Goal: Contribute content: Contribute content

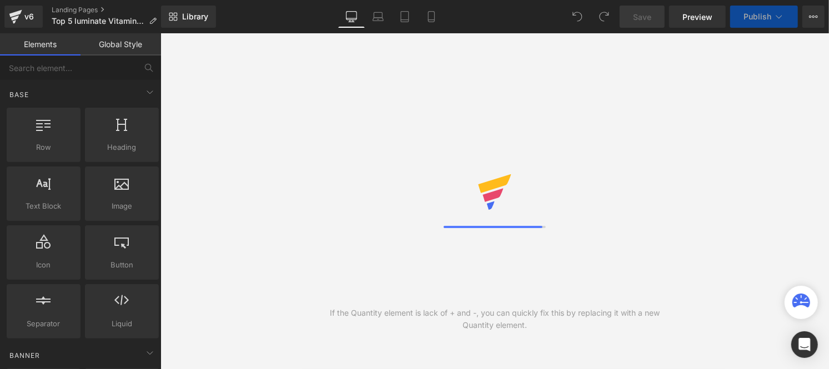
scroll to position [28, 0]
click at [121, 44] on link "Global Style" at bounding box center [121, 44] width 81 height 22
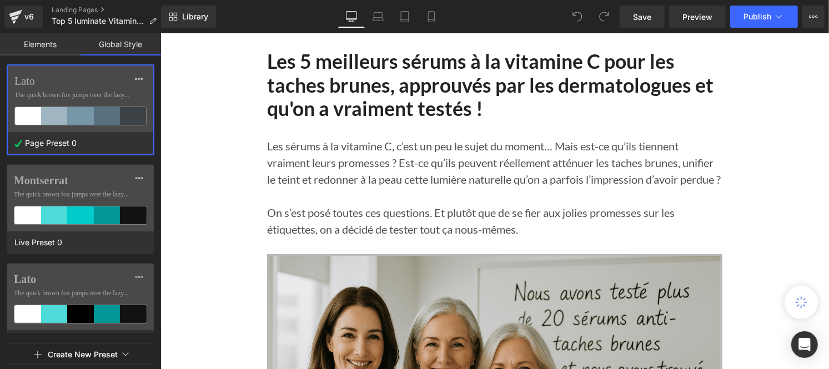
scroll to position [0, 0]
click at [50, 91] on span "The quick brown fox jumps over the lazy..." at bounding box center [80, 95] width 132 height 10
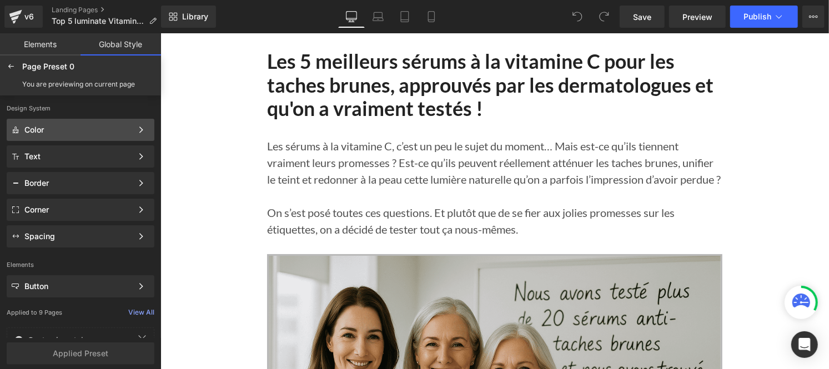
click at [47, 146] on div "Color Color Style Define a color palette and apply it to your pages 1 of 3 Next" at bounding box center [81, 157] width 148 height 22
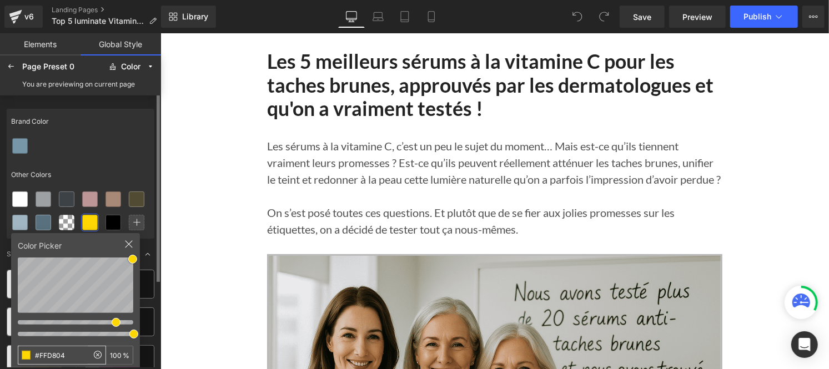
click at [66, 356] on input "#FFD804" at bounding box center [52, 356] width 69 height 18
click at [14, 67] on icon at bounding box center [11, 66] width 9 height 9
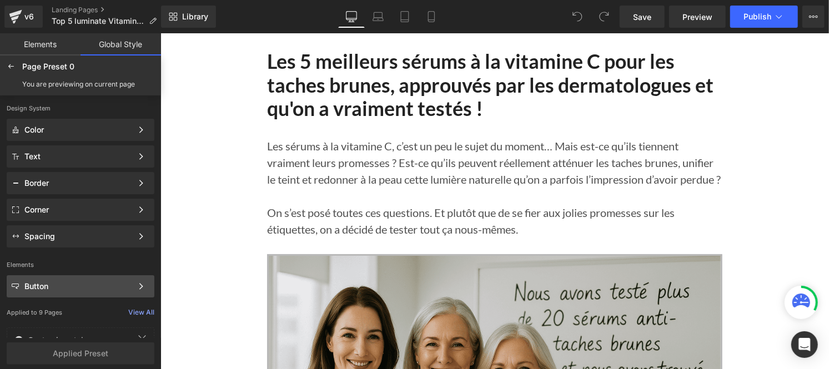
click at [59, 284] on div "Button" at bounding box center [78, 286] width 108 height 9
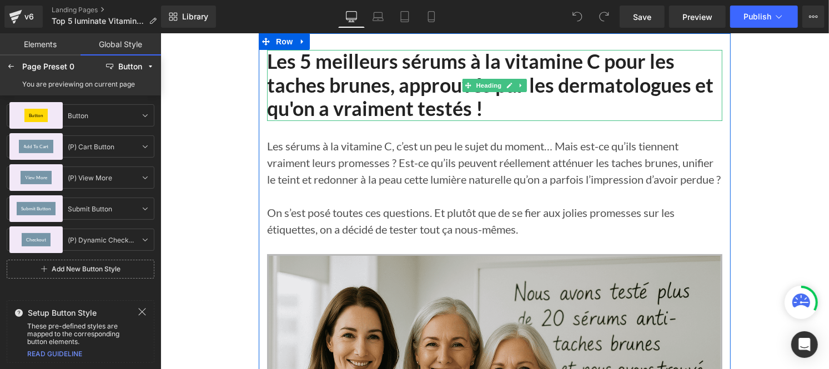
click at [317, 74] on strong "Les 5 meilleurs sérums à la vitamine C pour les taches brunes, approuvés par le…" at bounding box center [490, 84] width 447 height 71
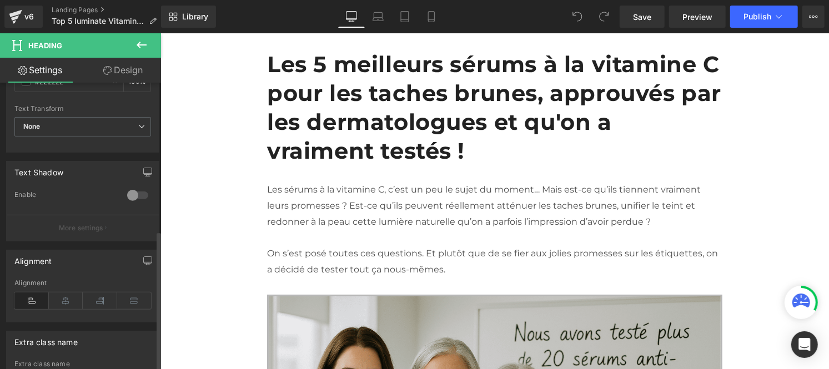
scroll to position [303, 0]
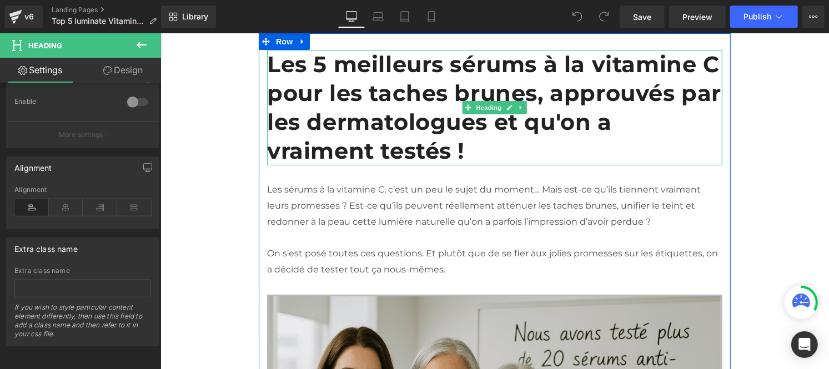
click at [339, 87] on strong "Les 5 meilleurs sérums à la vitamine C pour les taches brunes, approuvés par le…" at bounding box center [494, 107] width 454 height 114
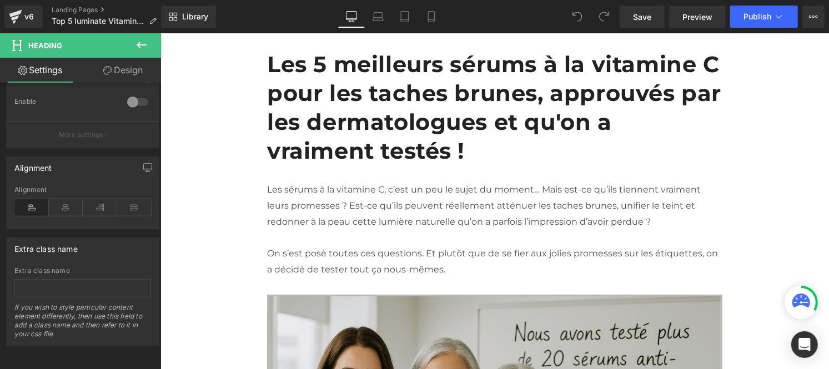
click at [143, 46] on icon at bounding box center [141, 44] width 13 height 13
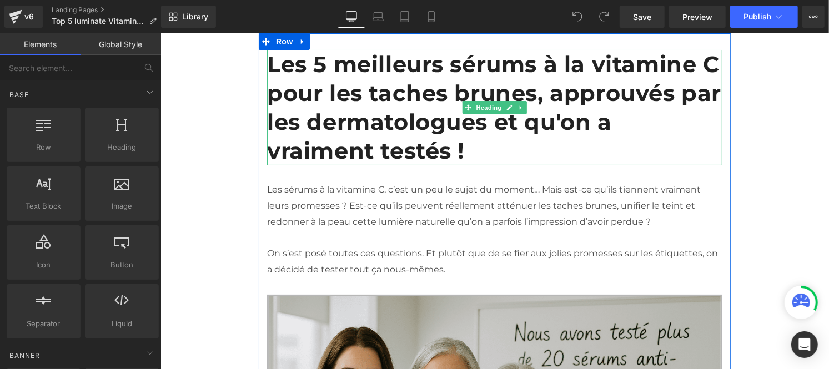
click at [310, 94] on strong "Les 5 meilleurs sérums à la vitamine C pour les taches brunes, approuvés par le…" at bounding box center [494, 107] width 454 height 114
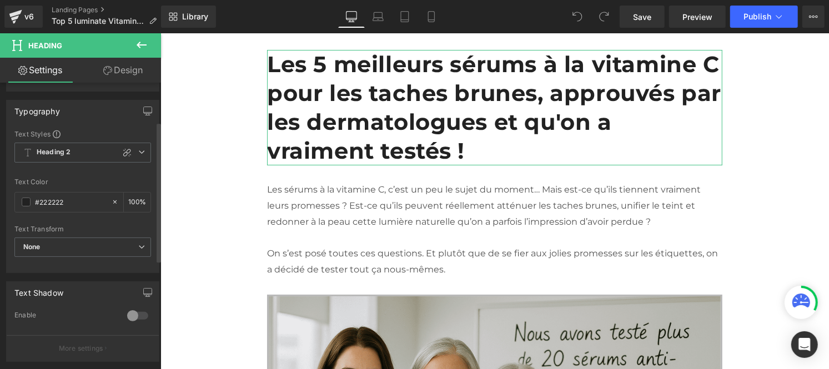
scroll to position [80, 0]
click at [79, 157] on span "Heading 2" at bounding box center [82, 152] width 137 height 20
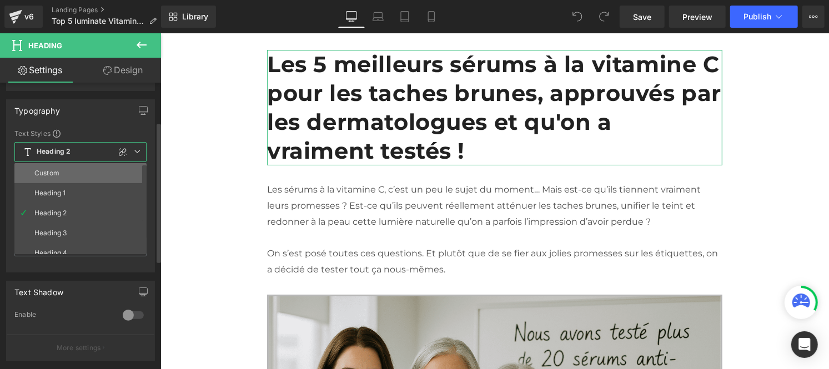
click at [73, 177] on li "Custom" at bounding box center [82, 173] width 137 height 20
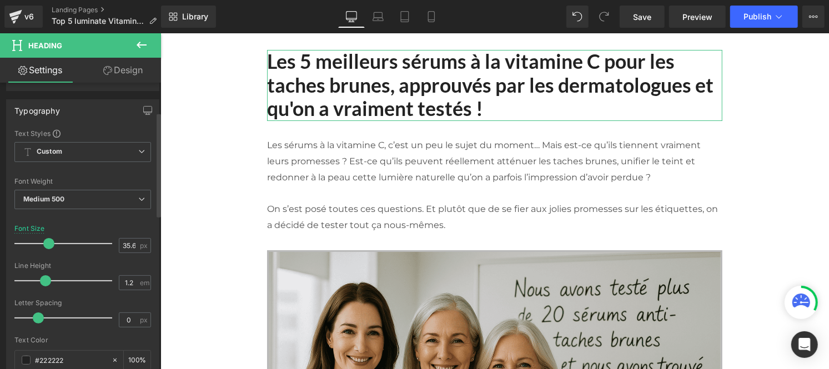
click at [78, 141] on div "Font Default Work Sans Lato Montserrat Lato Default Work Sans Lato Montserrat O…" at bounding box center [82, 263] width 137 height 268
click at [73, 154] on span "Custom" at bounding box center [82, 152] width 137 height 20
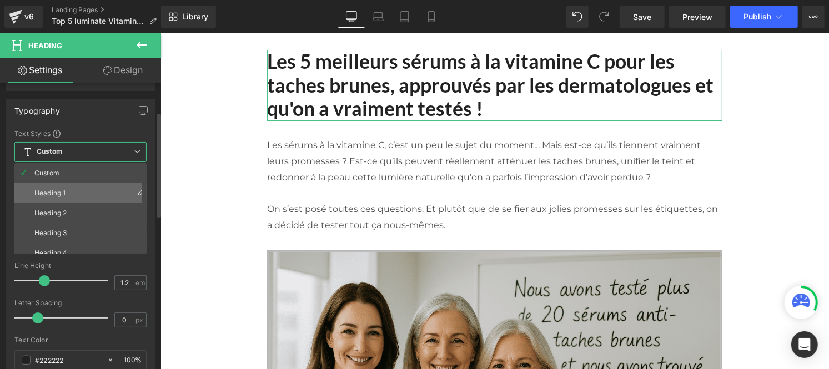
click at [56, 193] on div "Heading 1" at bounding box center [49, 193] width 31 height 8
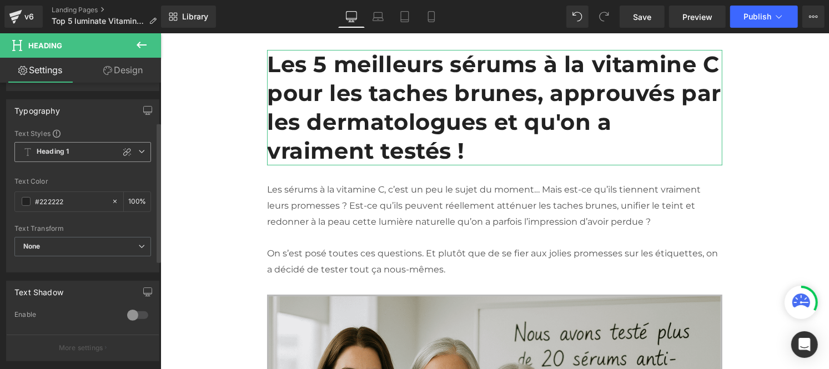
click at [77, 154] on span "Heading 1" at bounding box center [82, 152] width 137 height 20
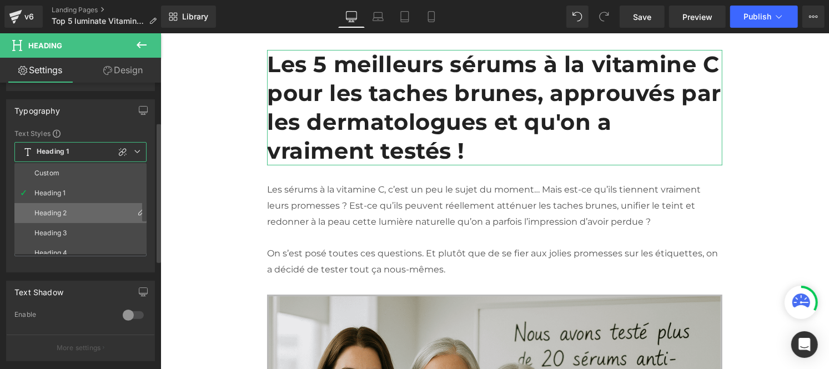
click at [56, 208] on li "Heading 2" at bounding box center [82, 213] width 137 height 20
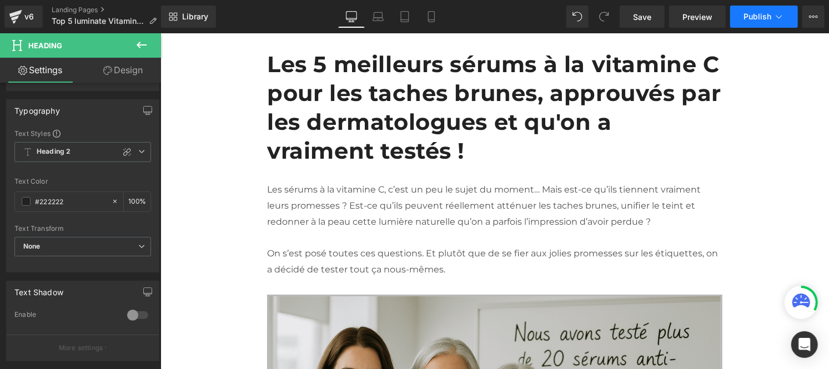
click at [773, 19] on button "Publish" at bounding box center [765, 17] width 68 height 22
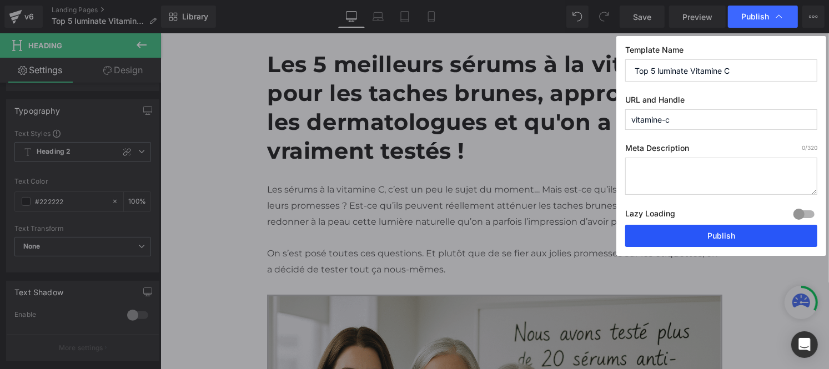
click at [693, 233] on button "Publish" at bounding box center [722, 236] width 192 height 22
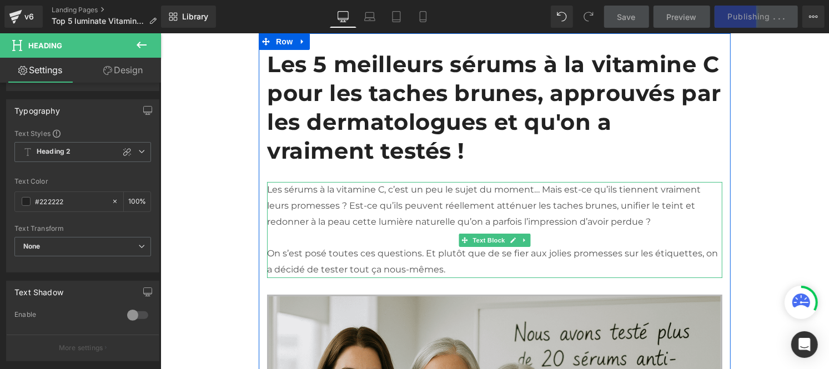
click at [352, 184] on span "Les sérums à la vitamine C, c’est un peu le sujet du moment… Mais est-ce qu’ils…" at bounding box center [484, 205] width 434 height 43
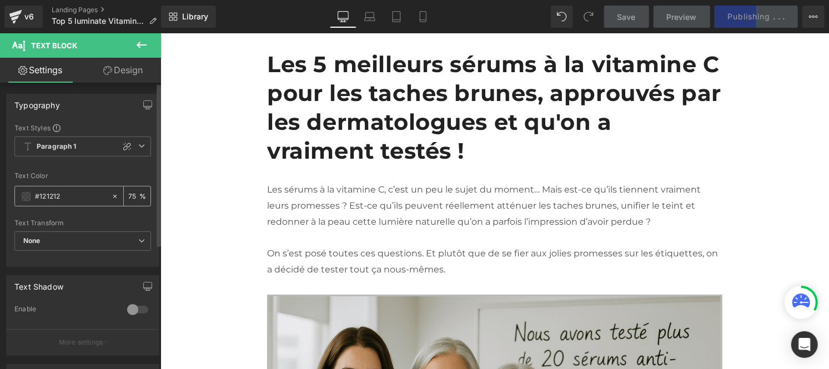
click at [66, 197] on input "#121212" at bounding box center [70, 197] width 71 height 12
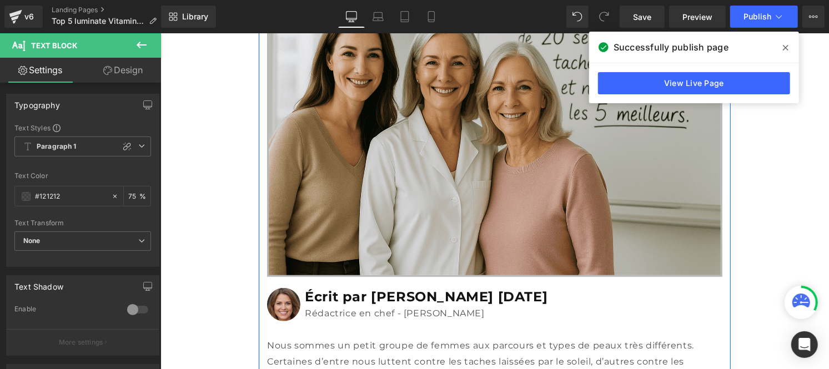
scroll to position [400, 0]
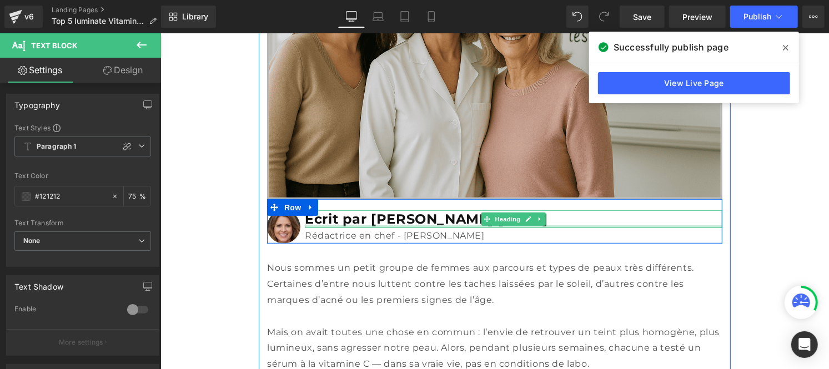
click at [315, 225] on div at bounding box center [513, 226] width 418 height 3
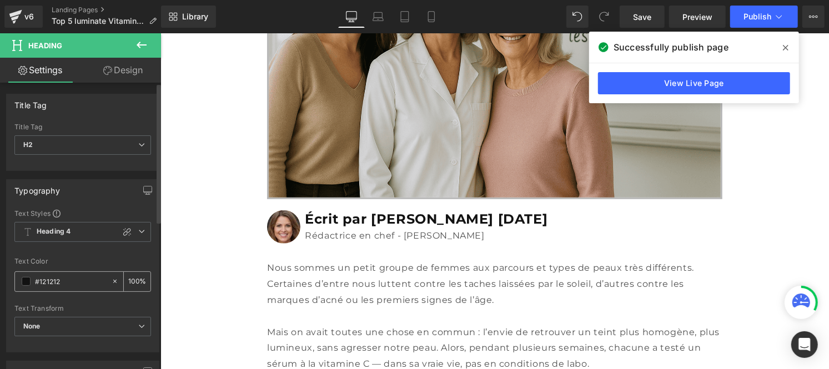
click at [70, 279] on input "#121212" at bounding box center [70, 282] width 71 height 12
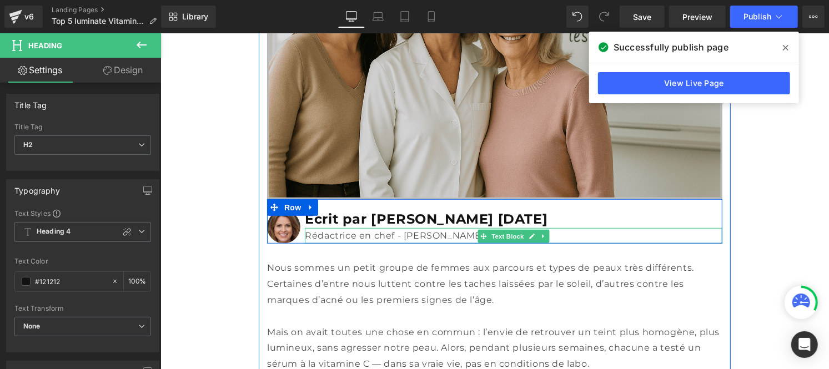
click at [334, 228] on p "Rédactrice en chef - Rubrique Beauté" at bounding box center [513, 236] width 418 height 16
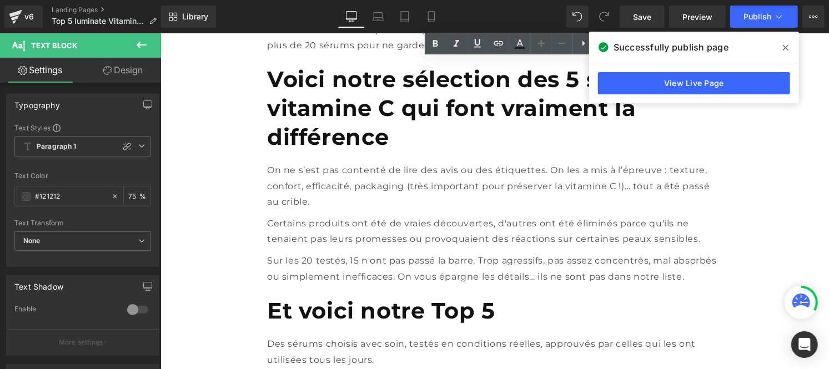
scroll to position [1074, 0]
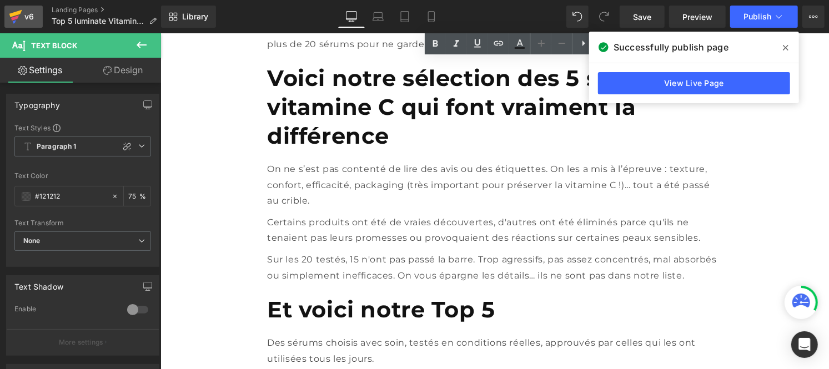
click at [25, 21] on div "v6" at bounding box center [29, 16] width 14 height 14
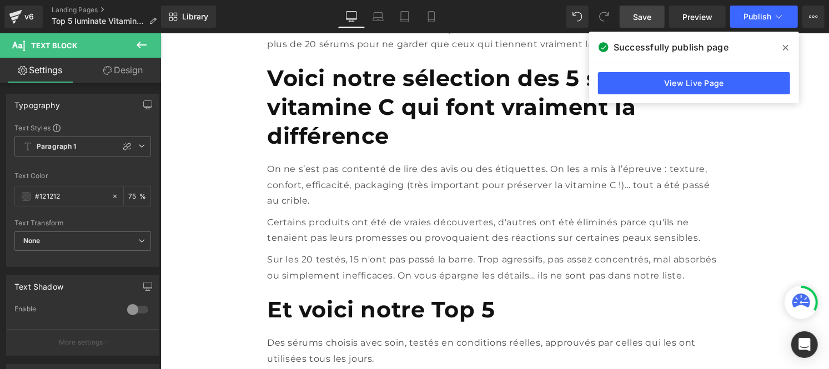
click at [652, 14] on span "Save" at bounding box center [642, 17] width 18 height 12
click at [29, 24] on link "v6" at bounding box center [23, 17] width 38 height 22
click at [23, 15] on div "v6" at bounding box center [29, 16] width 14 height 14
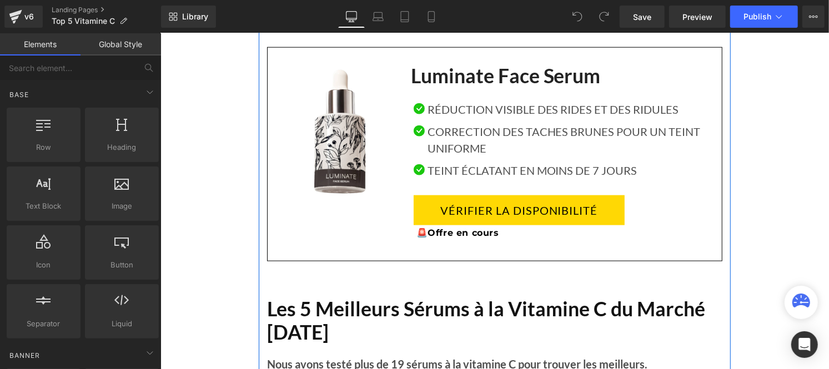
scroll to position [748, 0]
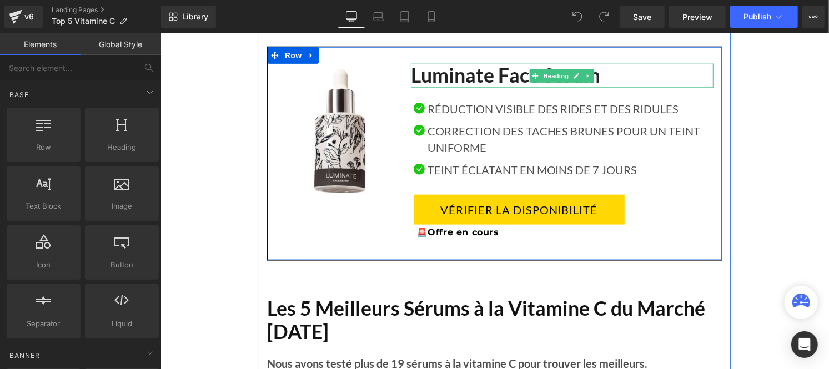
click at [445, 78] on strong "Luminate Face Serum" at bounding box center [506, 75] width 190 height 24
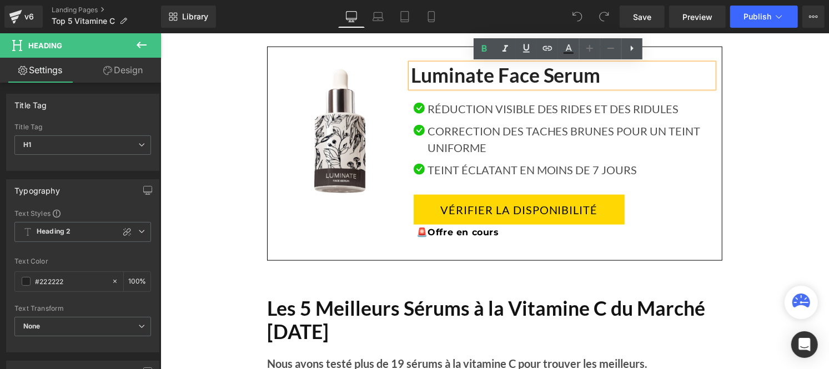
scroll to position [28, 0]
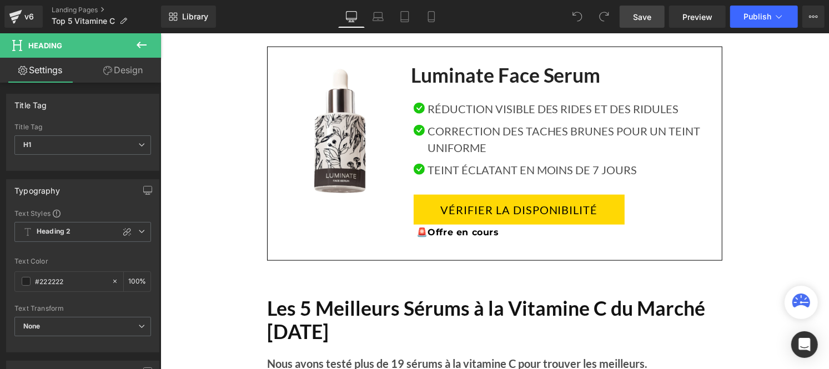
click at [646, 11] on span "Save" at bounding box center [642, 17] width 18 height 12
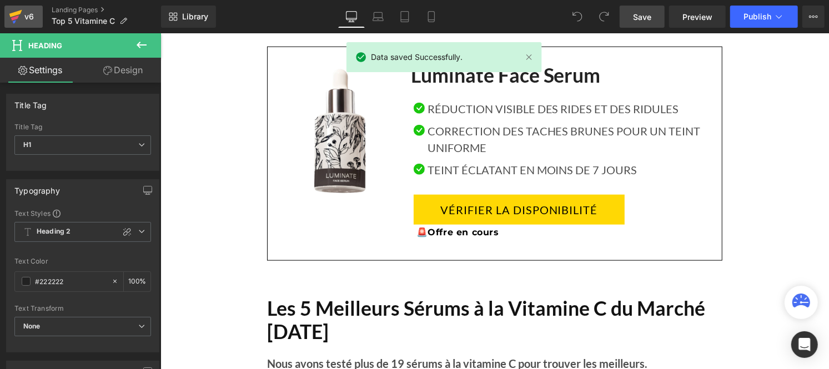
click at [23, 9] on div "v6" at bounding box center [29, 16] width 14 height 14
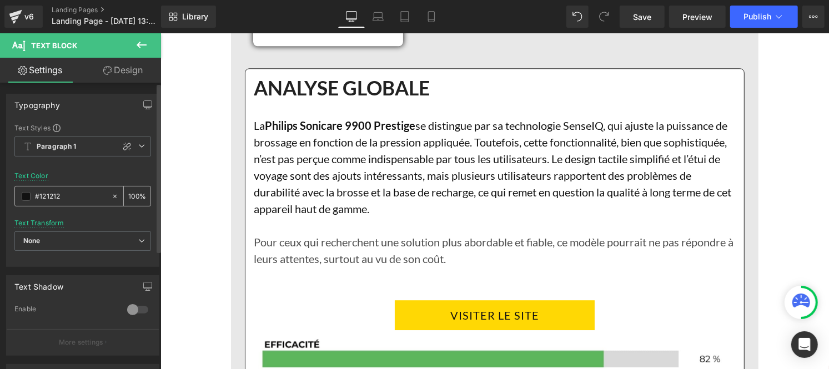
click at [131, 197] on input "100" at bounding box center [133, 196] width 11 height 12
type input "0"
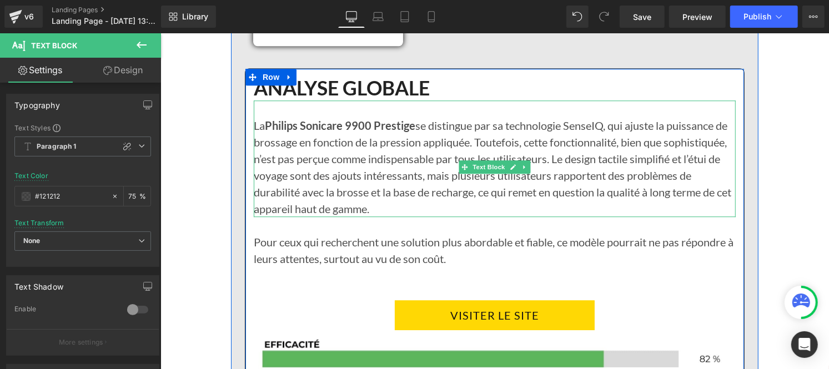
type input "75"
click at [357, 201] on p "La Philips Sonicare 9900 Prestige se distingue par sa technologie SenseIQ, qui …" at bounding box center [494, 167] width 482 height 100
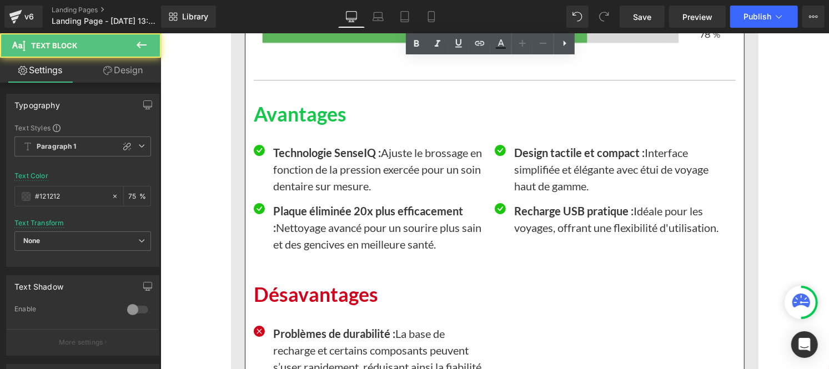
scroll to position [4731, 0]
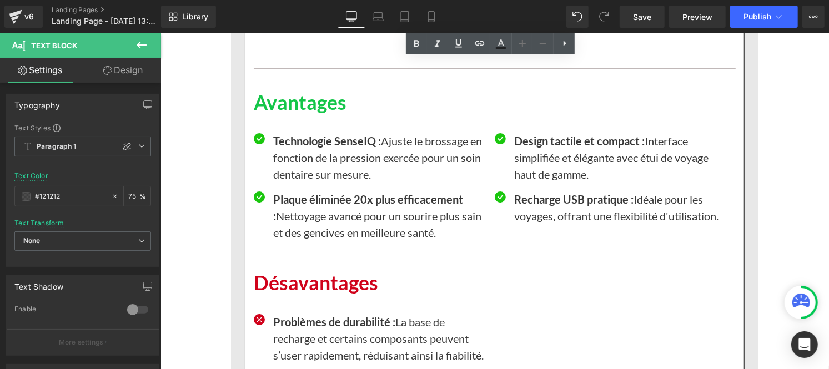
click at [313, 155] on p "Technologie SenseIQ : Ajuste le brossage en fonction de la pression exercée pou…" at bounding box center [379, 157] width 213 height 50
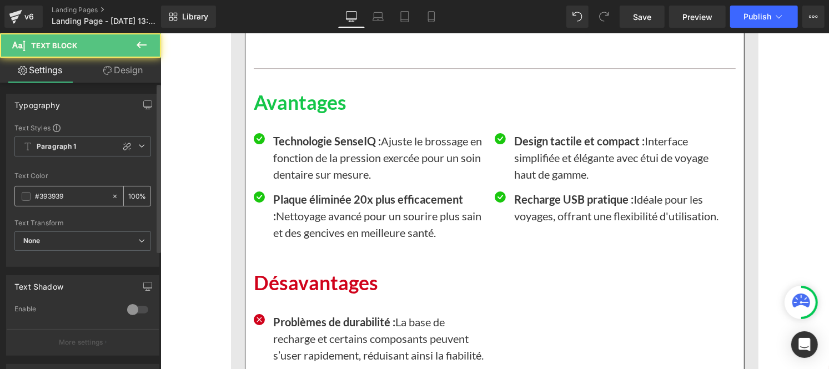
click at [69, 192] on input "#393939" at bounding box center [70, 197] width 71 height 12
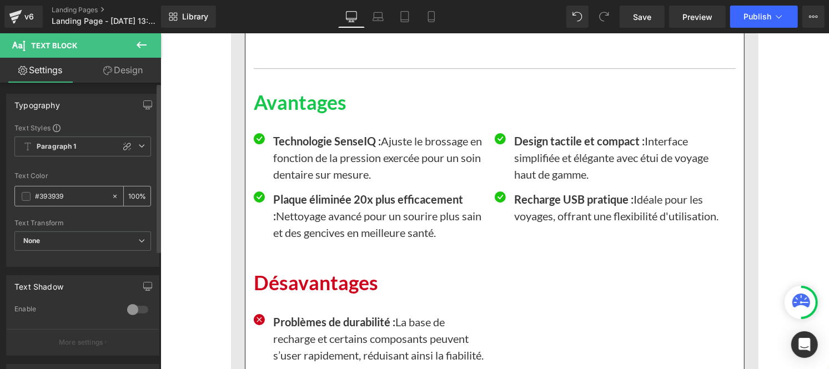
paste input "121212"
type input "#121212"
click at [134, 196] on input "100" at bounding box center [133, 196] width 11 height 12
type input "1"
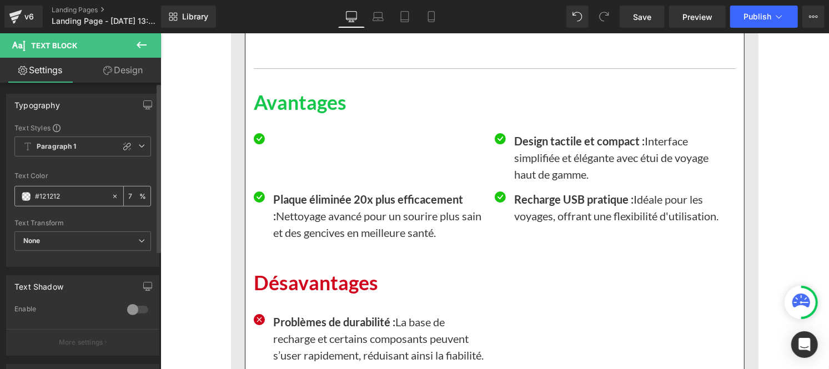
type input "75"
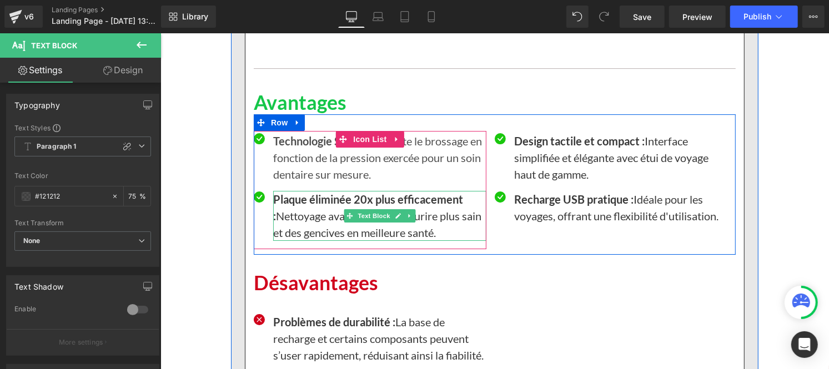
click at [309, 216] on p "Plaque éliminée 20x plus efficacement : Nettoyage avancé pour un sourire plus s…" at bounding box center [379, 216] width 213 height 50
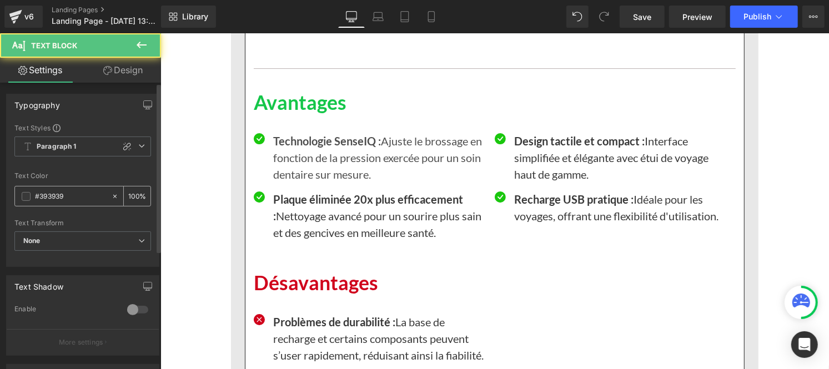
click at [59, 191] on input "#393939" at bounding box center [70, 197] width 71 height 12
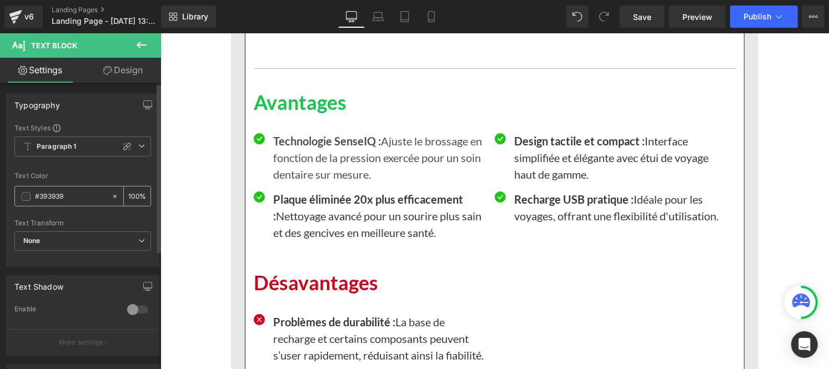
paste input "121212"
type input "#121212"
click at [133, 195] on input "100" at bounding box center [133, 196] width 11 height 12
type input "1"
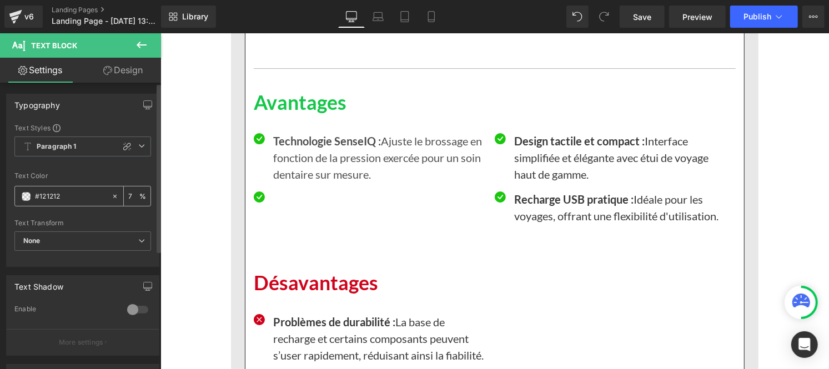
type input "75"
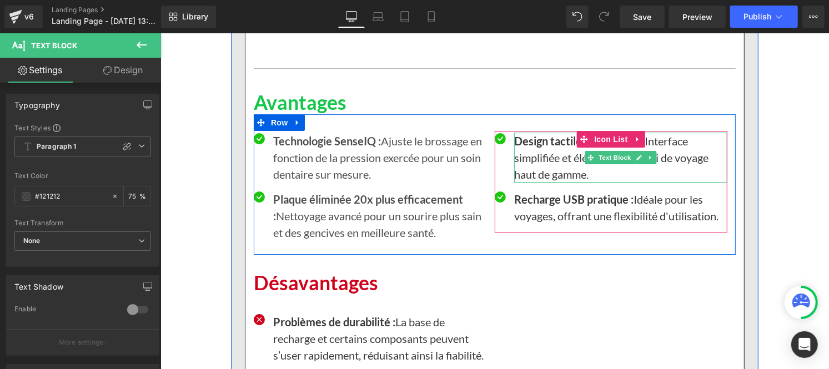
click at [575, 157] on p "Design tactile et compact : Interface simplifiée et élégante avec étui de voyag…" at bounding box center [620, 157] width 213 height 50
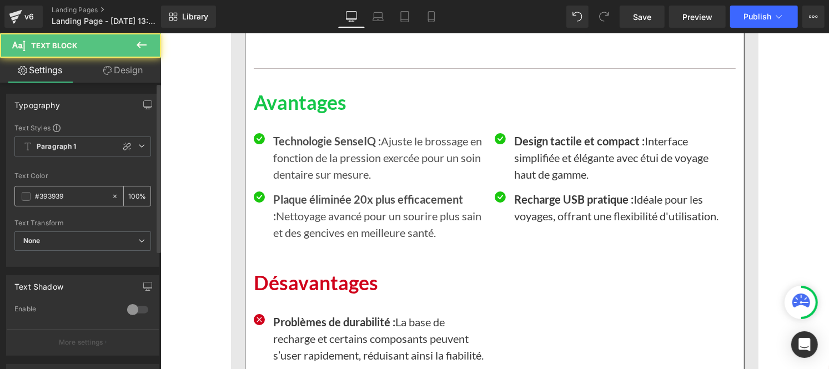
click at [76, 198] on input "#393939" at bounding box center [70, 197] width 71 height 12
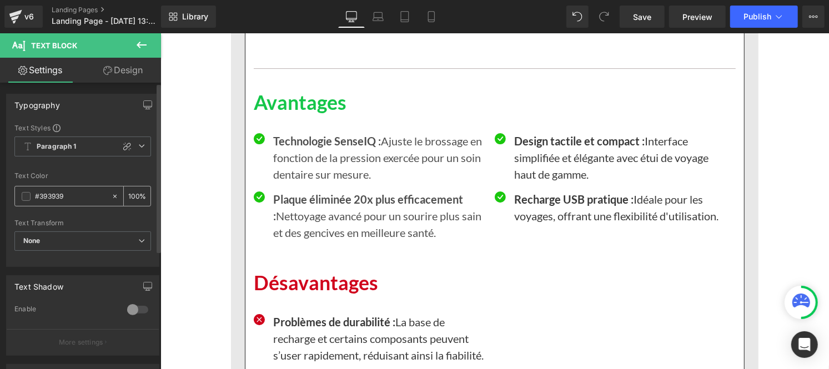
paste input "121212"
type input "#121212"
click at [135, 197] on div "100 %" at bounding box center [137, 196] width 27 height 19
click at [134, 195] on input "100" at bounding box center [133, 196] width 11 height 12
type input "1"
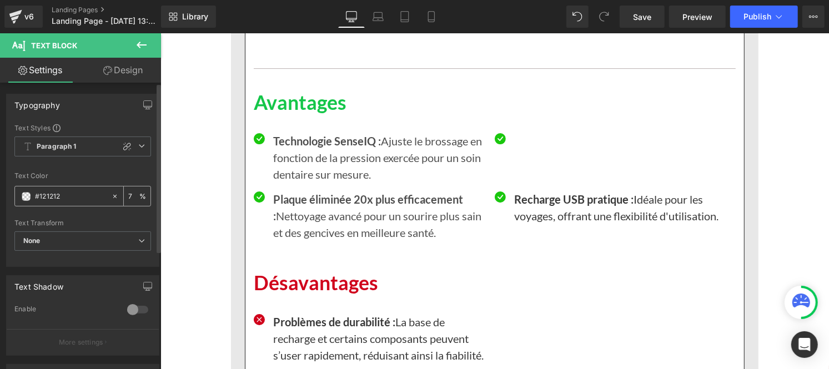
type input "75"
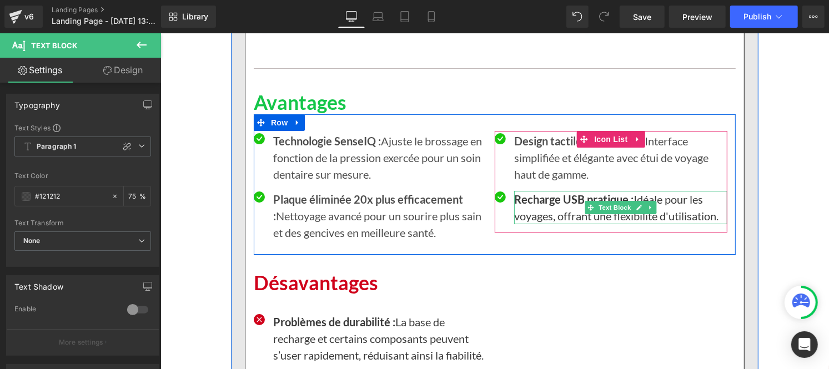
click at [535, 207] on p "Recharge USB pratique : Idéale pour les voyages, offrant une flexibilité d'util…" at bounding box center [620, 207] width 213 height 33
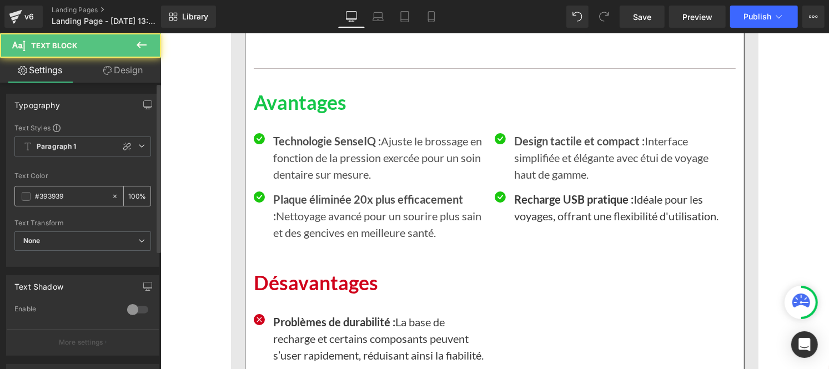
click at [78, 198] on input "#393939" at bounding box center [70, 197] width 71 height 12
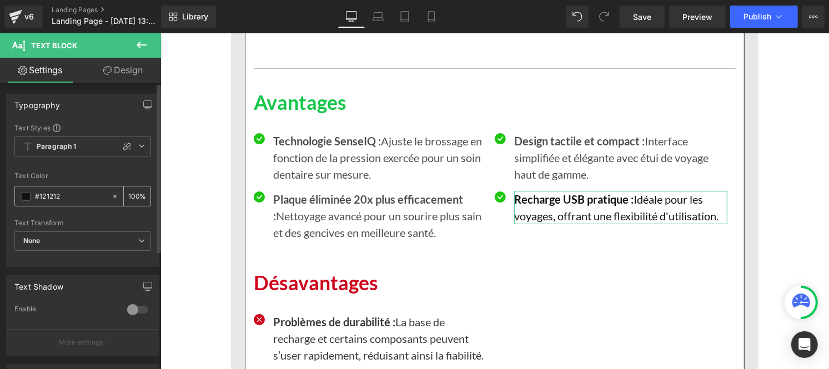
type input "#121212"
click at [132, 195] on input "100" at bounding box center [133, 196] width 11 height 12
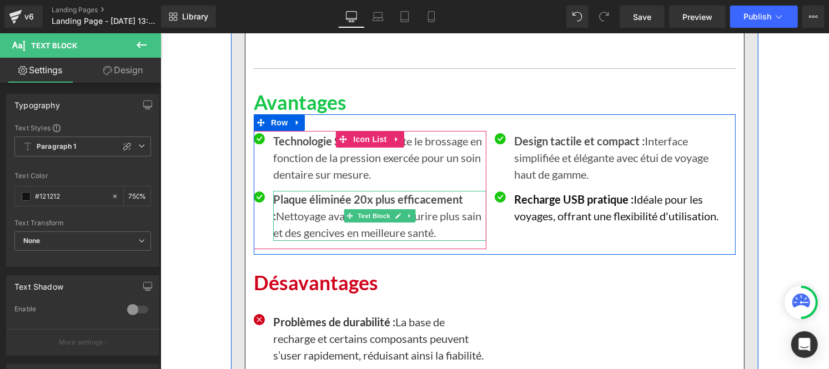
type input "75"
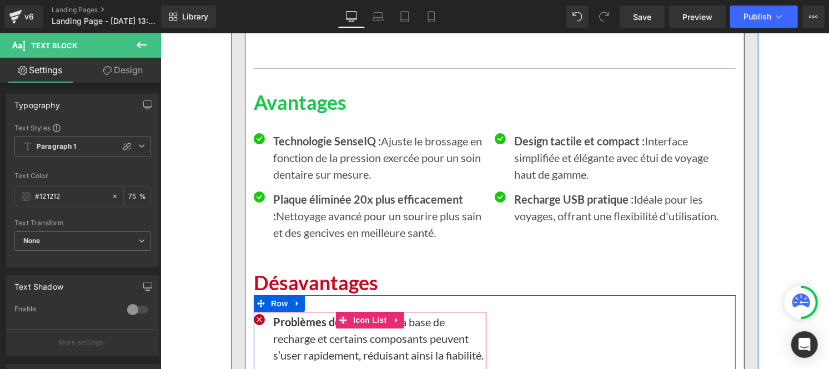
click at [311, 338] on p "Problèmes de durabilité : La base de recharge et certains composants peuvent s’…" at bounding box center [379, 338] width 213 height 50
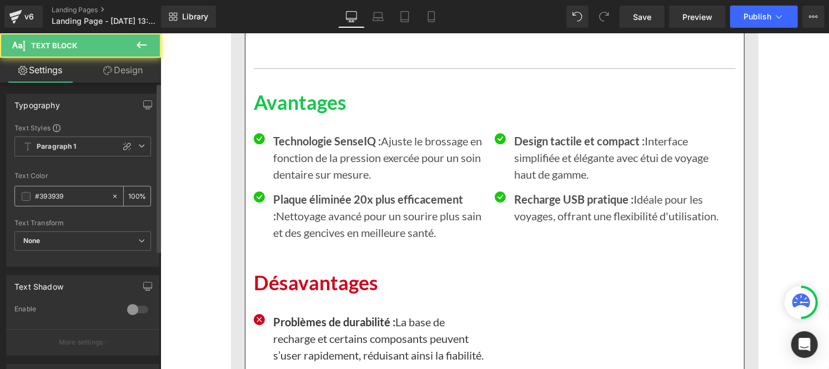
click at [70, 199] on input "#393939" at bounding box center [70, 197] width 71 height 12
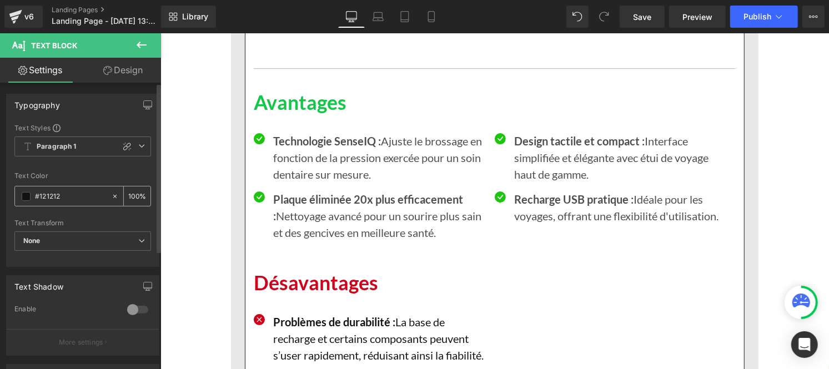
type input "#121212"
click at [134, 193] on div "100 %" at bounding box center [137, 196] width 27 height 19
click at [134, 191] on input "100" at bounding box center [133, 196] width 11 height 12
type input "1"
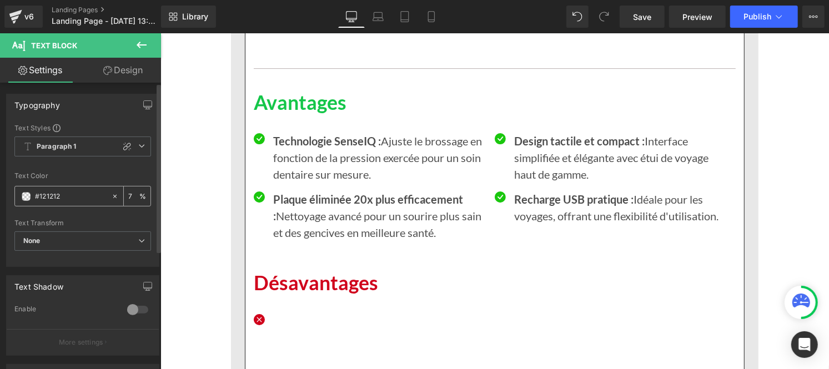
type input "75"
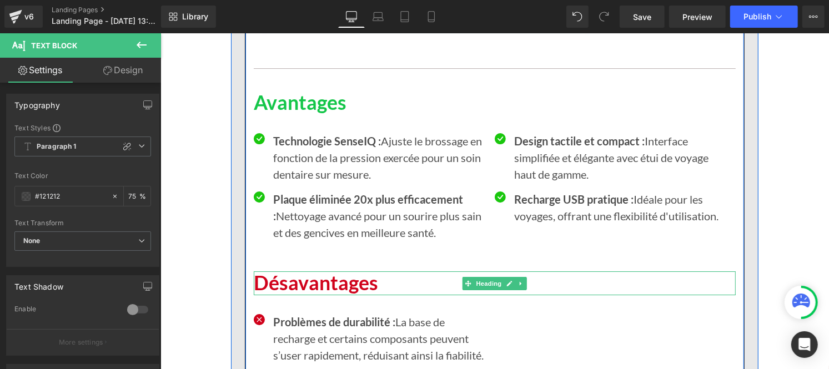
scroll to position [4839, 0]
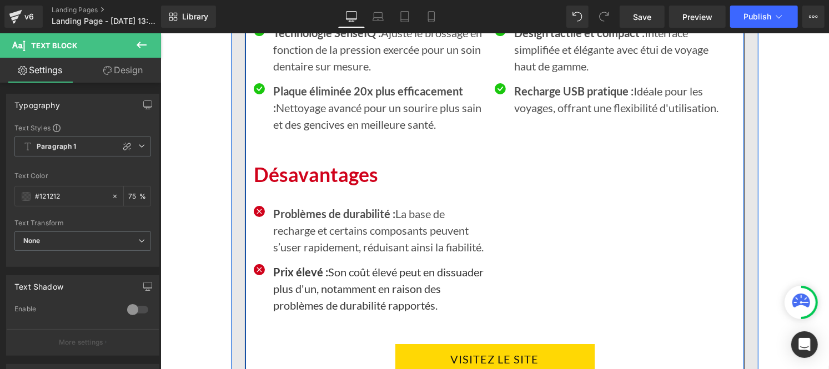
click at [320, 303] on p "Prix élevé : Son coût élevé peut en dissuader plus d'un, notamment en raison de…" at bounding box center [379, 288] width 213 height 50
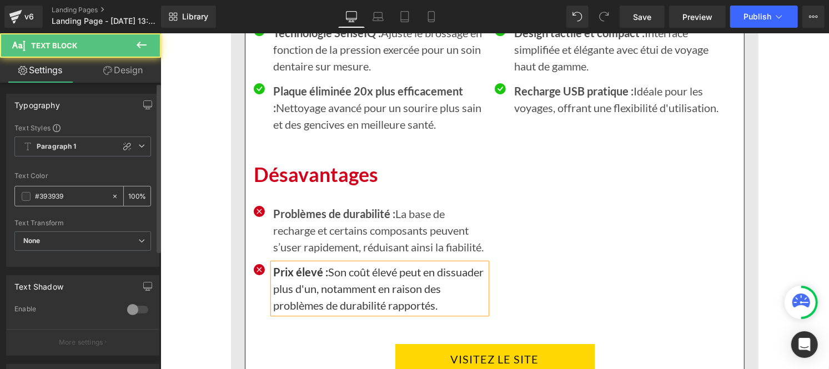
click at [76, 203] on div "#393939" at bounding box center [63, 196] width 96 height 19
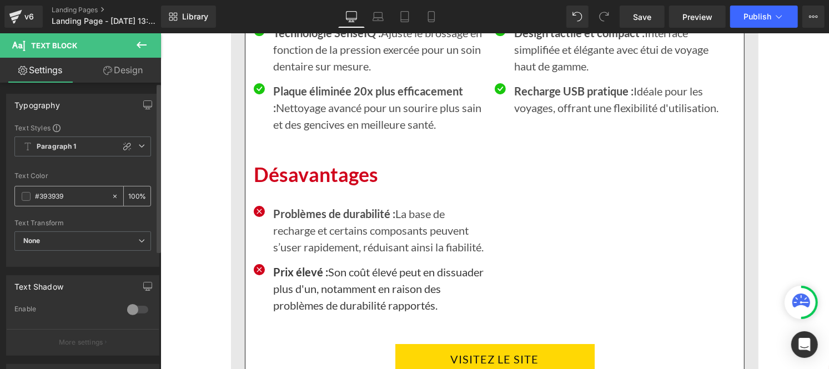
click at [73, 202] on input "#393939" at bounding box center [70, 197] width 71 height 12
paste input "121212"
type input "#121212"
click at [131, 189] on div "100 %" at bounding box center [137, 196] width 27 height 19
click at [133, 193] on input "100" at bounding box center [133, 196] width 11 height 12
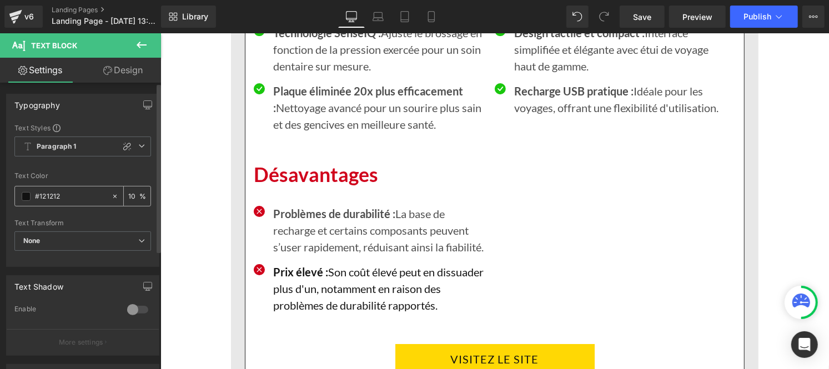
type input "1"
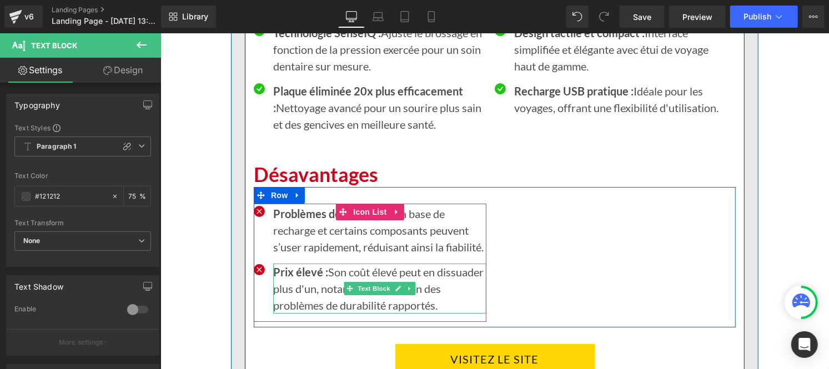
type input "75"
click at [313, 278] on strong "Prix élevé :" at bounding box center [300, 271] width 55 height 13
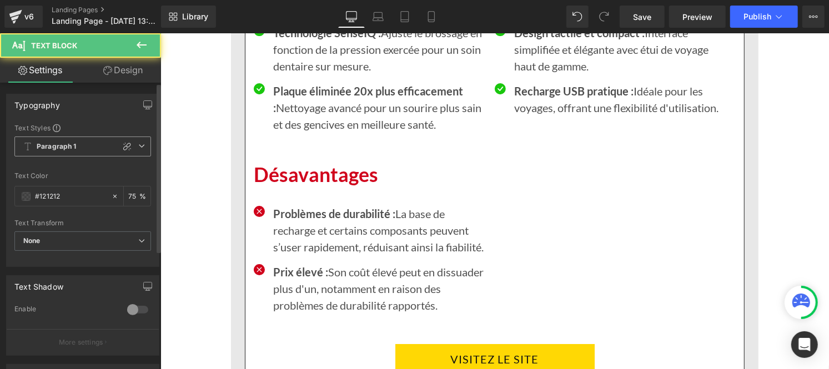
click at [73, 143] on b "Paragraph 1" at bounding box center [57, 146] width 40 height 9
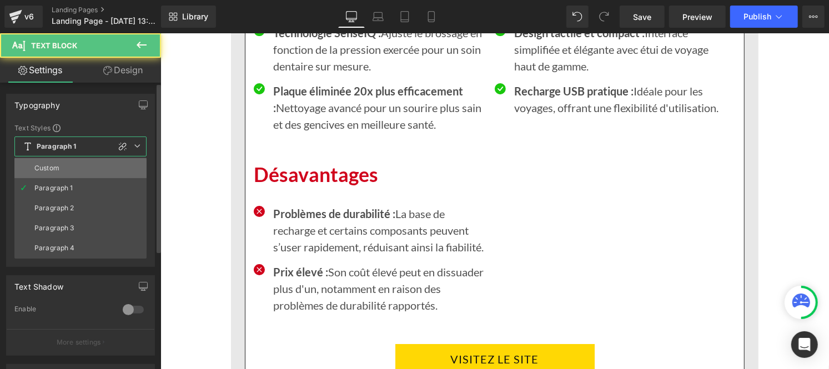
click at [62, 164] on li "Custom" at bounding box center [80, 168] width 132 height 20
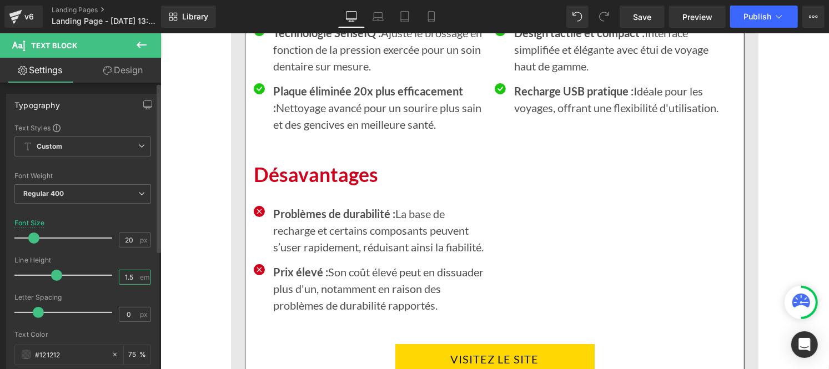
click at [132, 276] on input "1.5" at bounding box center [128, 278] width 19 height 14
type input "1"
click at [302, 229] on p "Problèmes de durabilité : La base de recharge et certains composants peuvent s’…" at bounding box center [379, 230] width 213 height 50
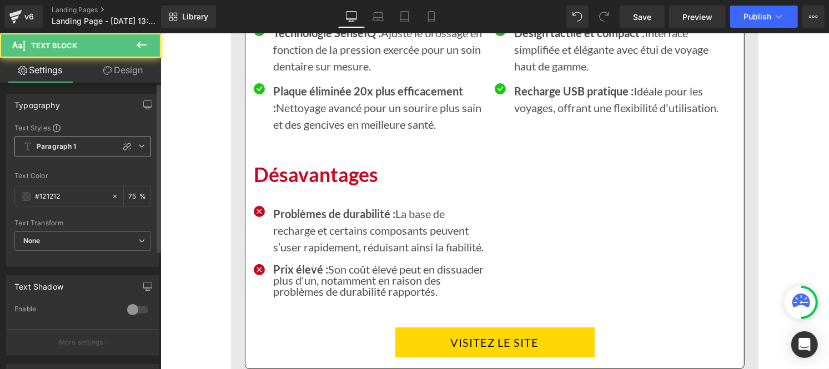
click at [58, 146] on b "Paragraph 1" at bounding box center [57, 146] width 40 height 9
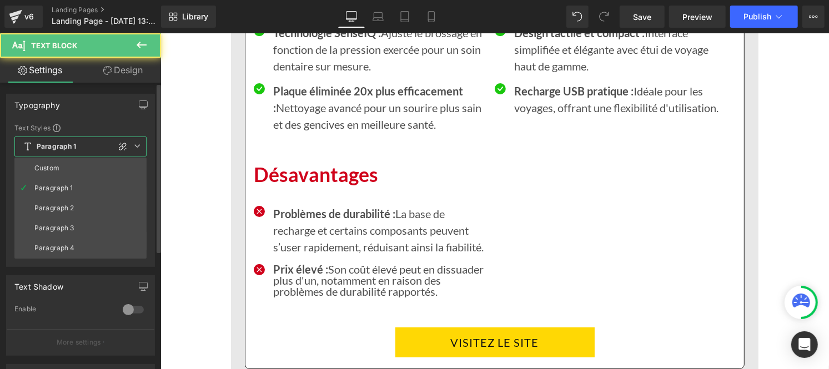
click at [58, 164] on div "Custom" at bounding box center [46, 168] width 25 height 8
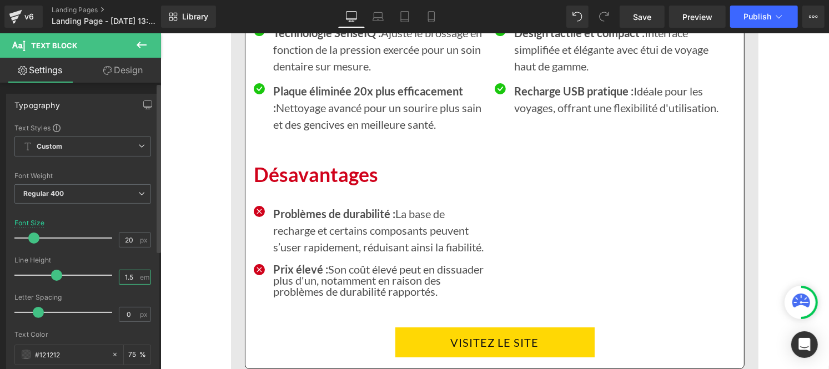
click at [132, 279] on input "1.5" at bounding box center [128, 278] width 19 height 14
type input "1"
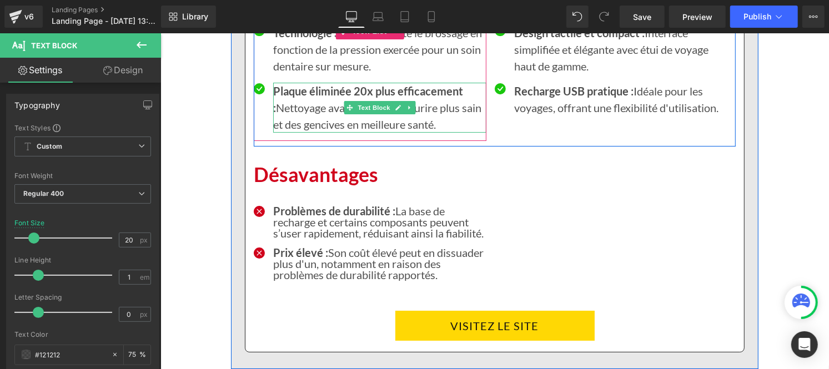
click at [302, 118] on p "Plaque éliminée 20x plus efficacement : Nettoyage avancé pour un sourire plus s…" at bounding box center [379, 107] width 213 height 50
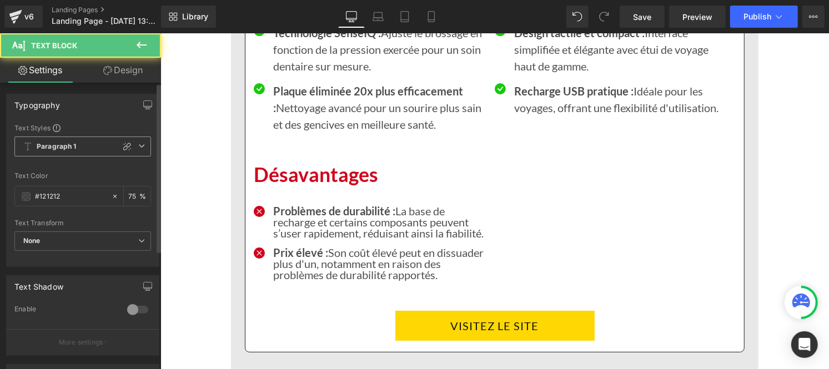
click at [71, 146] on b "Paragraph 1" at bounding box center [57, 146] width 40 height 9
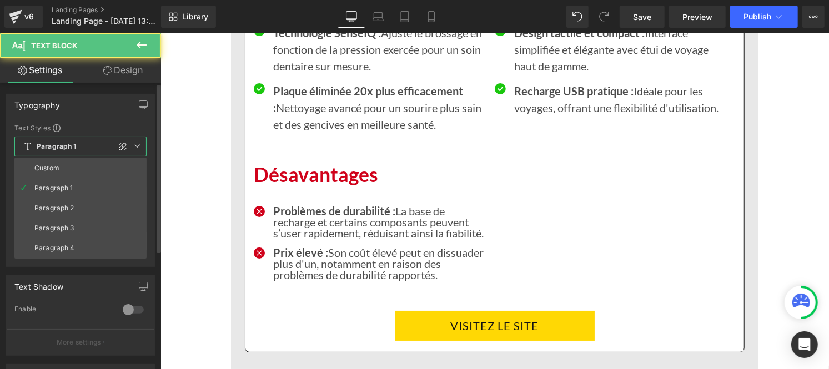
click at [65, 168] on li "Custom" at bounding box center [80, 168] width 132 height 20
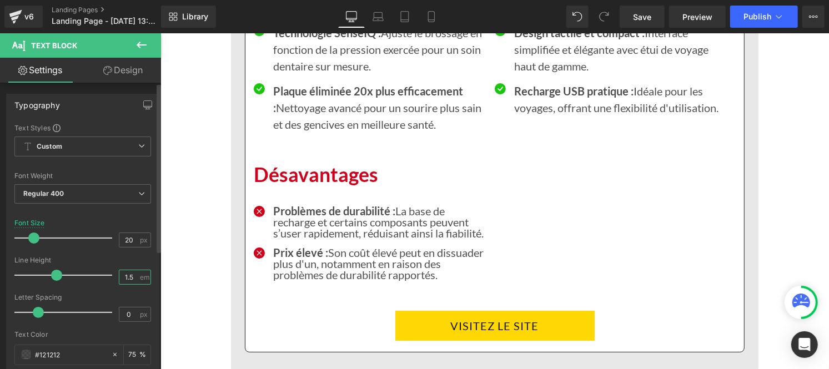
click at [131, 278] on input "1.5" at bounding box center [128, 278] width 19 height 14
type input "1"
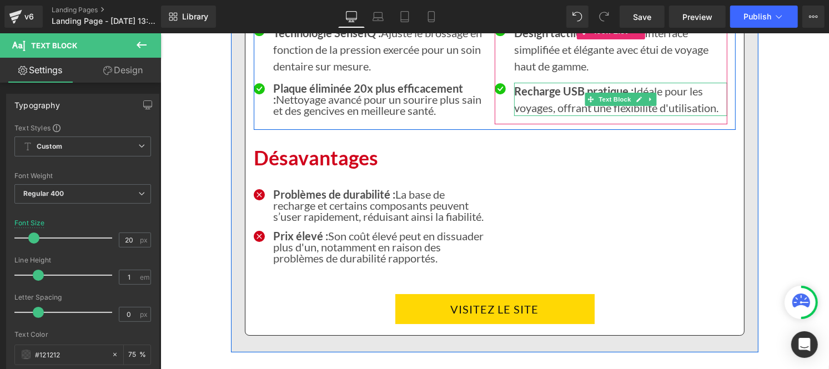
click at [542, 92] on strong "Recharge USB pratique :" at bounding box center [573, 90] width 119 height 13
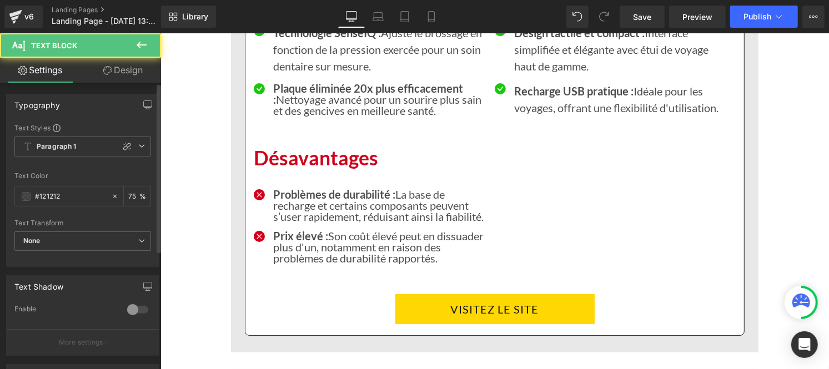
click at [64, 136] on div "Text Styles Custom Paragraph 1 Paragraph 2 Paragraph 3 Paragraph 4 Paragraph 1 …" at bounding box center [83, 194] width 152 height 143
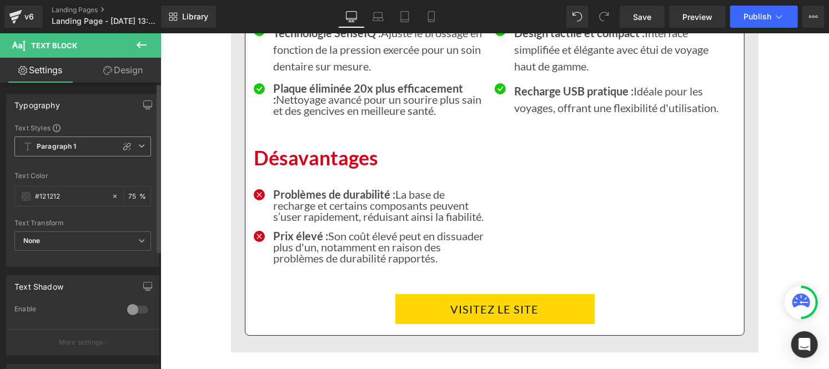
click at [62, 151] on b "Paragraph 1" at bounding box center [57, 146] width 40 height 9
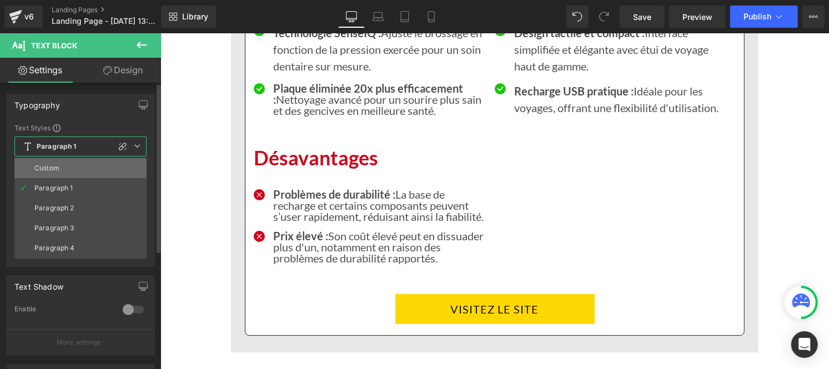
click at [54, 172] on div "Custom" at bounding box center [46, 168] width 25 height 8
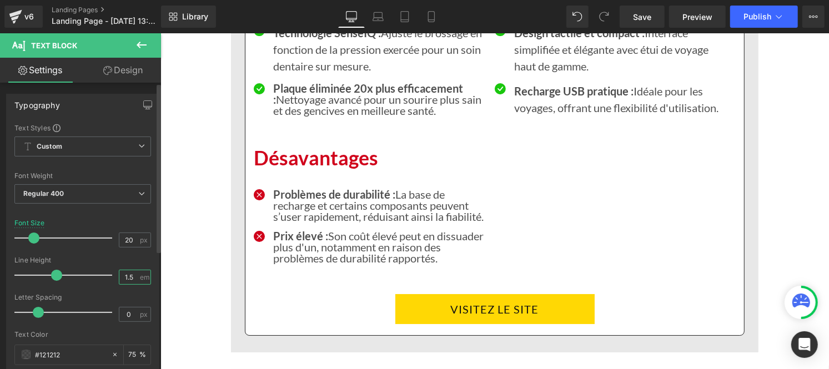
click at [132, 277] on input "1.5" at bounding box center [128, 278] width 19 height 14
type input "1"
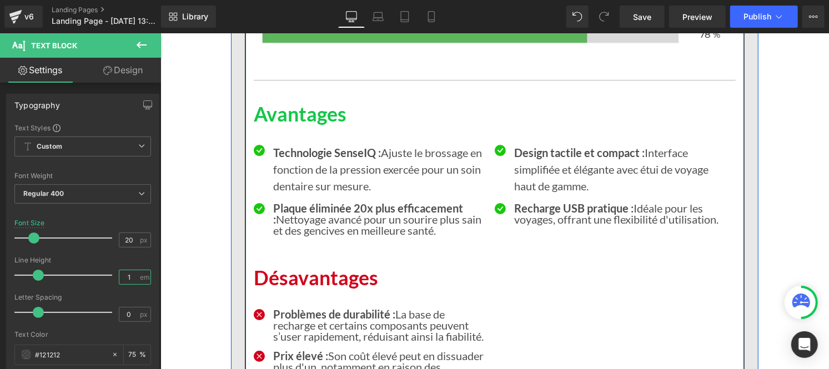
scroll to position [4719, 0]
click at [321, 186] on p "Technologie SenseIQ : Ajuste le brossage en fonction de la pression exercée pou…" at bounding box center [379, 169] width 213 height 50
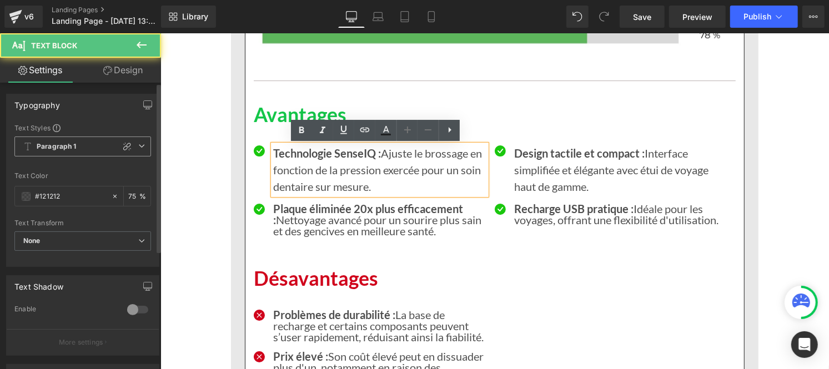
click at [73, 144] on b "Paragraph 1" at bounding box center [57, 146] width 40 height 9
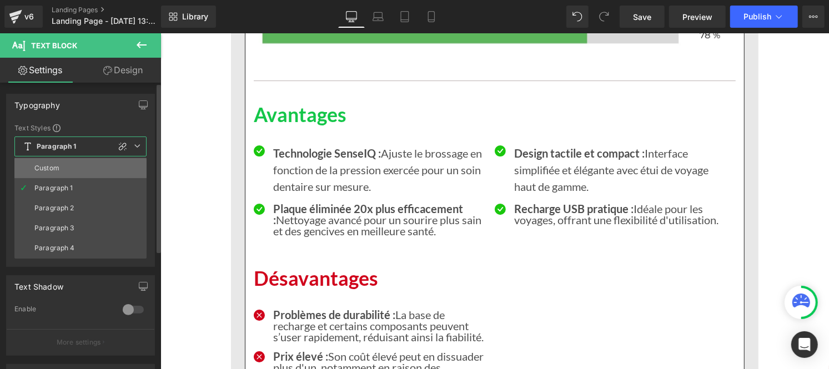
click at [62, 165] on li "Custom" at bounding box center [80, 168] width 132 height 20
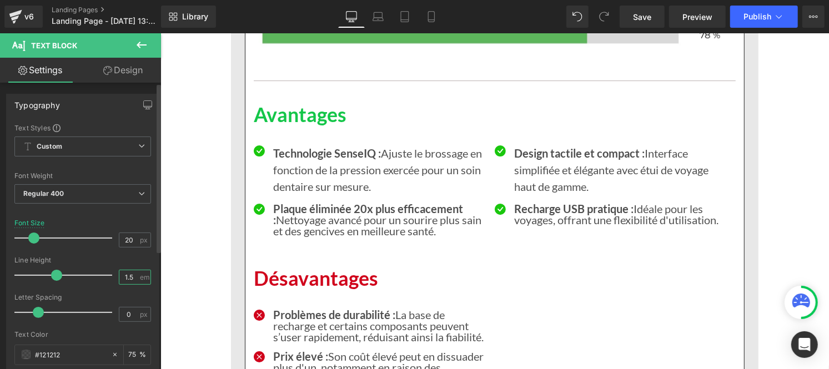
click at [131, 274] on input "1.5" at bounding box center [128, 278] width 19 height 14
type input "1"
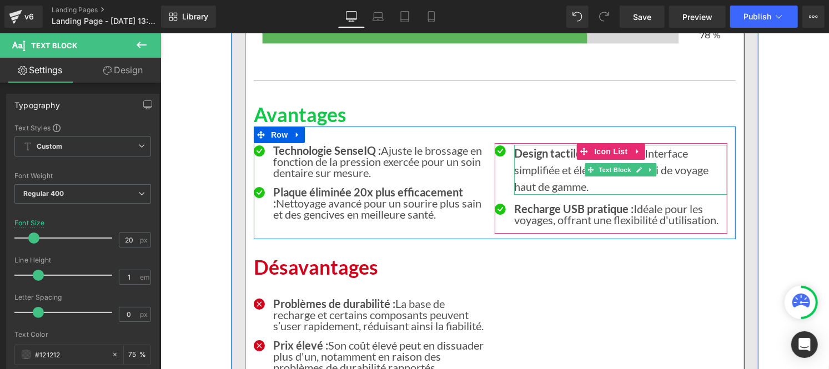
click at [533, 158] on strong "Design tactile et compact :" at bounding box center [579, 152] width 131 height 13
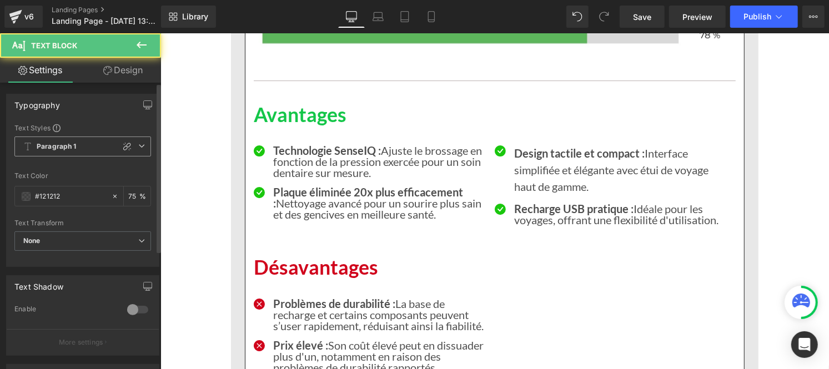
click at [70, 149] on b "Paragraph 1" at bounding box center [57, 146] width 40 height 9
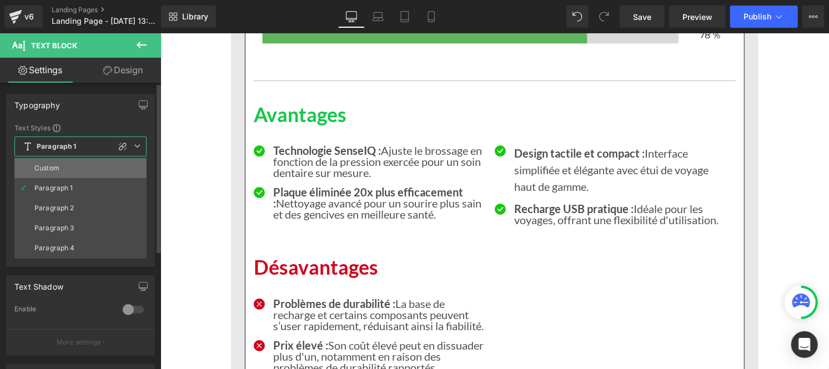
click at [61, 171] on li "Custom" at bounding box center [80, 168] width 132 height 20
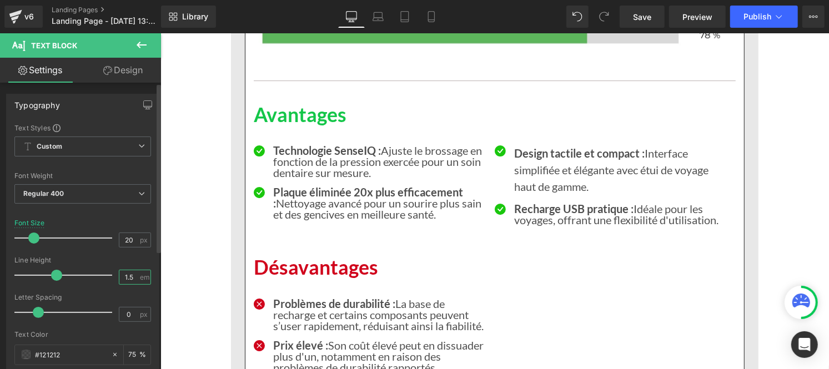
click at [131, 280] on input "1.5" at bounding box center [128, 278] width 19 height 14
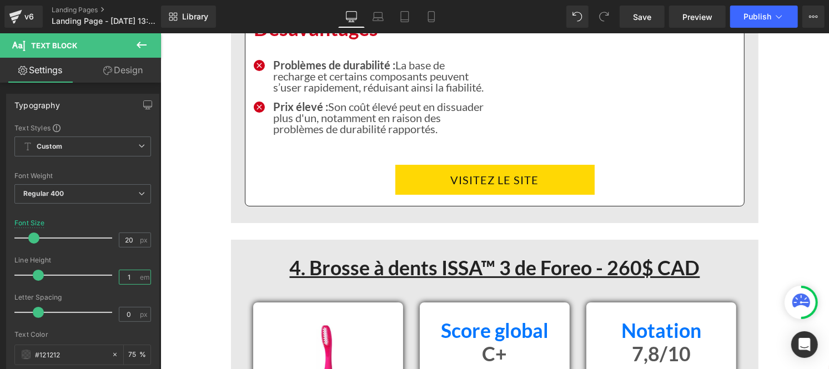
scroll to position [4953, 0]
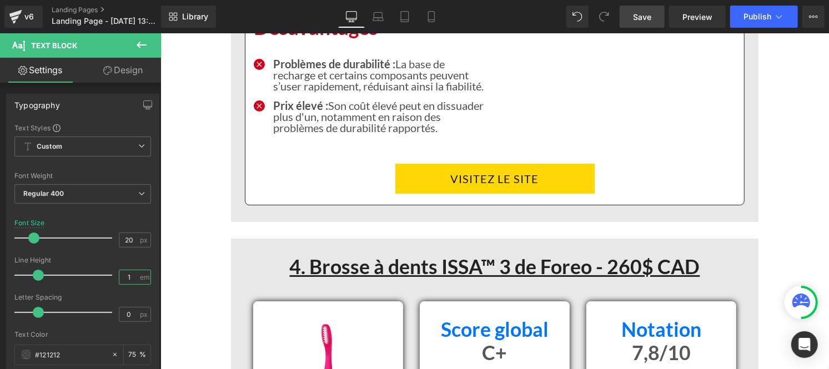
type input "1"
click at [642, 23] on link "Save" at bounding box center [642, 17] width 45 height 22
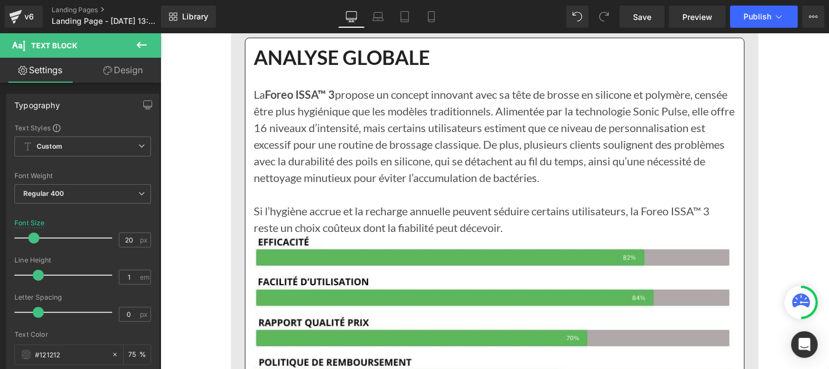
scroll to position [5418, 0]
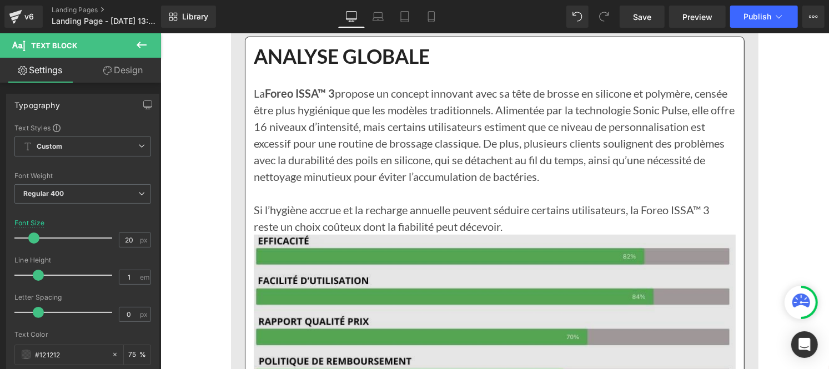
click at [487, 253] on img at bounding box center [494, 333] width 482 height 199
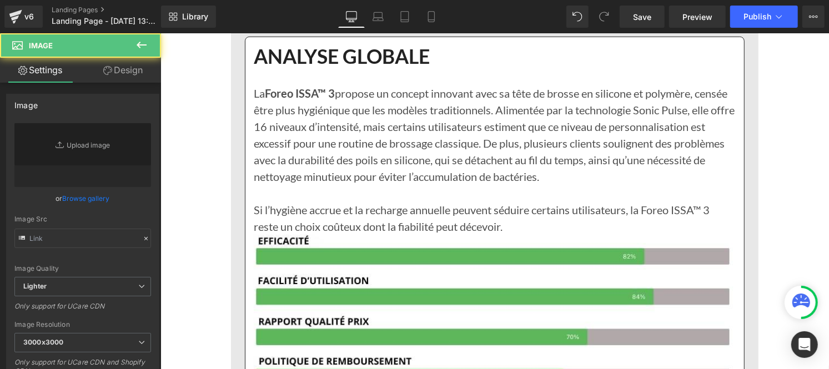
type input "https://ucarecdn.com/835c07a5-dead-45b5-a3bf-7ec746351d9d/-/format/auto/-/previ…"
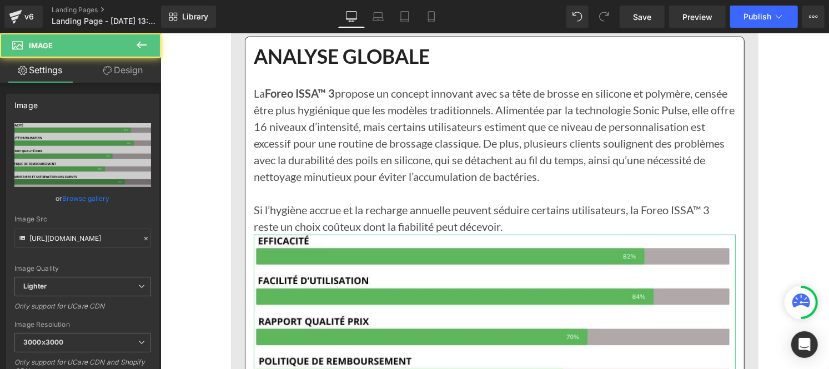
click at [120, 73] on link "Design" at bounding box center [123, 70] width 81 height 25
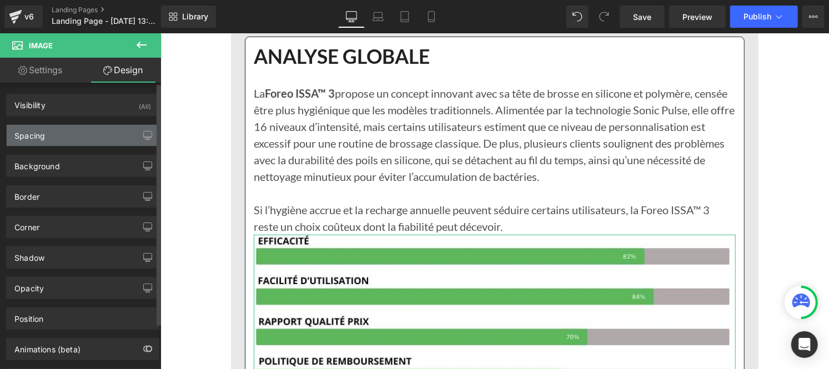
click at [62, 132] on div "Spacing" at bounding box center [83, 135] width 152 height 21
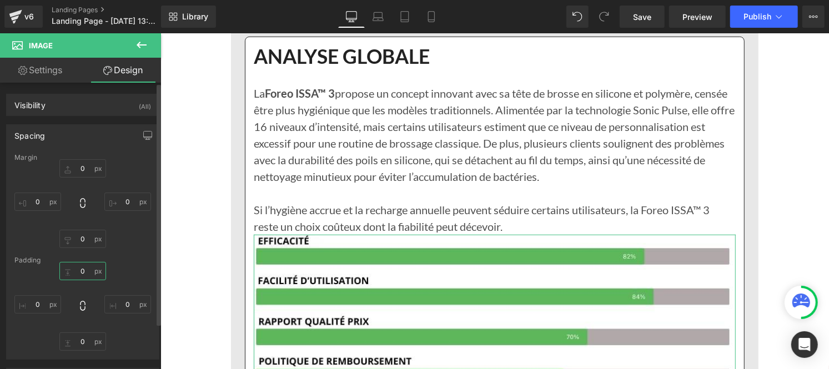
click at [83, 274] on input "0" at bounding box center [82, 271] width 47 height 18
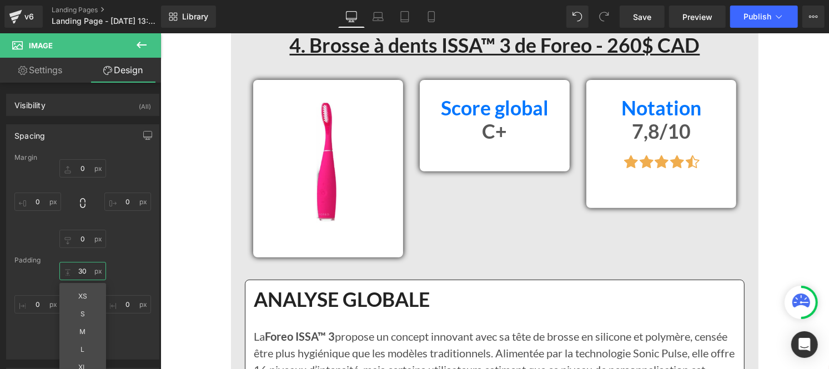
scroll to position [5174, 0]
type input "30"
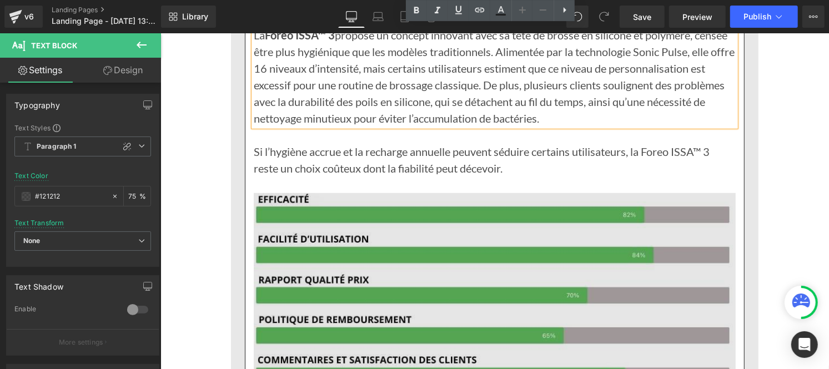
scroll to position [5476, 0]
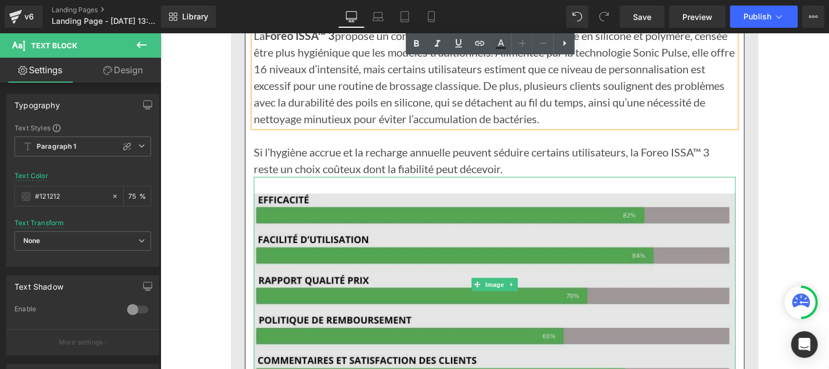
click at [464, 279] on img at bounding box center [494, 285] width 482 height 216
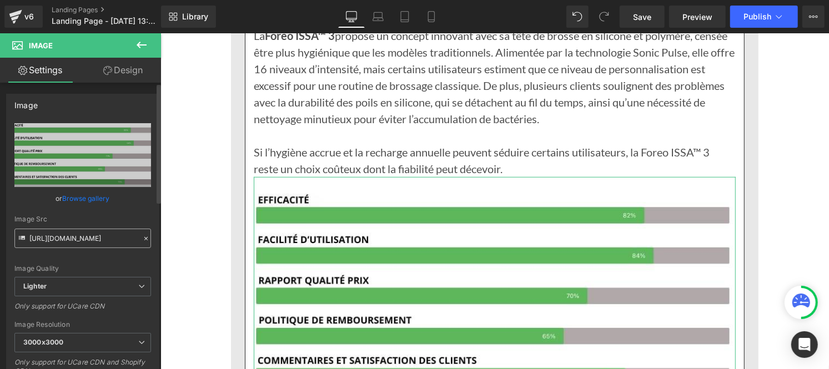
click at [101, 236] on input "https://ucarecdn.com/835c07a5-dead-45b5-a3bf-7ec746351d9d/-/format/auto/-/previ…" at bounding box center [82, 238] width 137 height 19
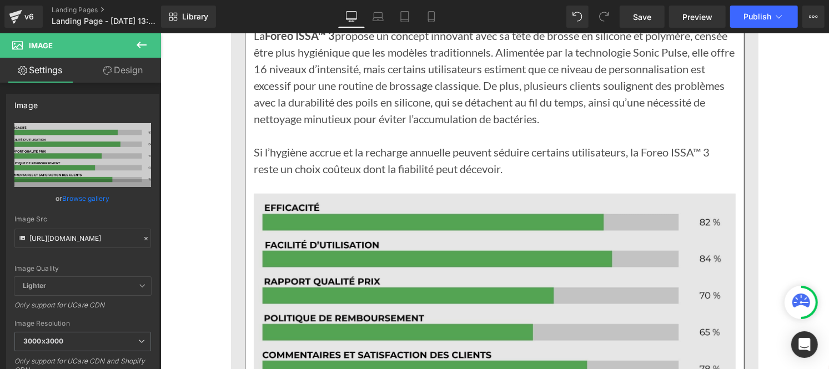
type input "https://cdn.shopify.com/s/files/1/0953/5953/3403/files/Pourcentage_produit_3_30…"
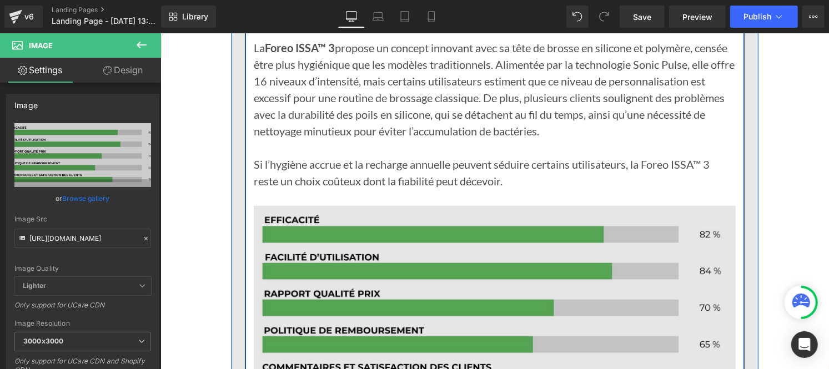
scroll to position [5459, 0]
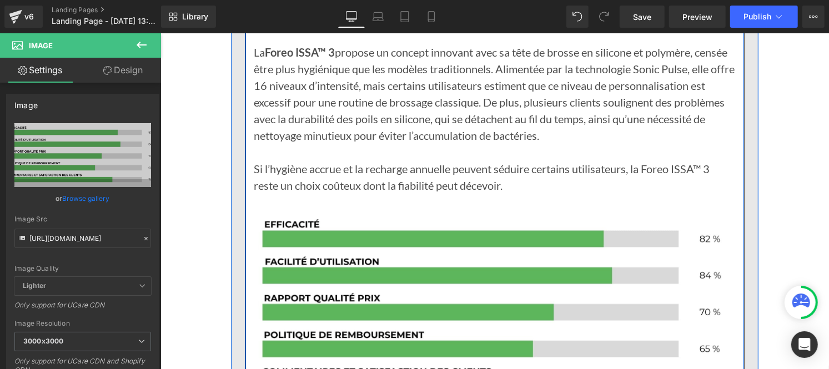
click at [333, 126] on p "La Foreo ISSA™ 3 propose un concept innovant avec sa tête de brosse en silicone…" at bounding box center [494, 93] width 482 height 100
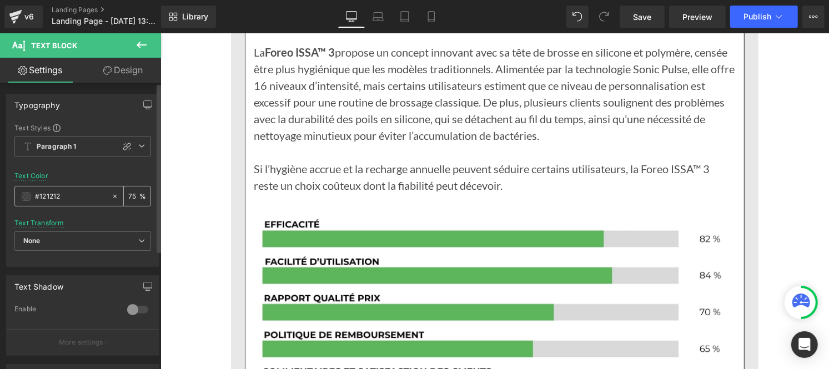
click at [71, 203] on div "#121212" at bounding box center [63, 196] width 96 height 19
click at [71, 202] on input "#121212" at bounding box center [70, 197] width 71 height 12
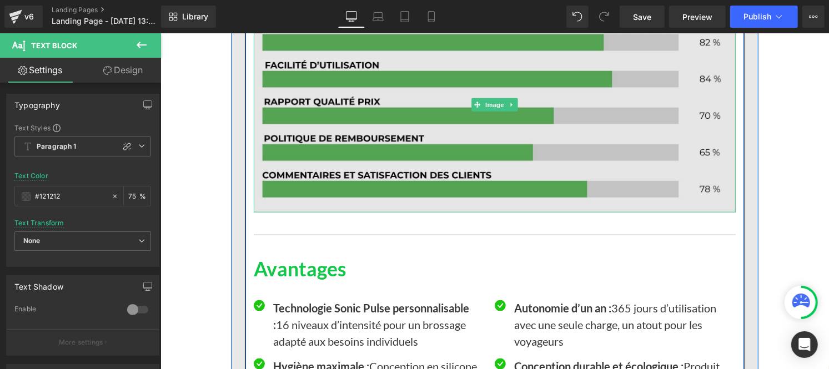
scroll to position [5656, 0]
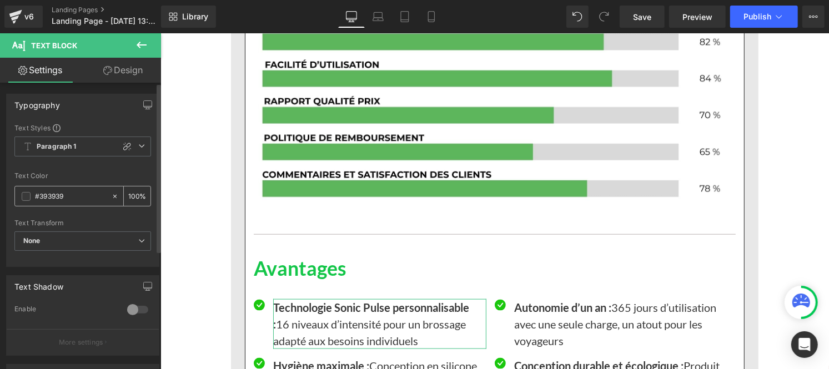
click at [73, 201] on input "#393939" at bounding box center [70, 197] width 71 height 12
paste input "121212"
type input "#121212"
click at [133, 193] on input "100" at bounding box center [133, 196] width 11 height 12
type input "1"
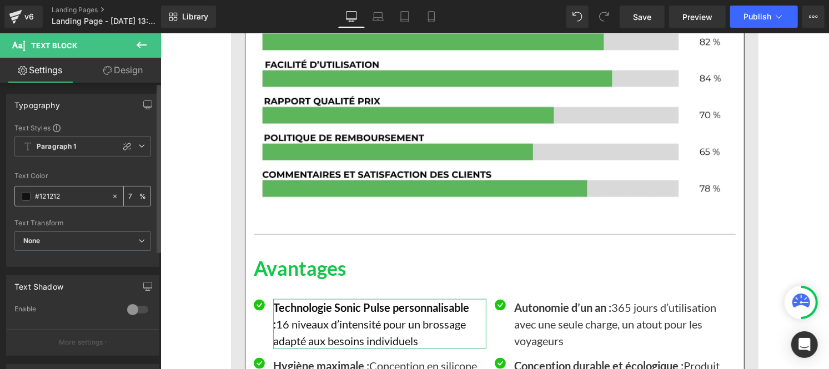
type input "75"
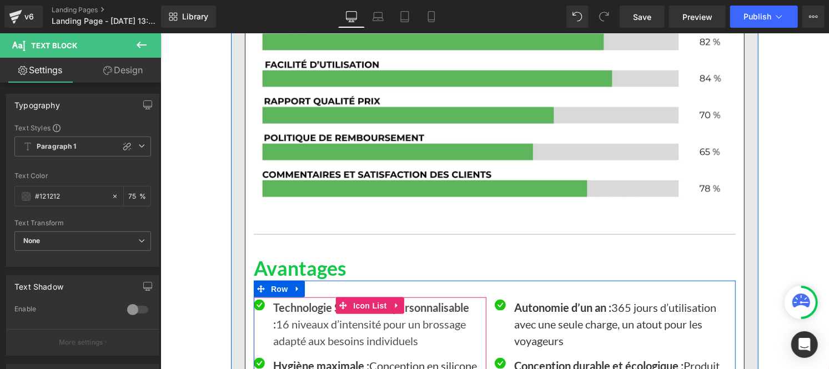
scroll to position [5781, 0]
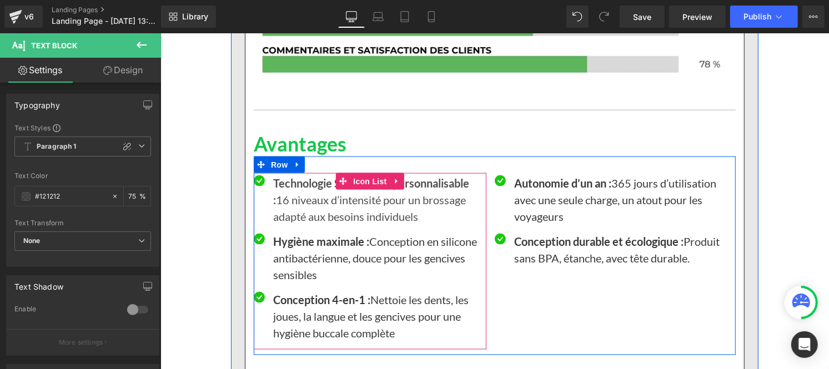
click at [298, 269] on p "Hygiène maximale : Conception en silicone antibactérienne, douce pour les genci…" at bounding box center [379, 258] width 213 height 50
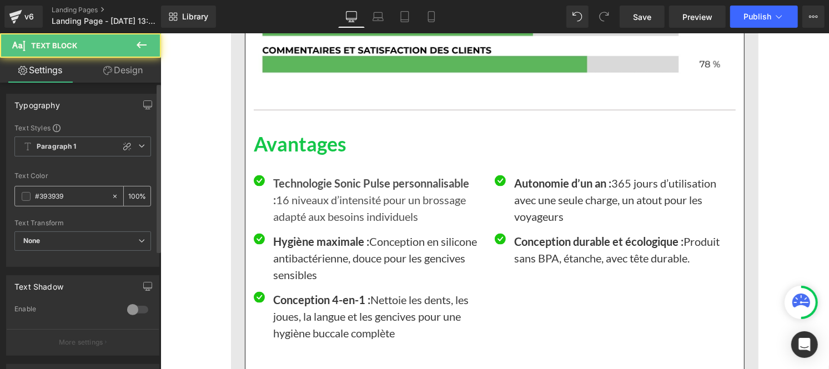
click at [73, 199] on input "#393939" at bounding box center [70, 197] width 71 height 12
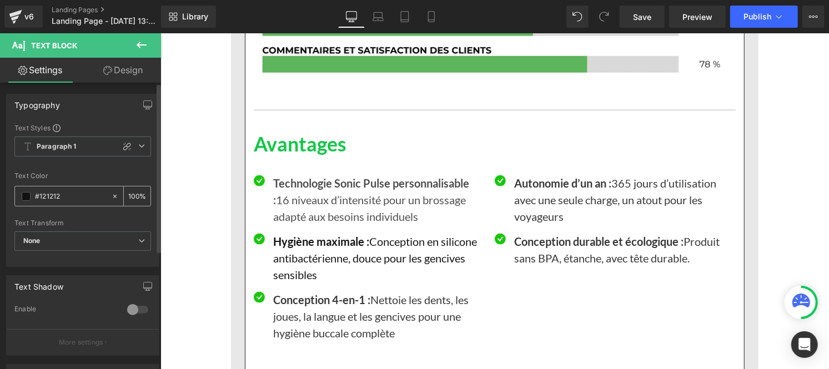
type input "#121212"
click at [135, 196] on div "100 %" at bounding box center [137, 196] width 27 height 19
click at [134, 193] on input "100" at bounding box center [133, 196] width 11 height 12
type input "1"
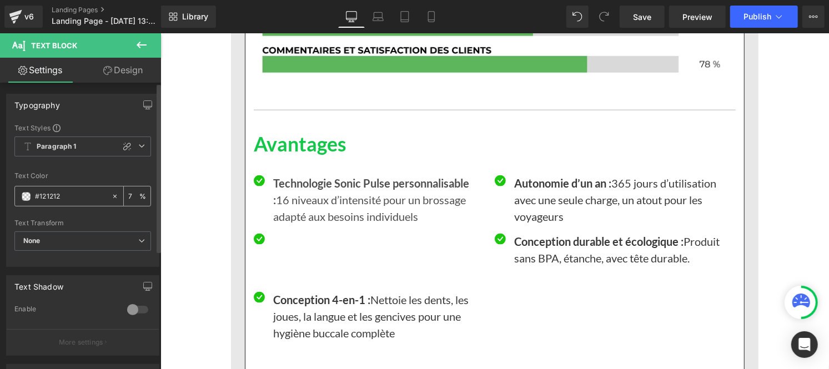
type input "75"
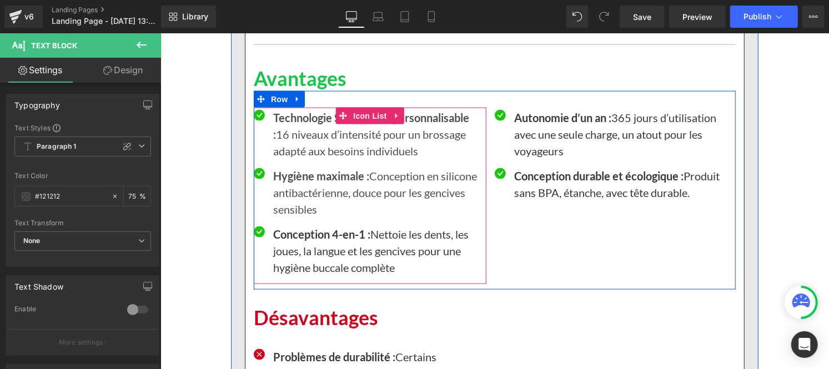
scroll to position [5847, 0]
click at [294, 259] on p "Conception 4-en-1 : Nettoie les dents, les joues, la langue et les gencives pou…" at bounding box center [379, 250] width 213 height 50
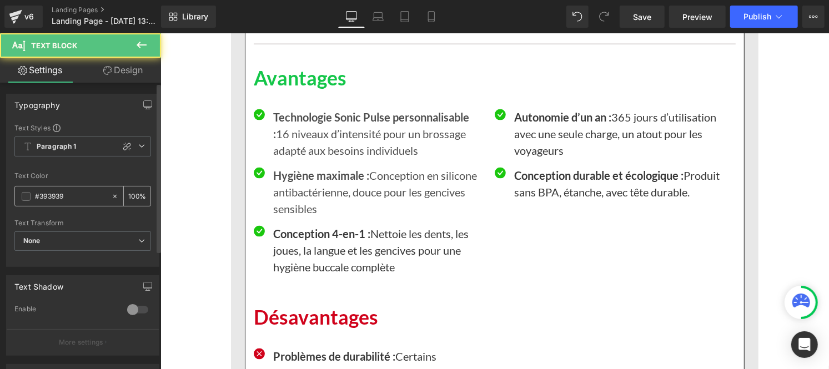
click at [74, 202] on input "#393939" at bounding box center [70, 197] width 71 height 12
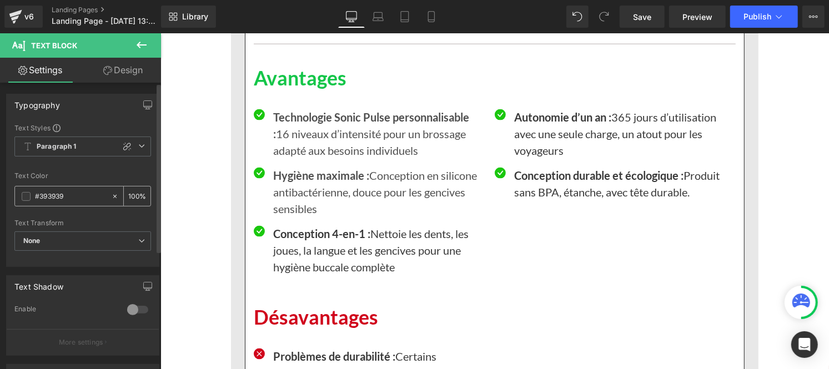
paste input "121212"
type input "#121212"
click at [132, 192] on input "100" at bounding box center [133, 196] width 11 height 12
type input "0"
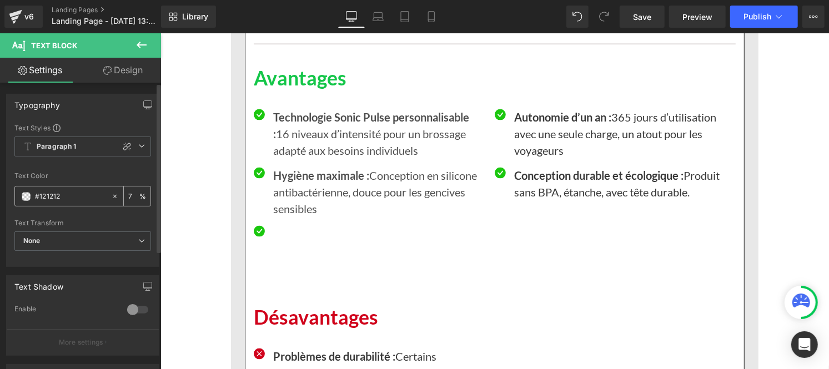
type input "75"
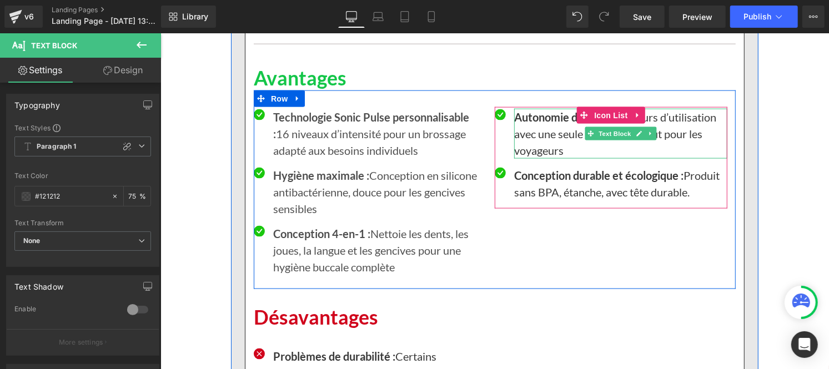
click at [524, 139] on p "Autonomie d’un an : 365 jours d’utilisation avec une seule charge, un atout pou…" at bounding box center [620, 133] width 213 height 50
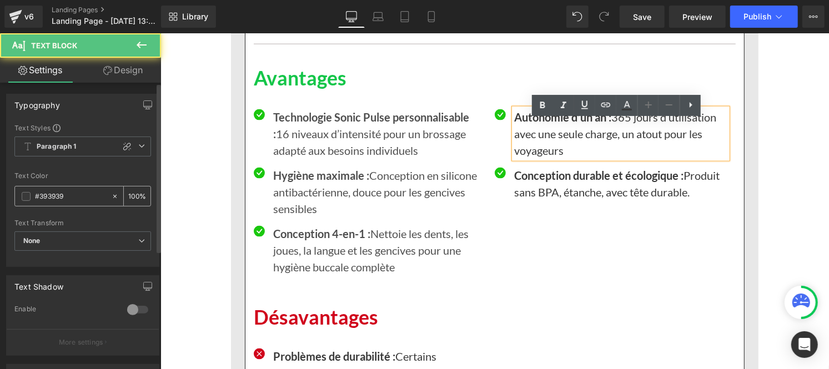
click at [68, 196] on input "#393939" at bounding box center [70, 197] width 71 height 12
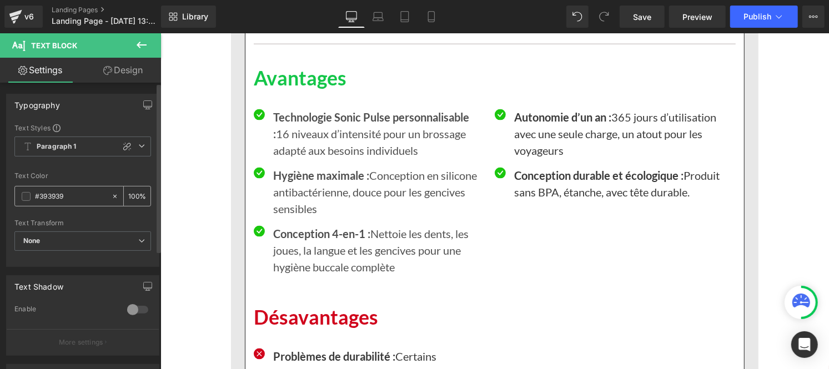
paste input "121212"
type input "#121212"
click at [131, 195] on input "100" at bounding box center [133, 196] width 11 height 12
type input "0"
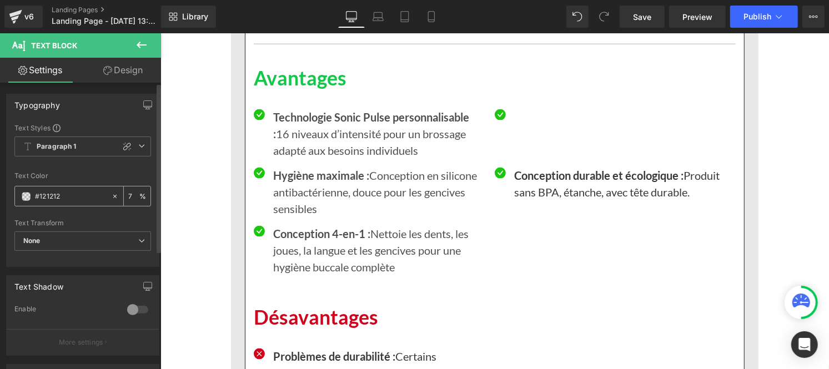
type input "75"
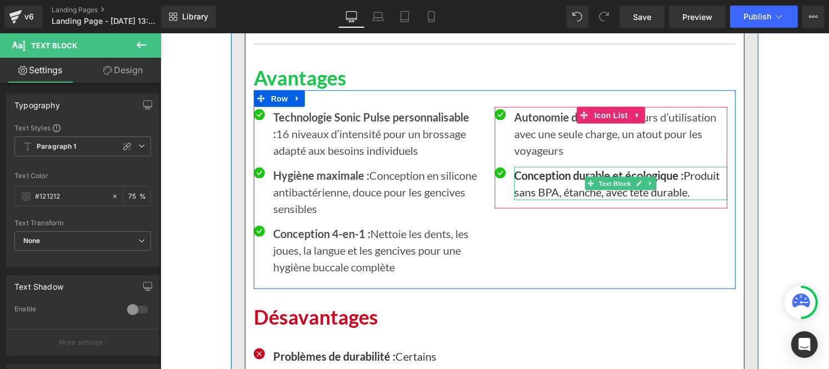
click at [542, 200] on p "Conception durable et écologique : Produit sans BPA, étanche, avec tête durable." at bounding box center [620, 183] width 213 height 33
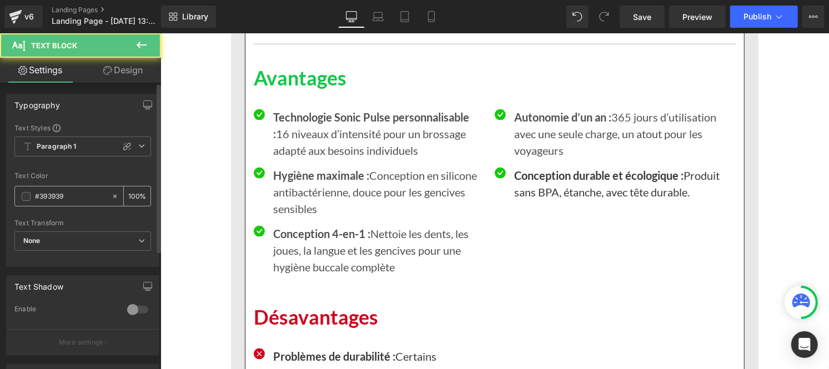
click at [73, 200] on input "#393939" at bounding box center [70, 197] width 71 height 12
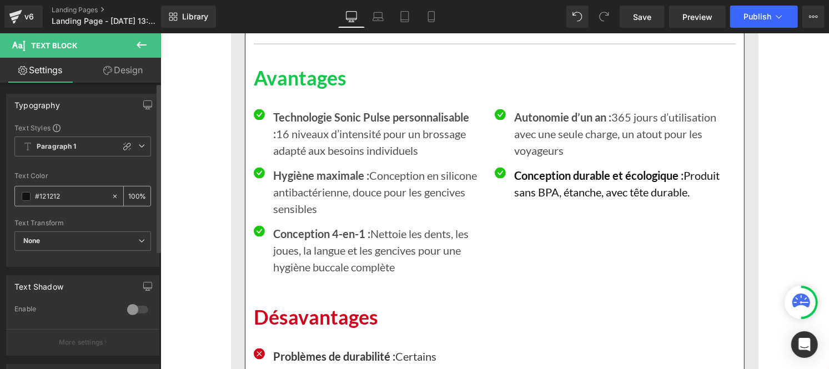
type input "#121212"
click at [135, 195] on div "100 %" at bounding box center [137, 196] width 27 height 19
click at [132, 187] on div "100 %" at bounding box center [137, 196] width 27 height 19
click at [132, 191] on input "100" at bounding box center [133, 196] width 11 height 12
type input "0"
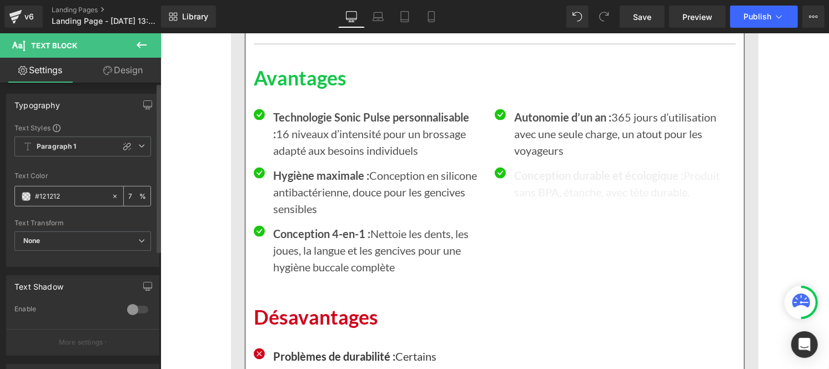
type input "75"
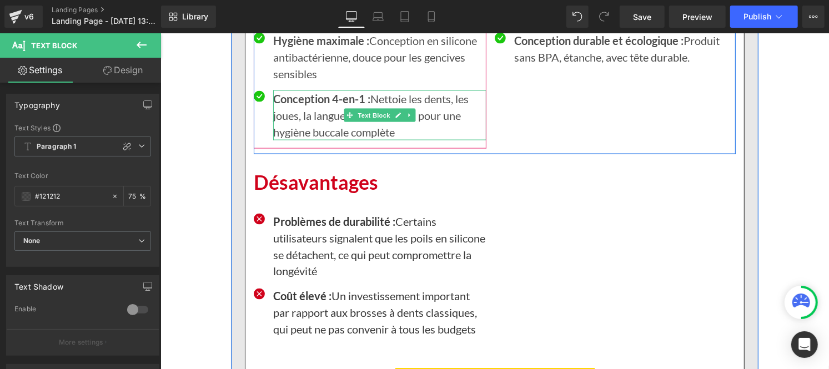
scroll to position [5983, 0]
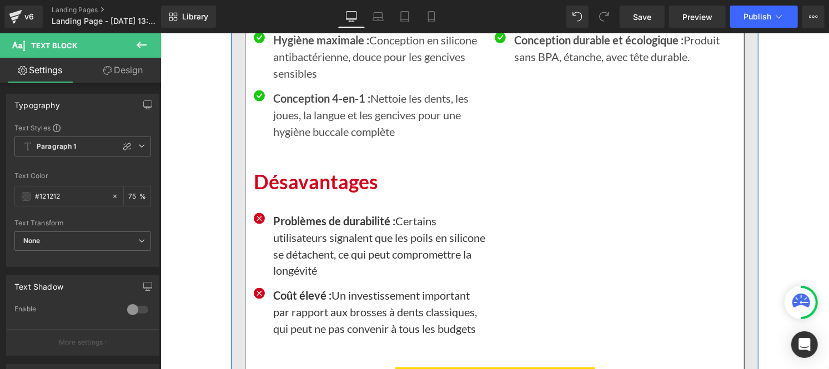
click at [298, 259] on p "Problèmes de durabilité : Certains utilisateurs signalent que les poils en sili…" at bounding box center [379, 245] width 213 height 67
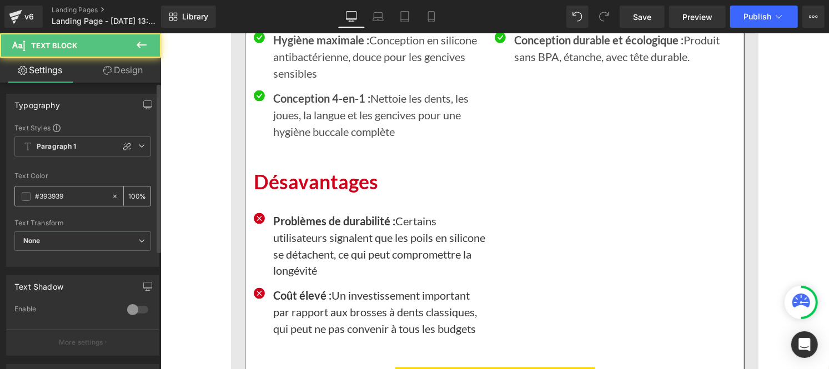
click at [75, 200] on input "#393939" at bounding box center [70, 197] width 71 height 12
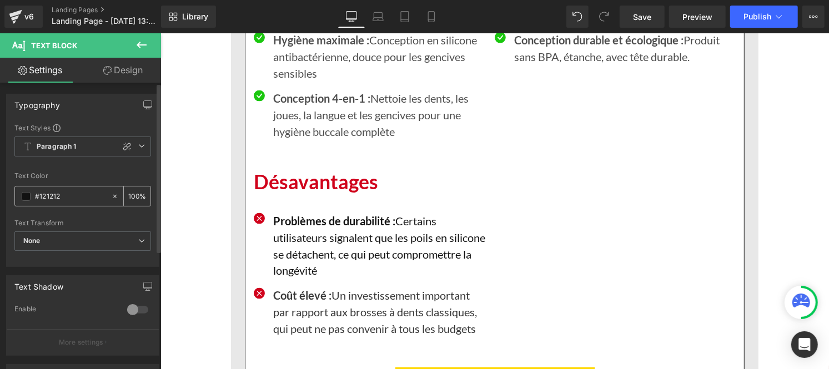
type input "#121212"
click at [132, 193] on input "100" at bounding box center [133, 196] width 11 height 12
type input "0"
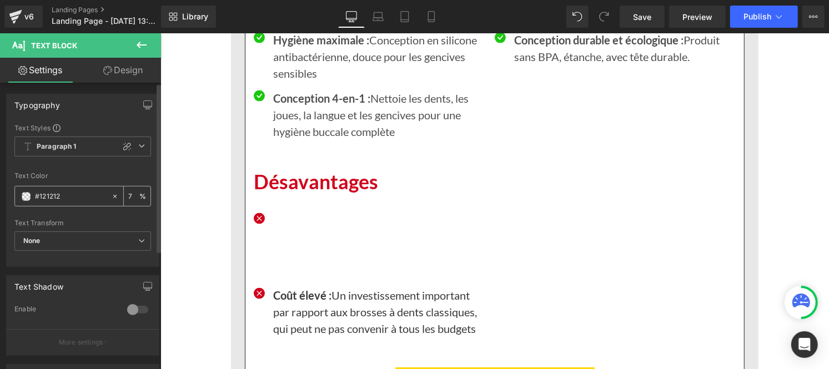
type input "75"
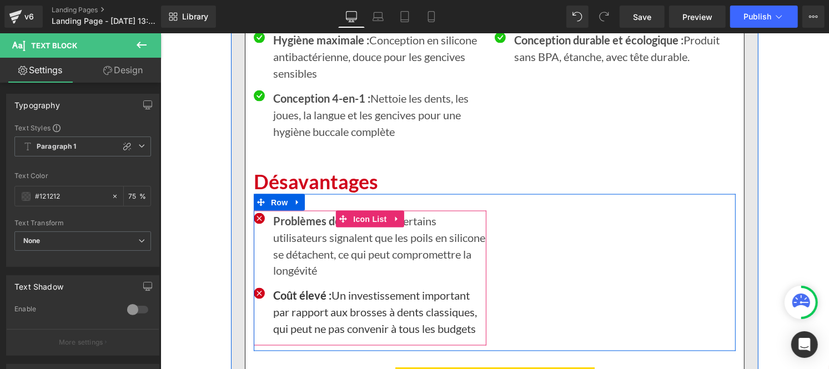
click at [302, 337] on p "Coût élevé : Un investissement important par rapport aux brosses à dents classi…" at bounding box center [379, 312] width 213 height 50
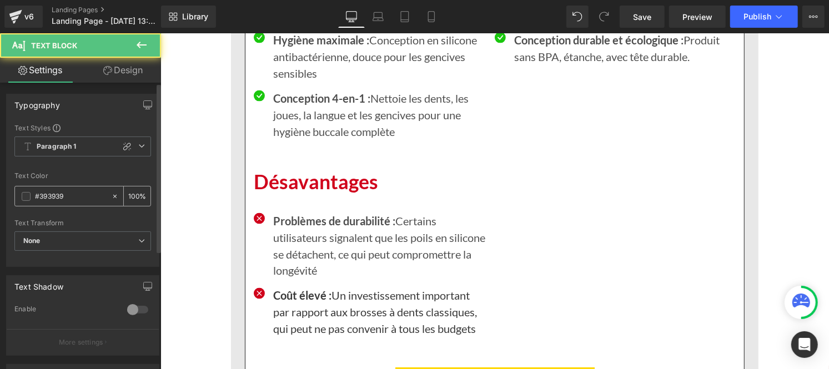
click at [68, 201] on input "#393939" at bounding box center [70, 197] width 71 height 12
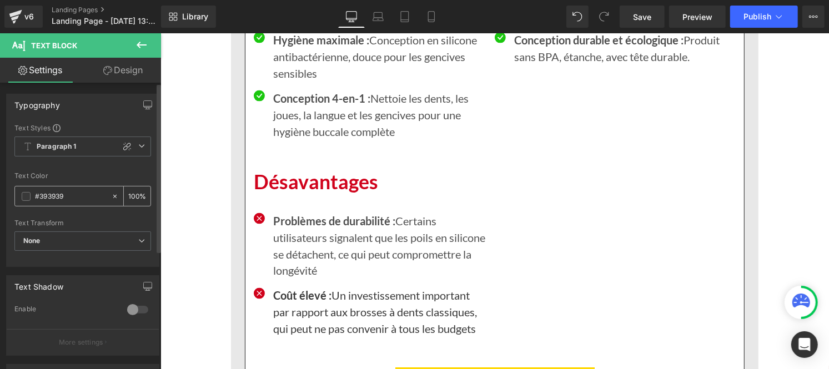
paste input "121212"
type input "#121212"
click at [134, 198] on input "100" at bounding box center [133, 196] width 11 height 12
type input "1"
type input "75"
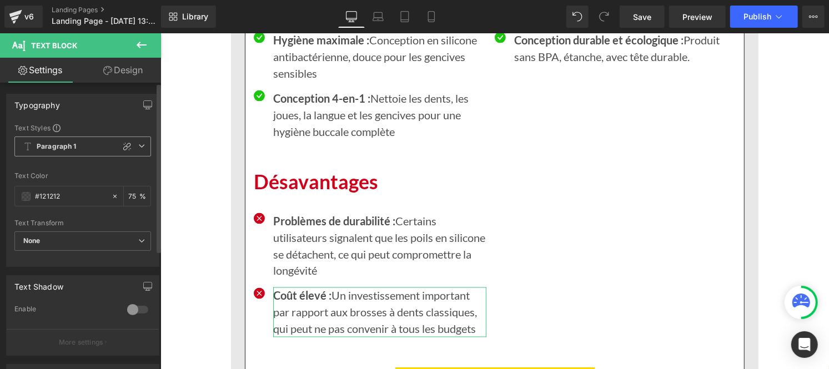
click at [79, 151] on span "Paragraph 1" at bounding box center [82, 147] width 137 height 20
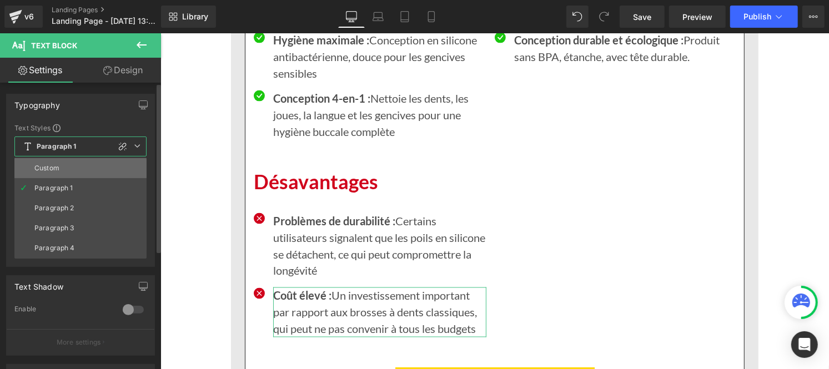
click at [44, 171] on div "Custom" at bounding box center [46, 168] width 25 height 8
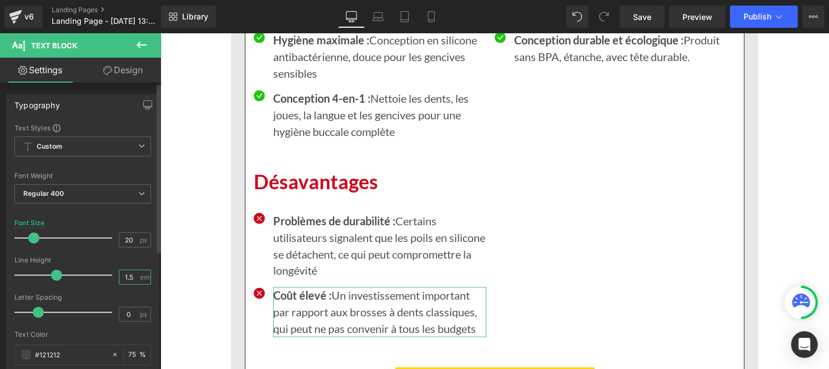
click at [130, 279] on input "1.5" at bounding box center [128, 278] width 19 height 14
type input "1"
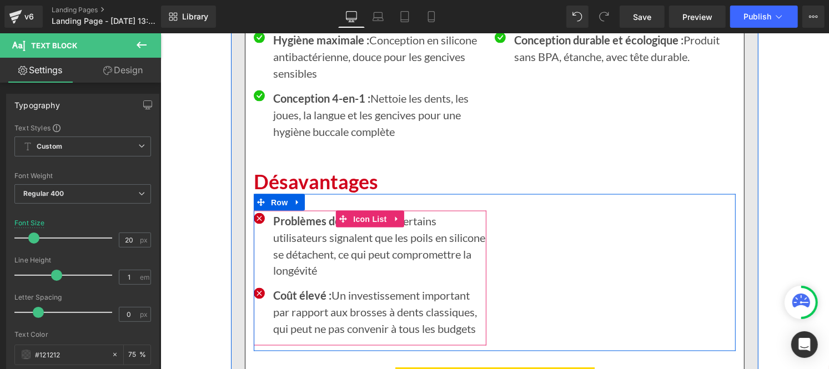
click at [311, 252] on p "Problèmes de durabilité : Certains utilisateurs signalent que les poils en sili…" at bounding box center [379, 245] width 213 height 67
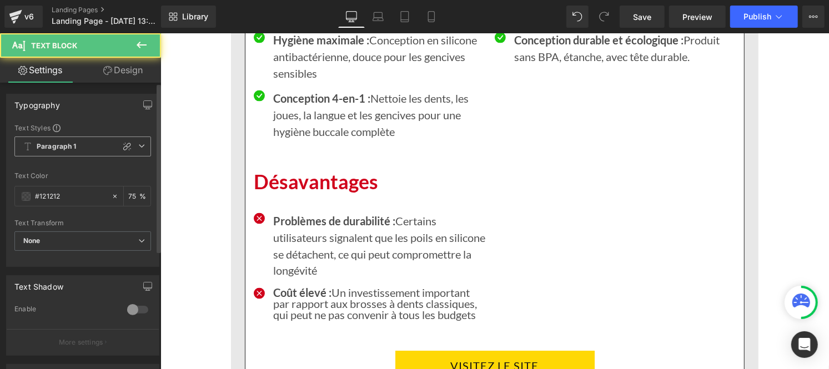
click at [45, 151] on b "Paragraph 1" at bounding box center [57, 146] width 40 height 9
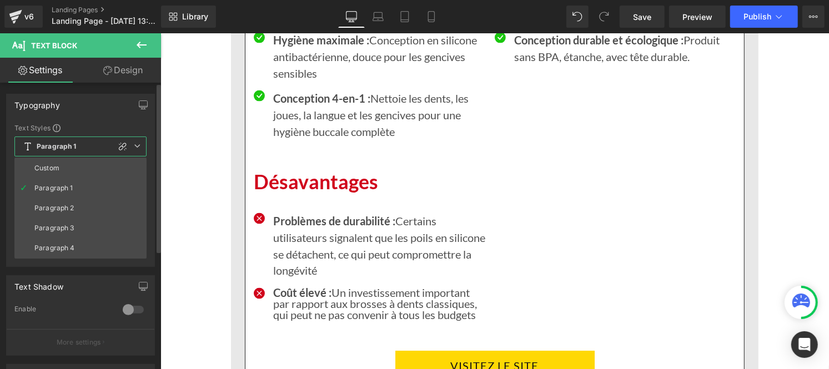
click at [45, 163] on li "Custom" at bounding box center [80, 168] width 132 height 20
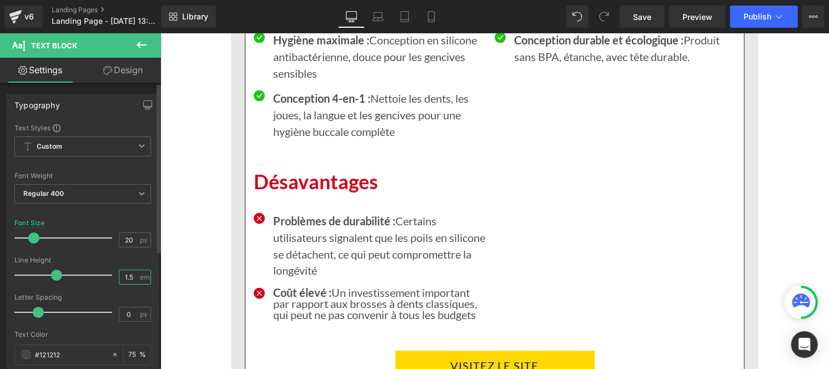
click at [134, 276] on input "1.5" at bounding box center [128, 278] width 19 height 14
type input "1"
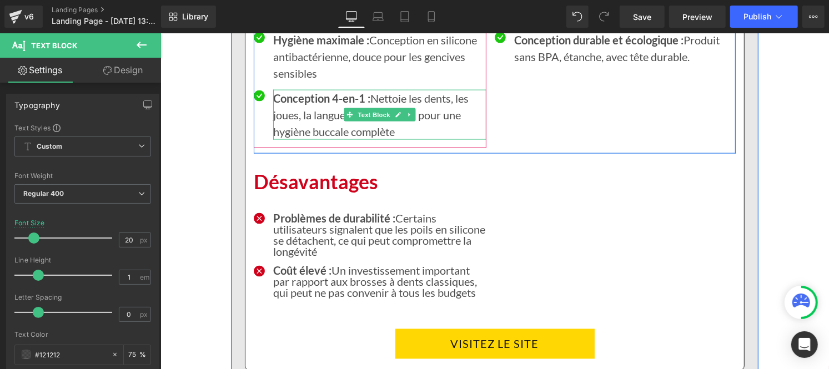
click at [304, 127] on p "Conception 4-en-1 : Nettoie les dents, les joues, la langue et les gencives pou…" at bounding box center [379, 114] width 213 height 50
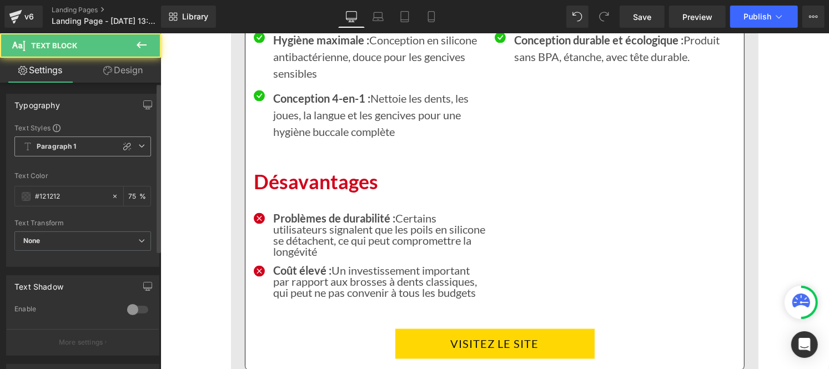
click at [59, 151] on b "Paragraph 1" at bounding box center [57, 146] width 40 height 9
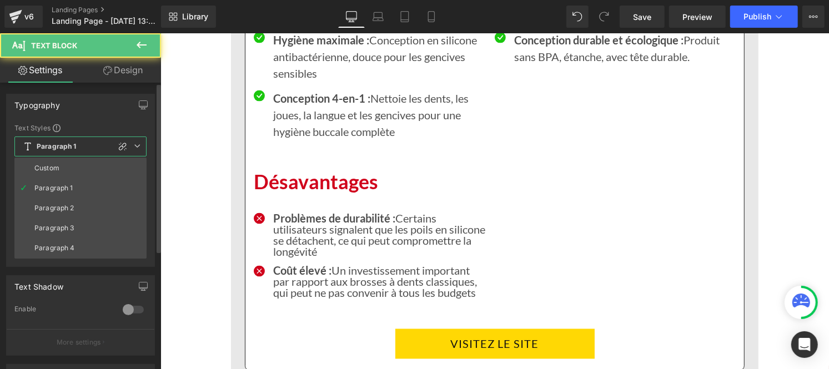
click at [58, 163] on li "Custom" at bounding box center [80, 168] width 132 height 20
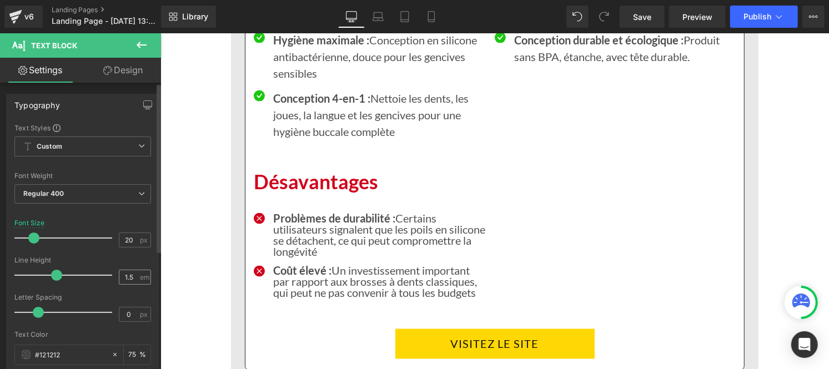
click at [136, 281] on div "1.5 em" at bounding box center [135, 277] width 32 height 15
click at [131, 278] on input "1.5" at bounding box center [128, 278] width 19 height 14
type input "1"
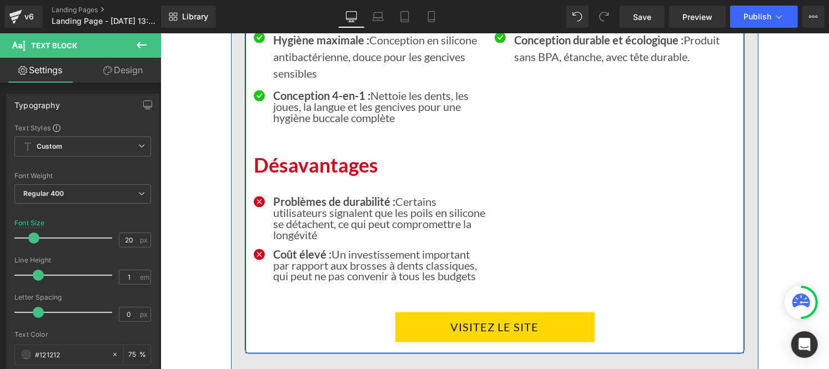
click at [299, 74] on p "Hygiène maximale : Conception en silicone antibactérienne, douce pour les genci…" at bounding box center [379, 56] width 213 height 50
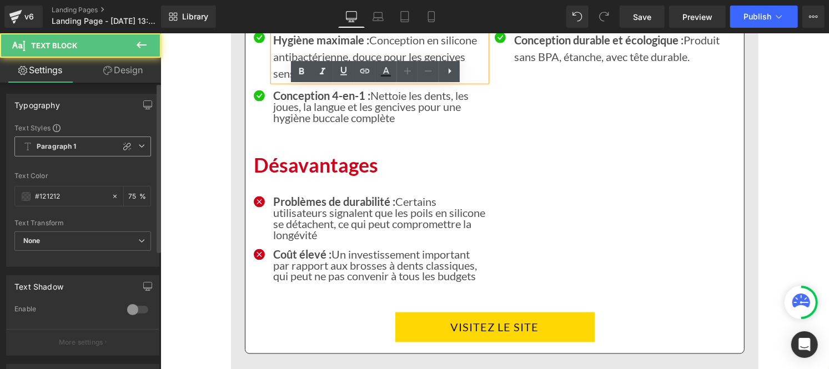
click at [73, 146] on b "Paragraph 1" at bounding box center [57, 146] width 40 height 9
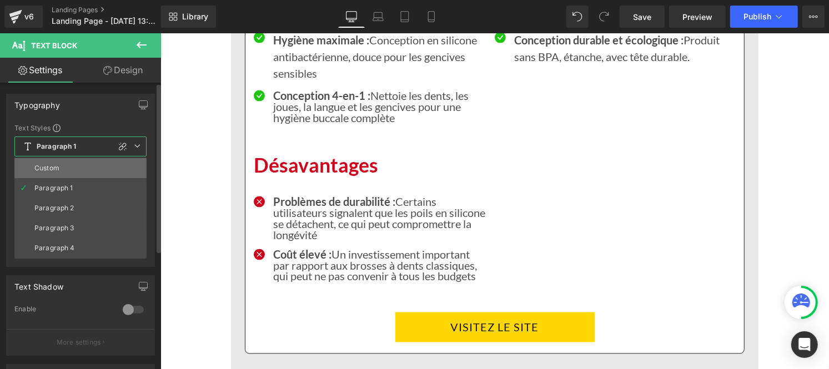
click at [63, 166] on li "Custom" at bounding box center [80, 168] width 132 height 20
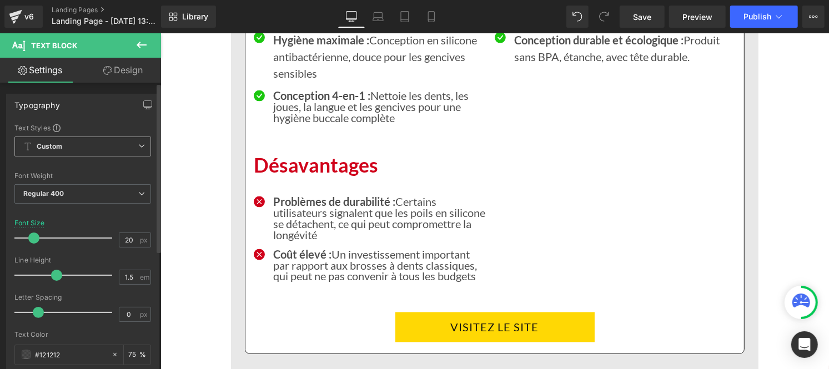
click at [63, 166] on div at bounding box center [82, 165] width 137 height 7
click at [135, 276] on div "1.5 em" at bounding box center [135, 277] width 32 height 15
click at [132, 276] on input "1.5" at bounding box center [128, 278] width 19 height 14
type input "1"
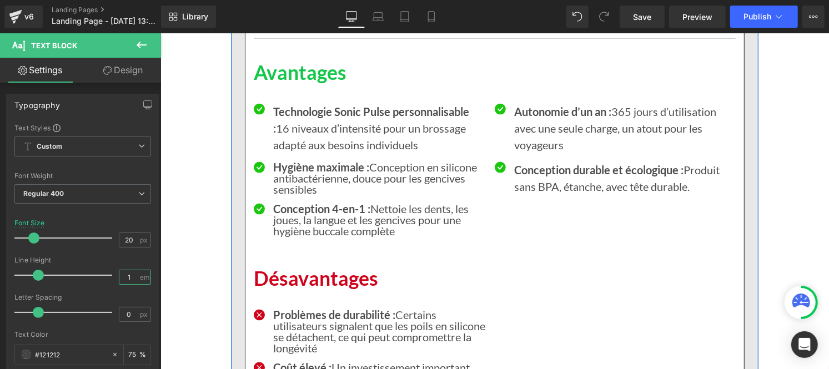
scroll to position [5852, 0]
click at [306, 153] on p "Technologie Sonic Pulse personnalisable : 16 niveaux d’intensité pour un brossa…" at bounding box center [379, 128] width 213 height 50
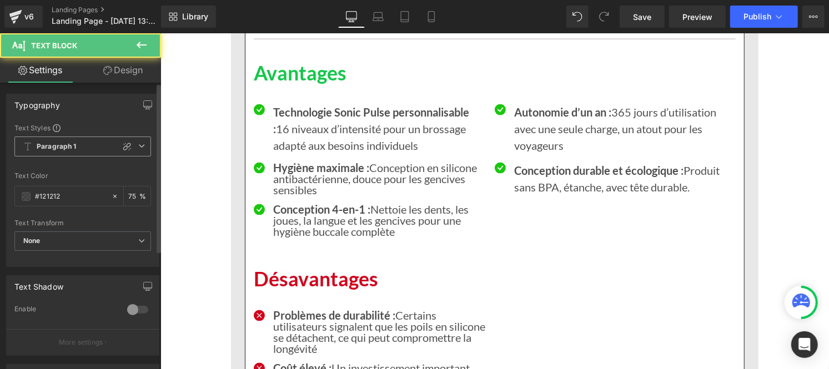
click at [46, 150] on b "Paragraph 1" at bounding box center [57, 146] width 40 height 9
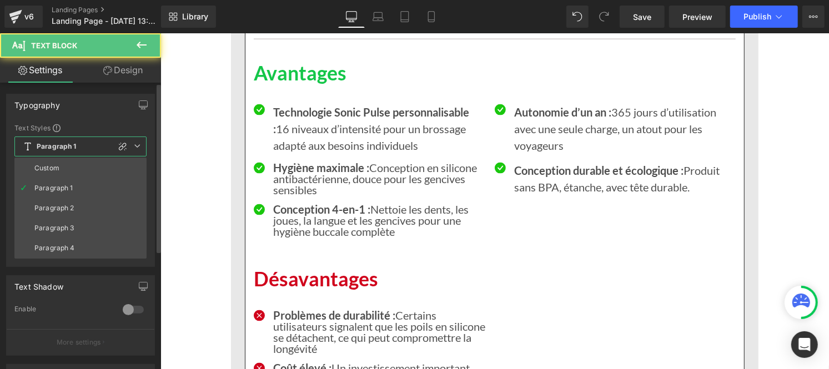
click at [51, 169] on div "Custom" at bounding box center [46, 168] width 25 height 8
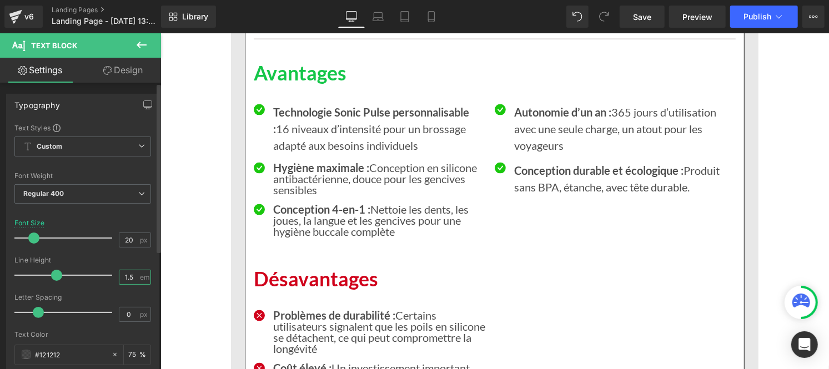
click at [129, 276] on input "1.5" at bounding box center [128, 278] width 19 height 14
type input "1"
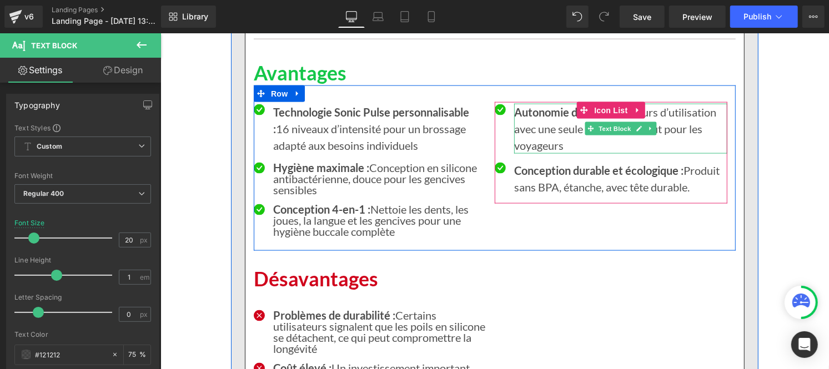
click at [532, 146] on p "Autonomie d’un an : 365 jours d’utilisation avec une seule charge, un atout pou…" at bounding box center [620, 128] width 213 height 50
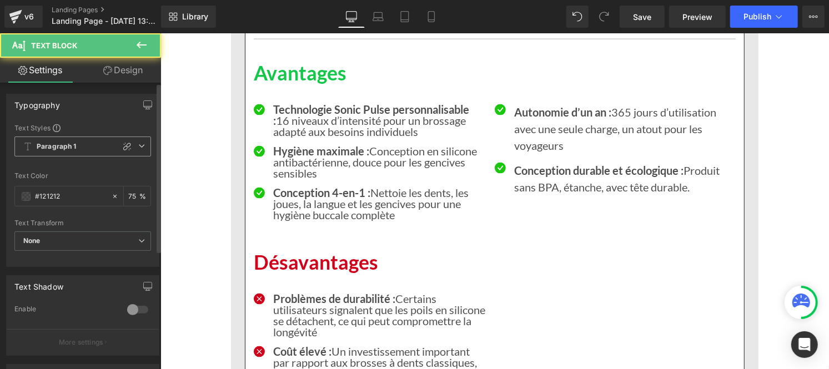
click at [53, 143] on b "Paragraph 1" at bounding box center [57, 146] width 40 height 9
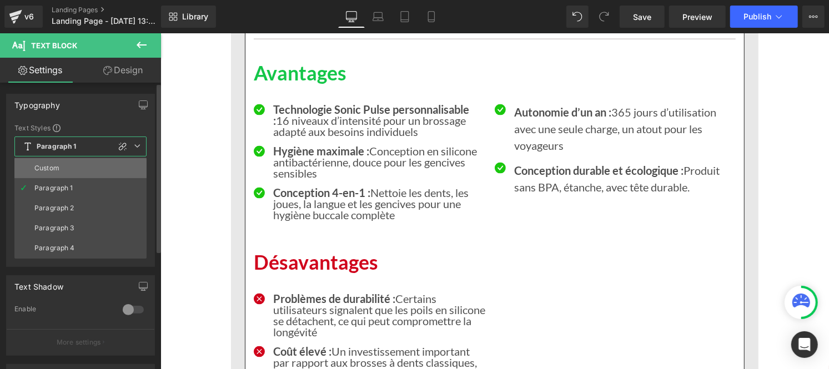
click at [57, 169] on div "Custom" at bounding box center [46, 168] width 25 height 8
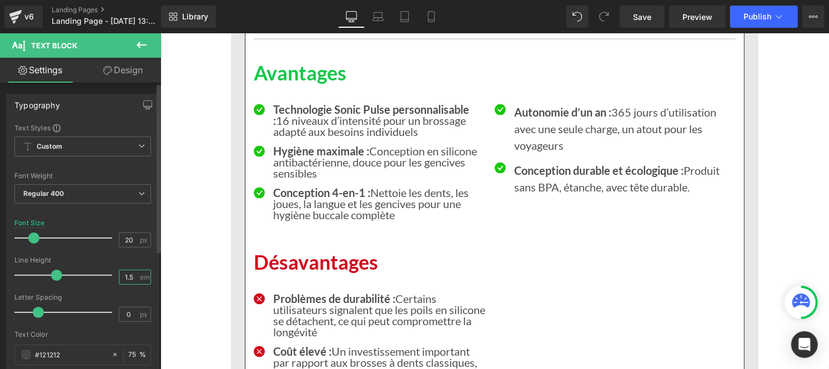
click at [132, 279] on input "1.5" at bounding box center [128, 278] width 19 height 14
type input "1"
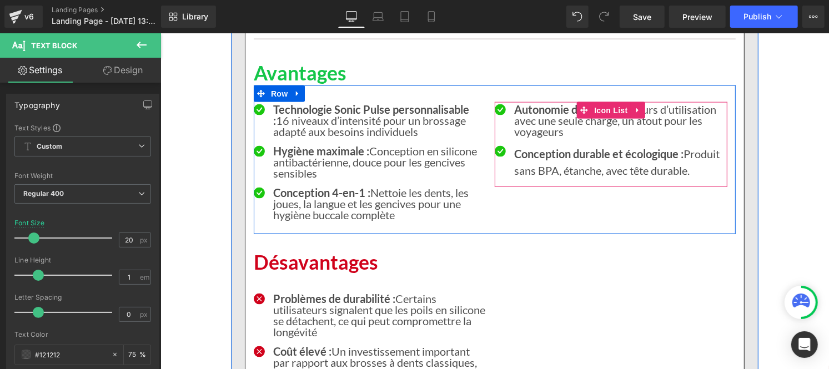
click at [522, 178] on p "Conception durable et écologique : Produit sans BPA, étanche, avec tête durable." at bounding box center [620, 161] width 213 height 33
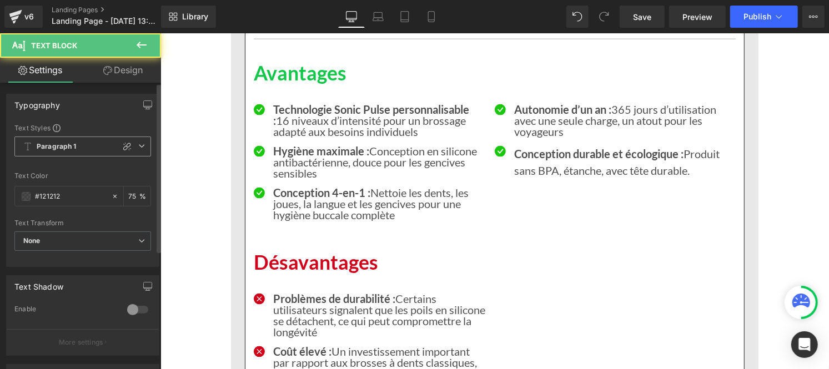
click at [56, 147] on b "Paragraph 1" at bounding box center [57, 146] width 40 height 9
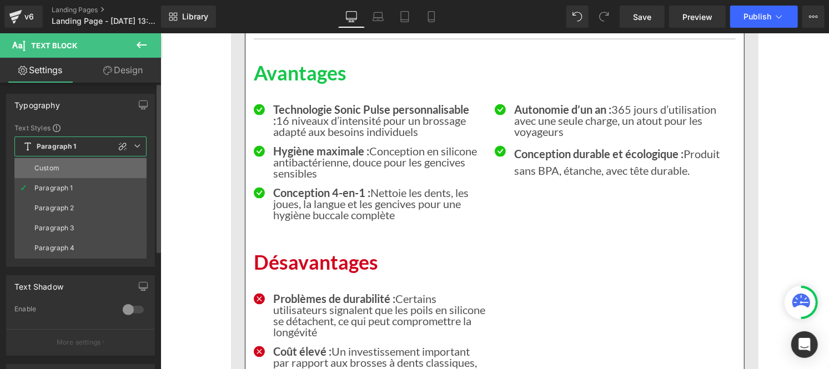
click at [52, 165] on div "Custom" at bounding box center [46, 168] width 25 height 8
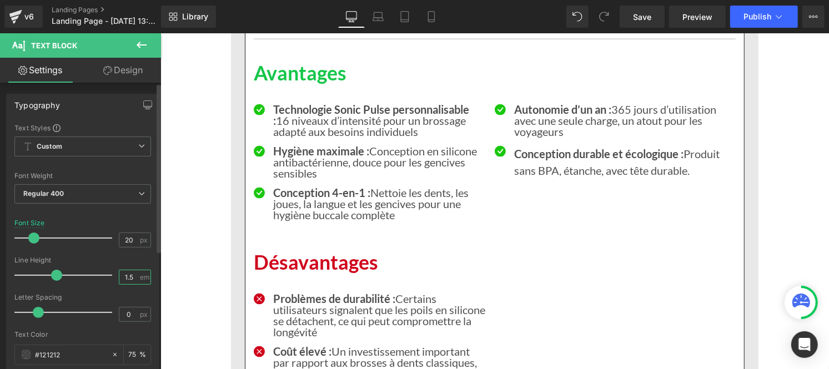
click at [124, 278] on input "1.5" at bounding box center [128, 278] width 19 height 14
click at [130, 279] on input "1.5" at bounding box center [128, 278] width 19 height 14
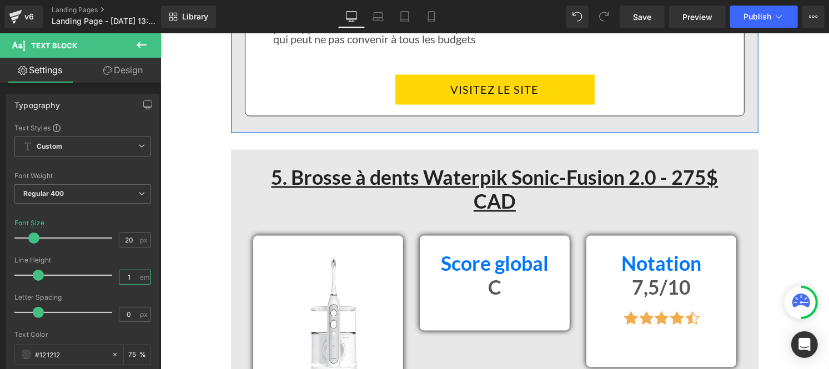
scroll to position [6188, 0]
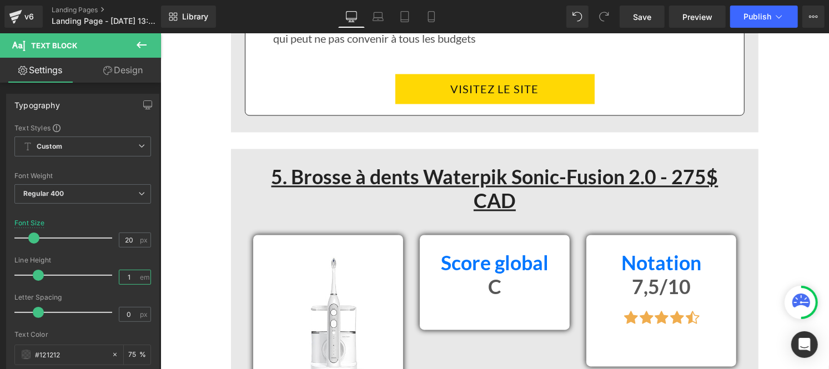
type input "1"
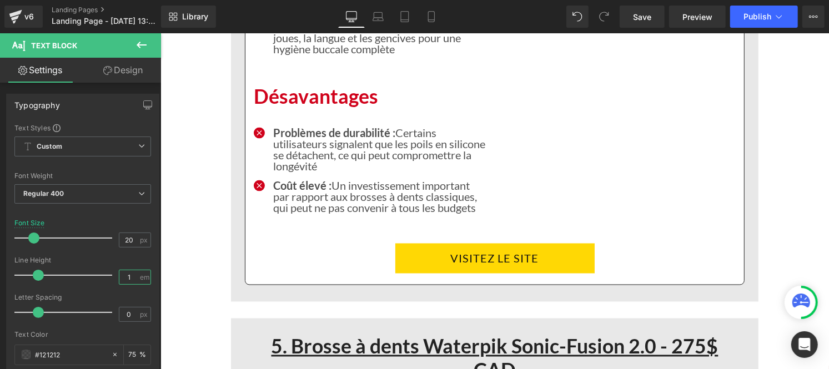
scroll to position [6020, 0]
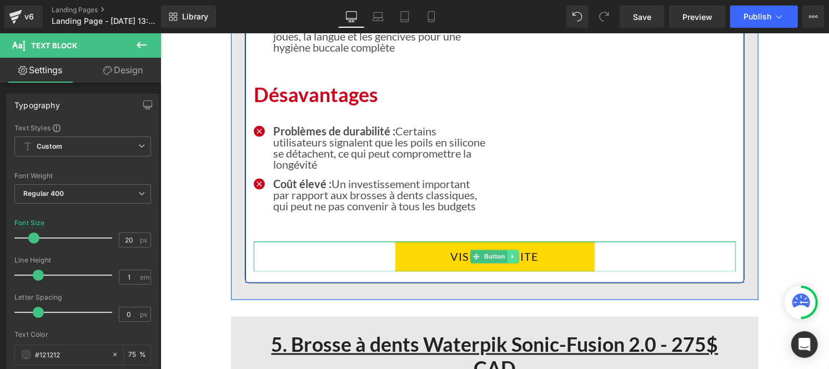
click at [511, 260] on icon at bounding box center [512, 256] width 6 height 7
click at [504, 259] on icon at bounding box center [507, 256] width 6 height 6
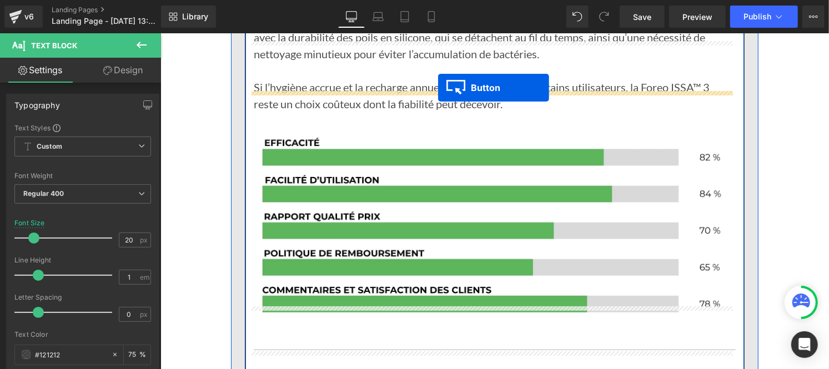
scroll to position [5485, 0]
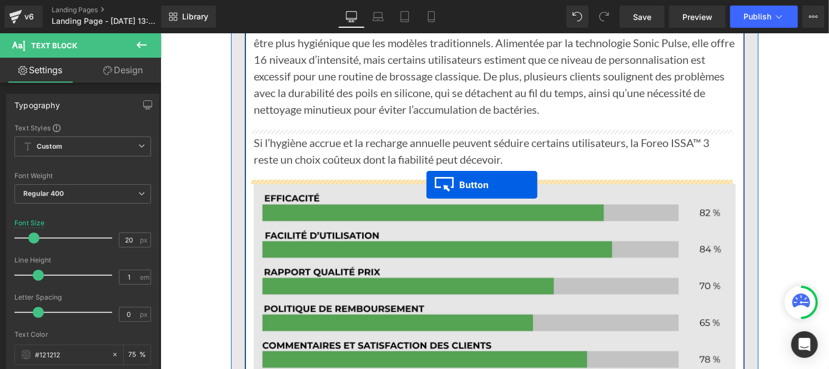
drag, startPoint x: 472, startPoint y: 127, endPoint x: 426, endPoint y: 184, distance: 73.1
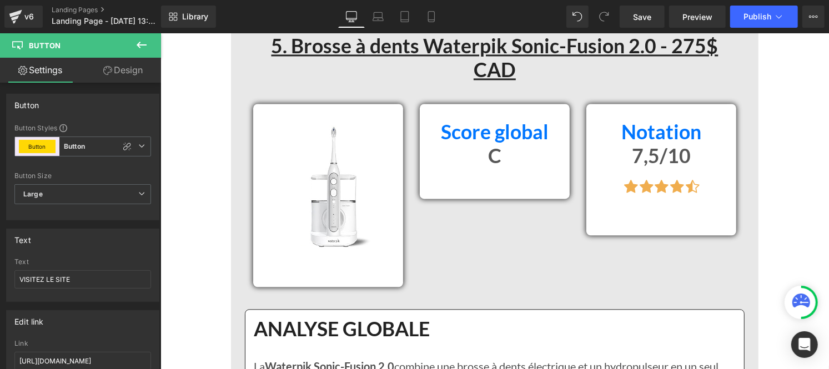
scroll to position [6363, 0]
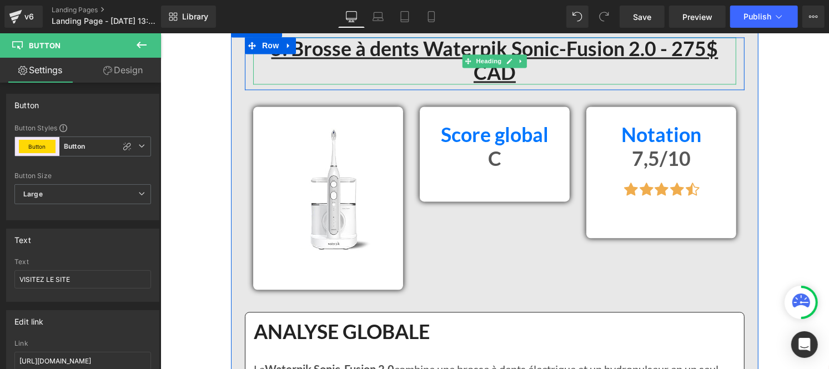
click at [652, 62] on u "5. Brosse à dents Waterpik Sonic-Fusion 2.0 - 275$ CAD" at bounding box center [494, 60] width 447 height 48
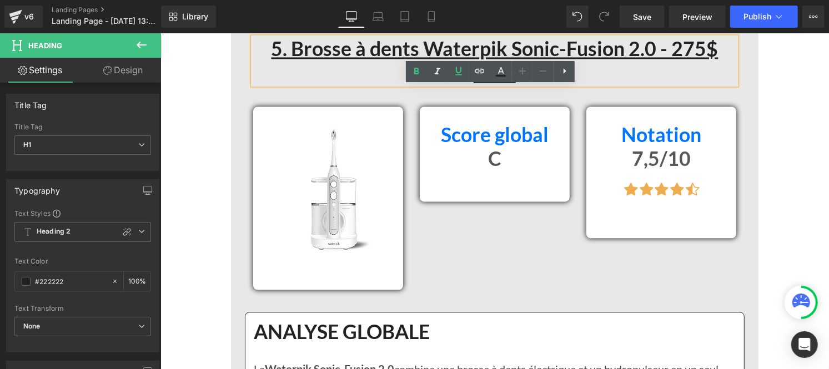
click at [664, 61] on u "5. Brosse à dents Waterpik Sonic-Fusion 2.0 - 275$ CAD" at bounding box center [494, 60] width 447 height 48
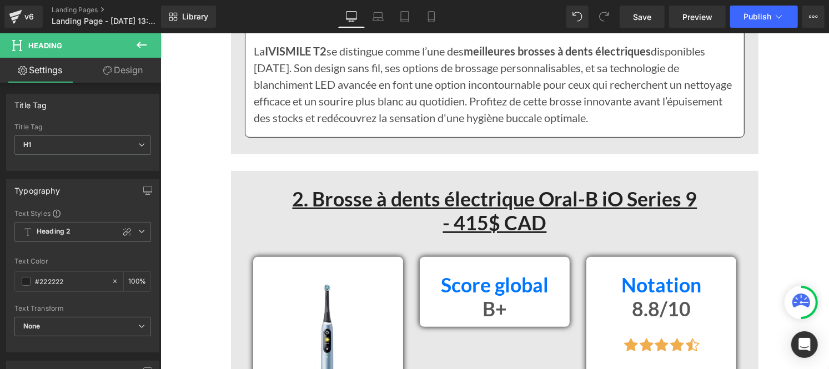
scroll to position [2671, 0]
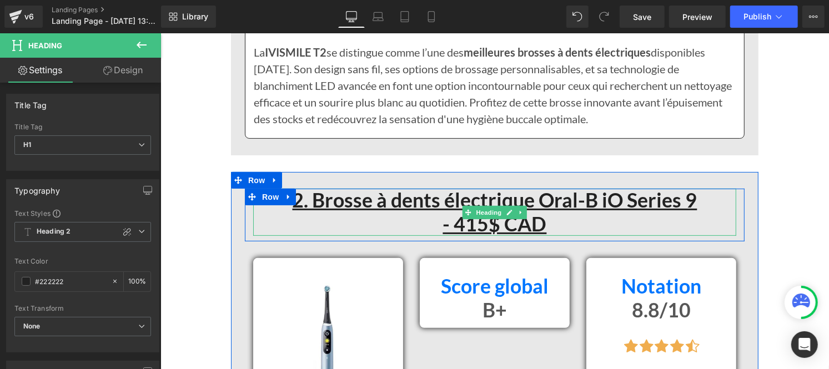
click at [443, 228] on u "- 415$ CAD" at bounding box center [495, 224] width 104 height 24
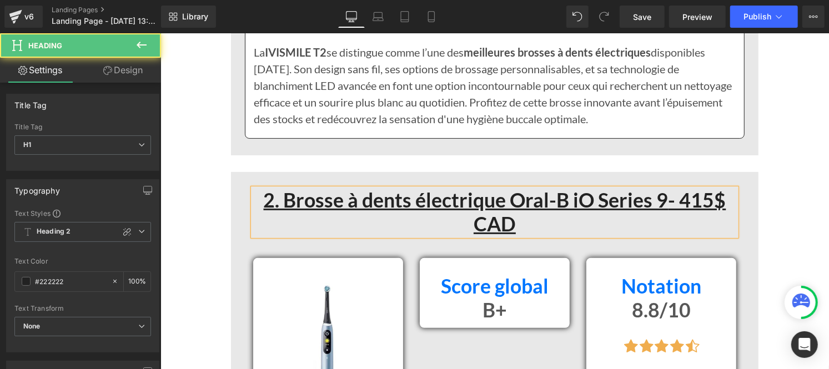
click at [673, 206] on u "- 415$ CAD" at bounding box center [599, 212] width 253 height 48
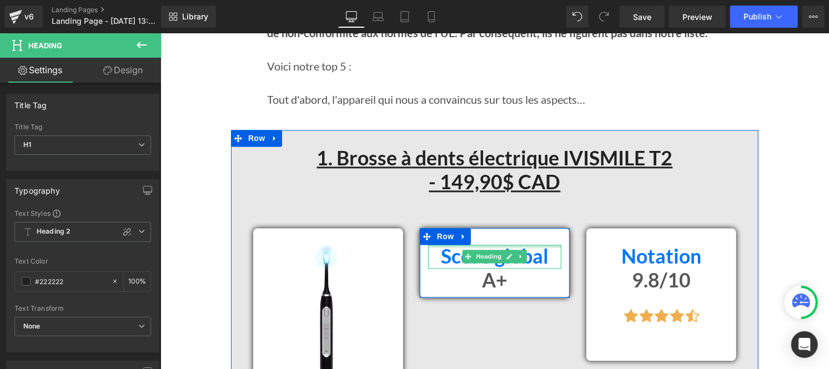
scroll to position [1304, 0]
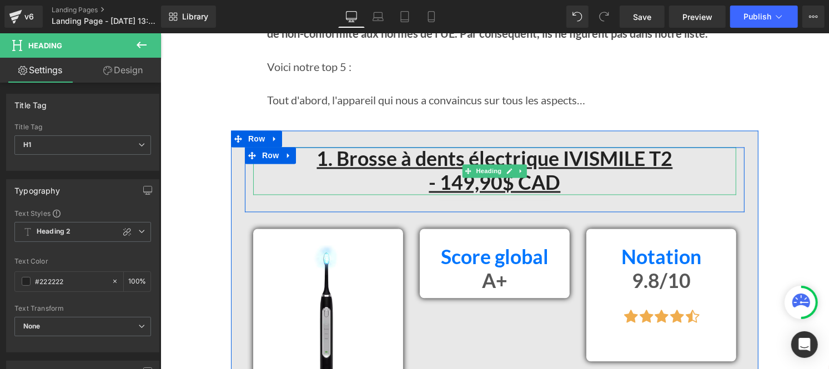
click at [429, 181] on u "- 149,90$ CAD" at bounding box center [495, 182] width 132 height 24
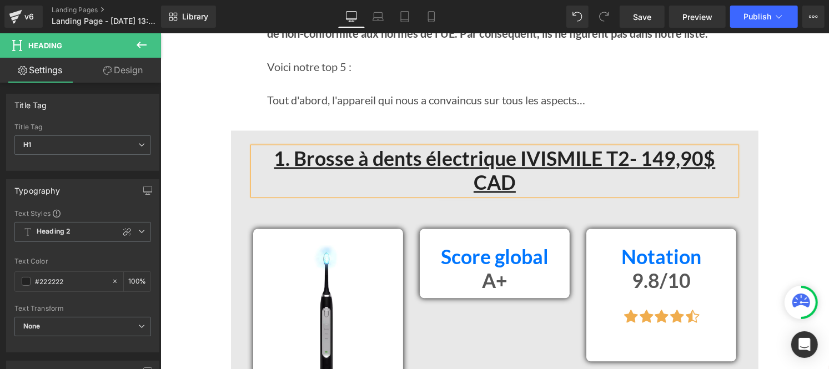
click at [638, 161] on u "- 149,90$ CAD" at bounding box center [594, 170] width 242 height 48
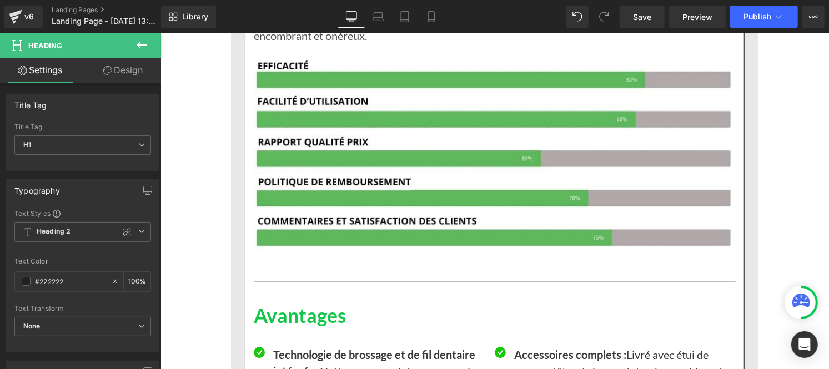
scroll to position [6830, 0]
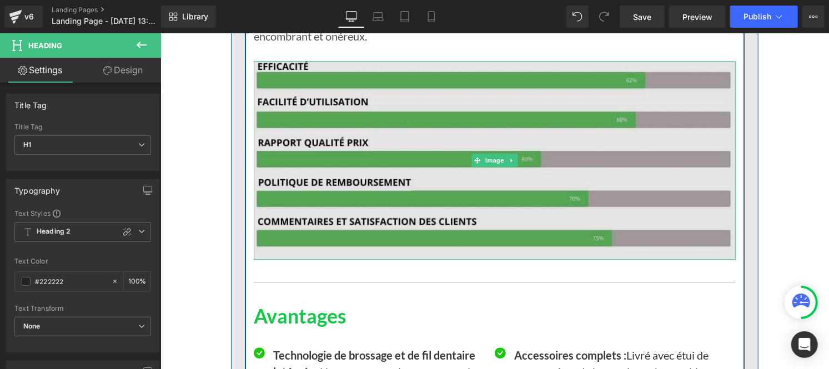
click at [448, 172] on img at bounding box center [494, 160] width 482 height 199
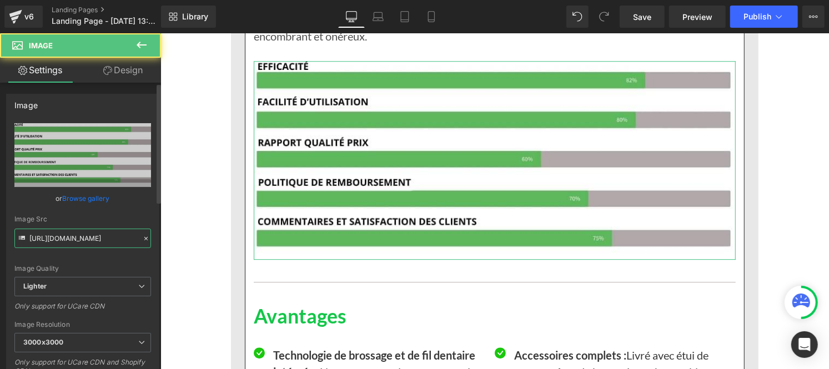
click at [103, 232] on input "https://ucarecdn.com/f491c756-8203-4fbd-8105-4dfbae907495/-/format/auto/-/previ…" at bounding box center [82, 238] width 137 height 19
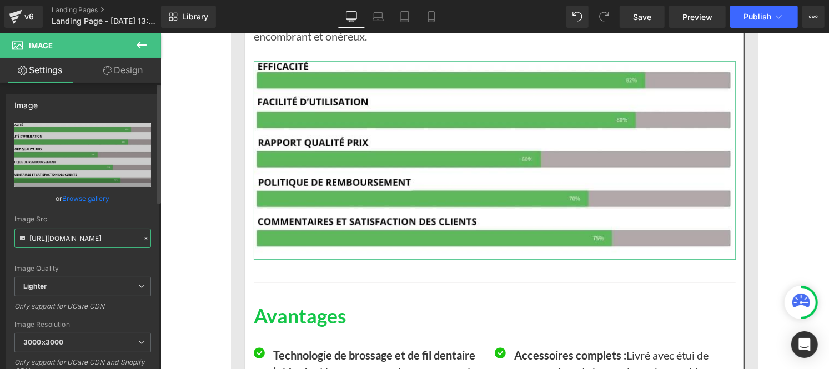
paste input "cdn.shopify.com/s/files/1/0953/5953/3403/files/Pourcentage_produit_5.jpg?v=1755…"
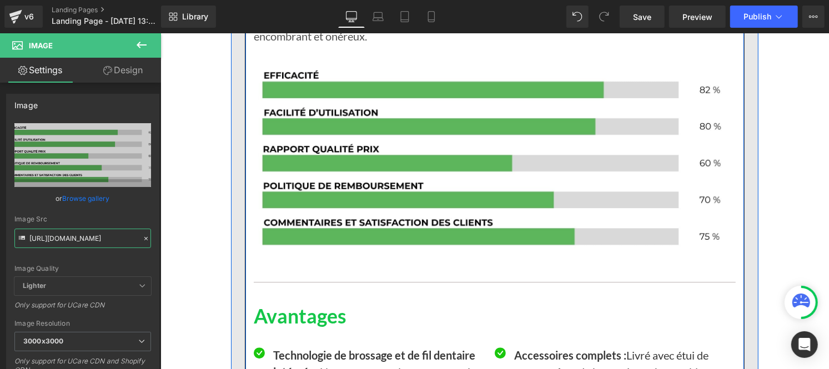
type input "https://cdn.shopify.com/s/files/1/0953/5953/3403/files/Pourcentage_produit_5_30…"
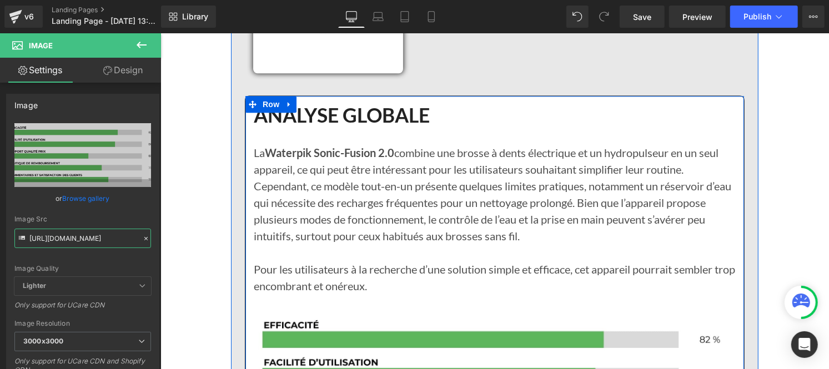
scroll to position [6579, 0]
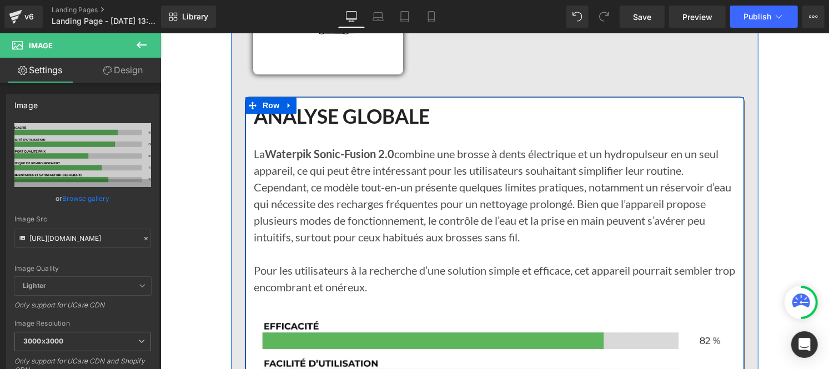
click at [414, 228] on p "La Waterpik Sonic-Fusion 2.0 combine une brosse à dents électrique et un hydrop…" at bounding box center [494, 195] width 482 height 100
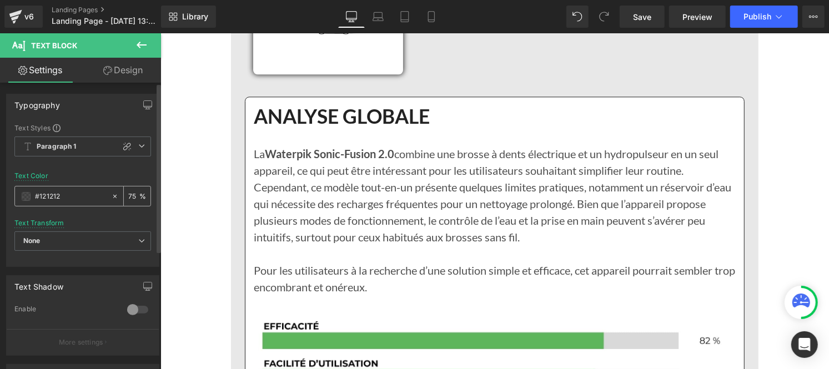
click at [69, 196] on input "#121212" at bounding box center [70, 197] width 71 height 12
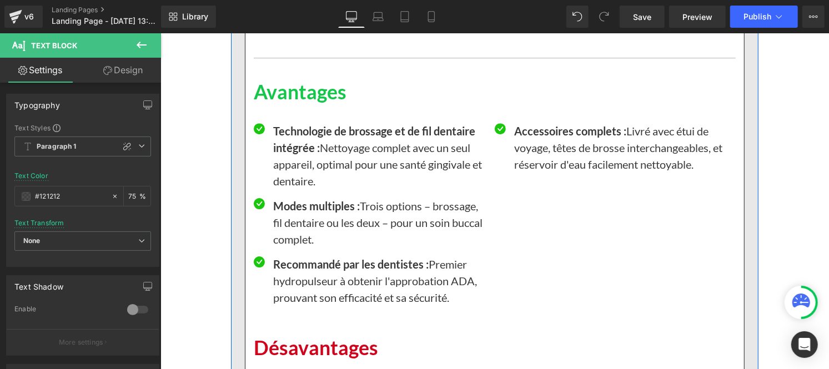
scroll to position [7055, 0]
click at [279, 165] on p "Technologie de brossage et de fil dentaire intégrée : Nettoyage complet avec un…" at bounding box center [379, 155] width 213 height 67
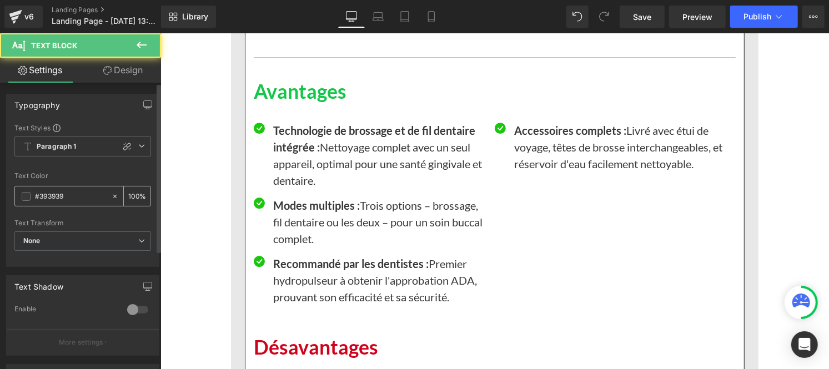
click at [86, 195] on input "#393939" at bounding box center [70, 197] width 71 height 12
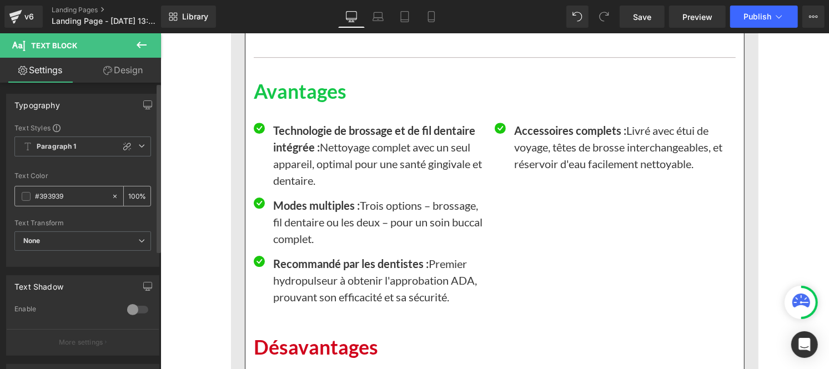
paste input "121212"
type input "#121212"
click at [130, 192] on input "100" at bounding box center [133, 196] width 11 height 12
click at [133, 195] on input "100" at bounding box center [133, 196] width 11 height 12
type input "1"
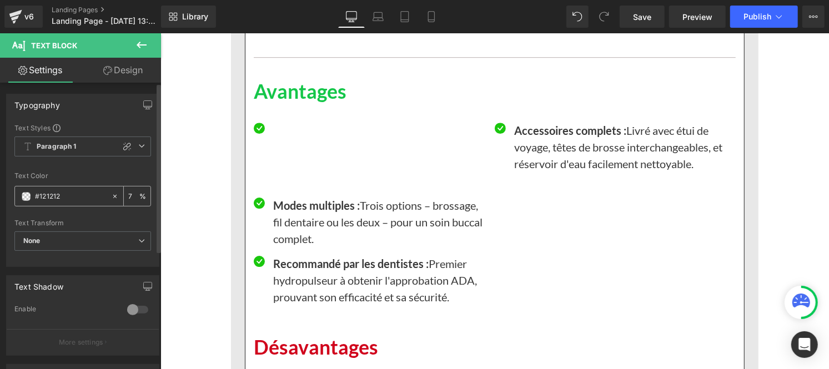
type input "75"
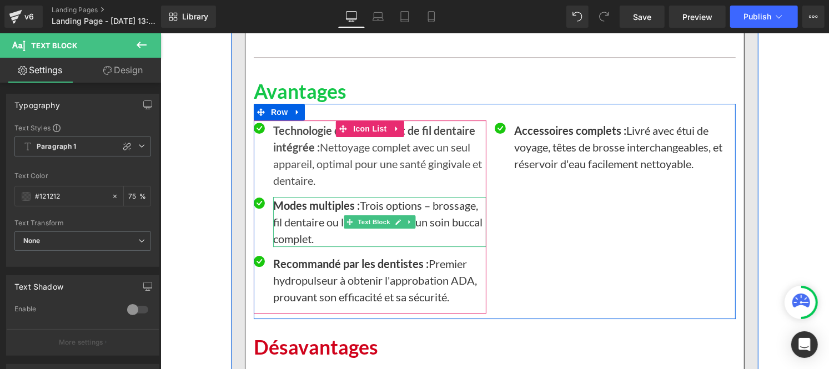
click at [317, 234] on p "Modes multiples : Trois options – brossage, fil dentaire ou les deux – pour un …" at bounding box center [379, 222] width 213 height 50
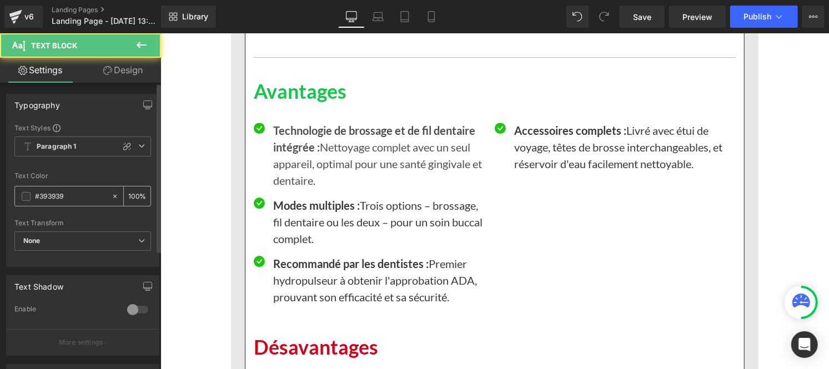
click at [79, 196] on input "#393939" at bounding box center [70, 197] width 71 height 12
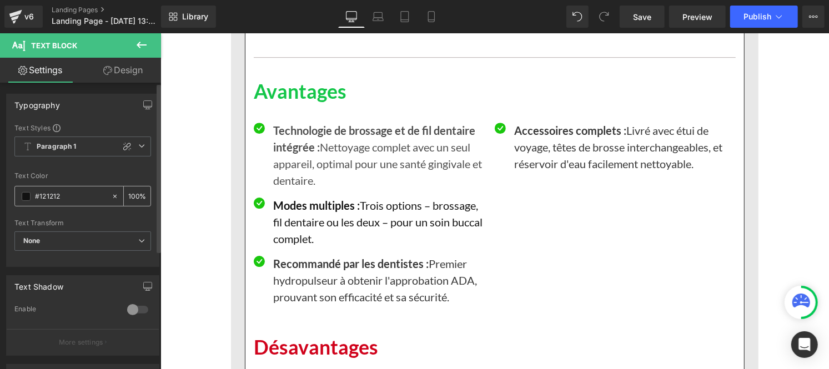
type input "#121212"
click at [134, 193] on div "100 %" at bounding box center [137, 196] width 27 height 19
click at [132, 192] on input "100" at bounding box center [133, 196] width 11 height 12
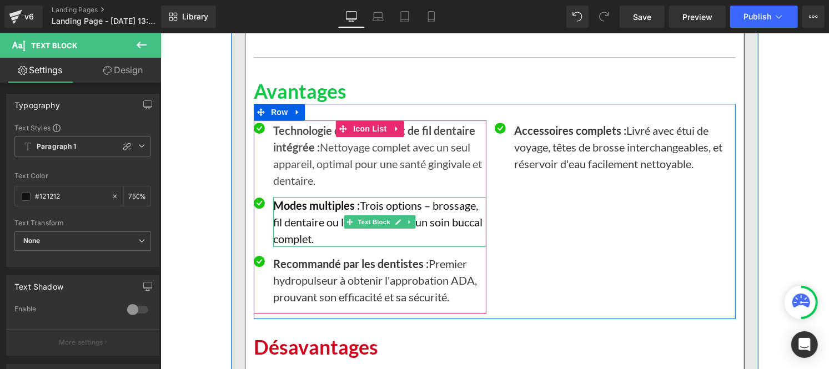
scroll to position [0, 1]
type input "75"
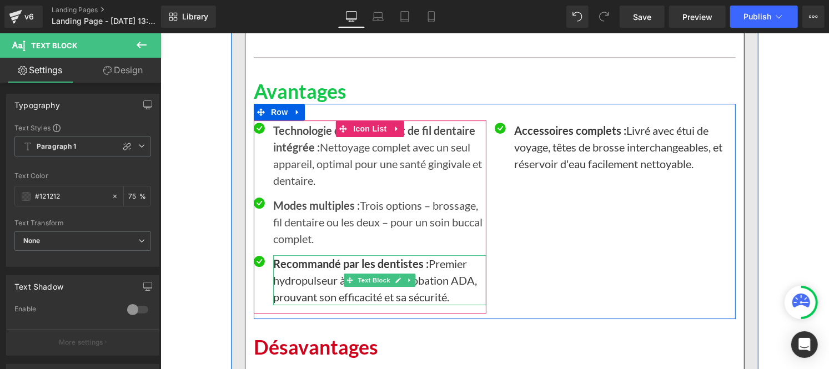
click at [338, 289] on p "Recommandé par les dentistes : Premier hydropulseur à obtenir l'approbation ADA…" at bounding box center [379, 280] width 213 height 50
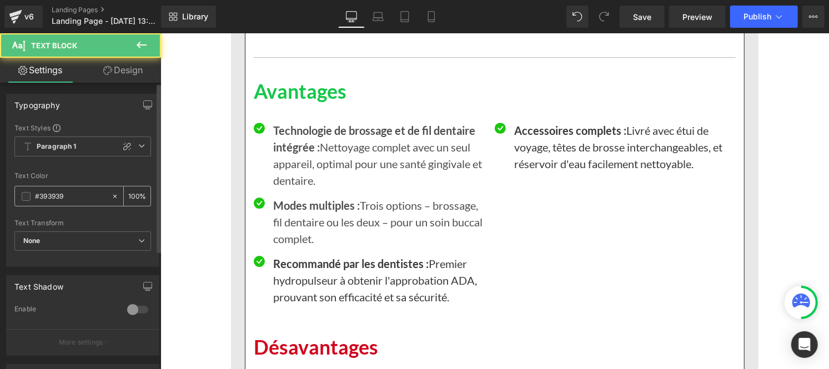
click at [79, 199] on input "#393939" at bounding box center [70, 197] width 71 height 12
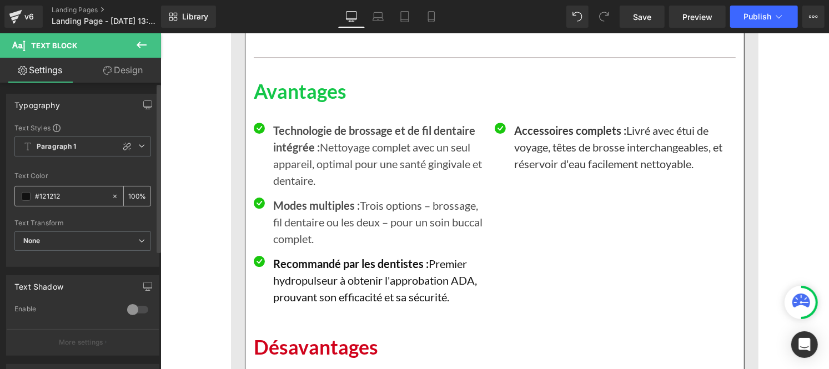
type input "#121212"
click at [135, 197] on div "100 %" at bounding box center [137, 196] width 27 height 19
click at [134, 193] on input "100" at bounding box center [133, 196] width 11 height 12
type input "1"
type input "75"
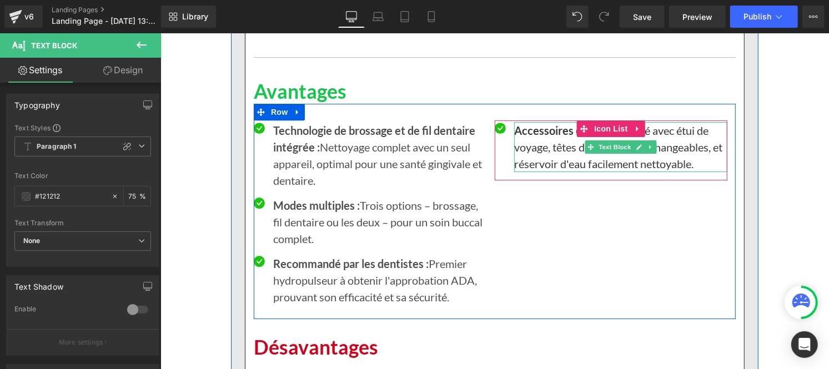
click at [537, 168] on p "Accessoires complets : Livré avec étui de voyage, têtes de brosse interchangeab…" at bounding box center [620, 147] width 213 height 50
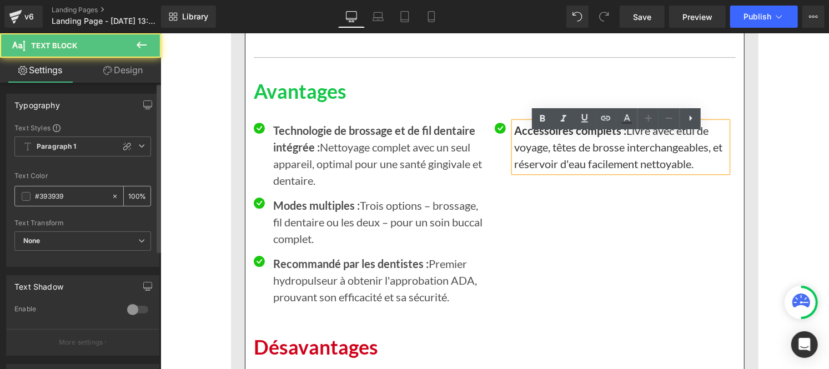
click at [70, 200] on input "#393939" at bounding box center [70, 197] width 71 height 12
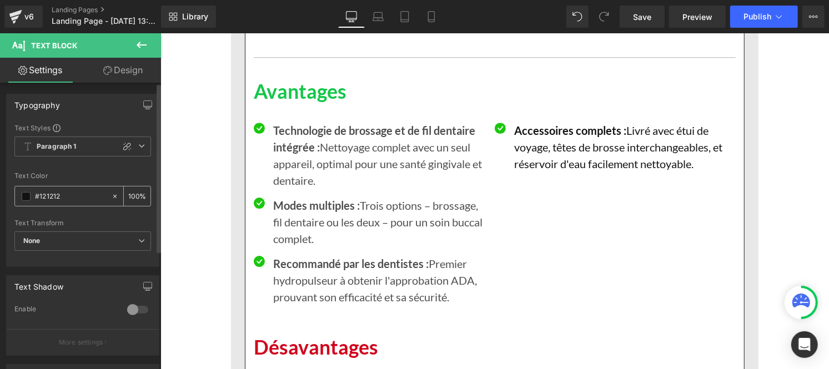
type input "#121212"
click at [135, 196] on div "100 %" at bounding box center [137, 196] width 27 height 19
click at [133, 191] on input "100" at bounding box center [133, 196] width 11 height 12
type input "1"
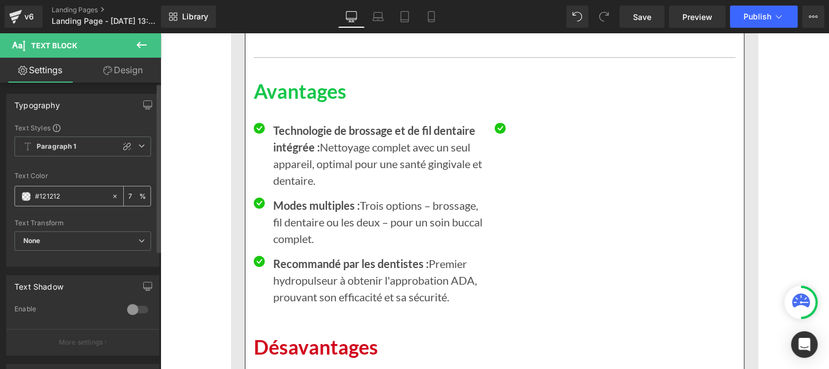
type input "75"
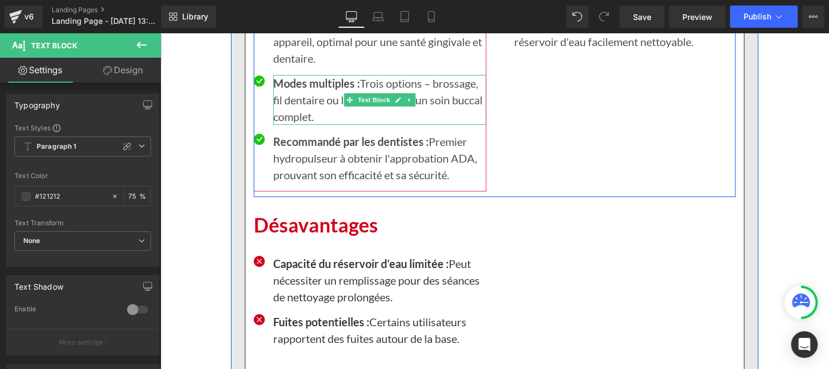
scroll to position [7180, 0]
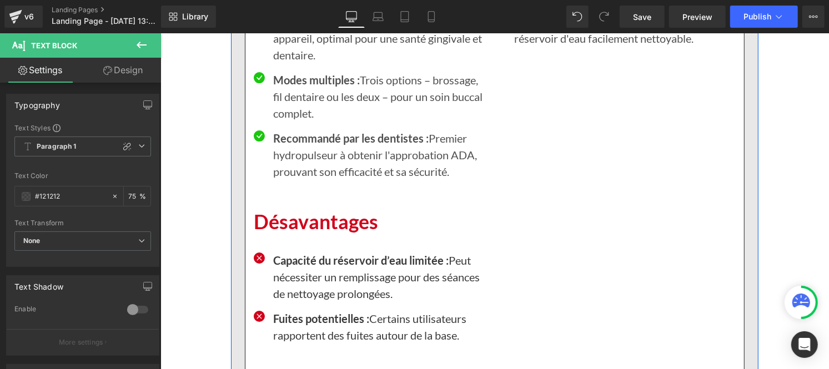
click at [283, 293] on p "Capacité du réservoir d’eau limitée : Peut nécessiter un remplissage pour des s…" at bounding box center [379, 277] width 213 height 50
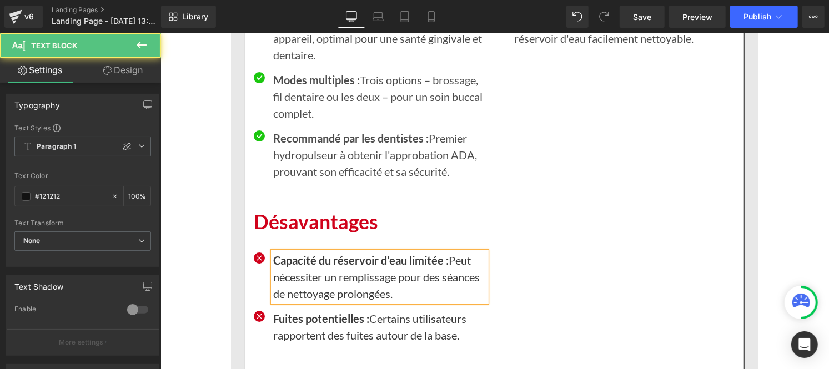
click at [87, 197] on input "#121212" at bounding box center [70, 197] width 71 height 12
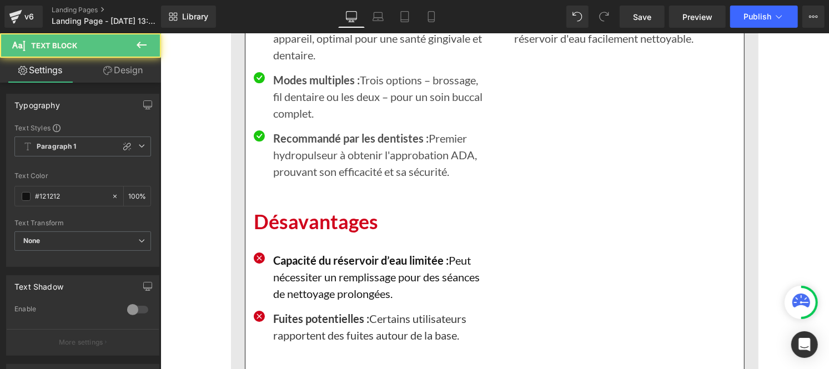
scroll to position [28, 0]
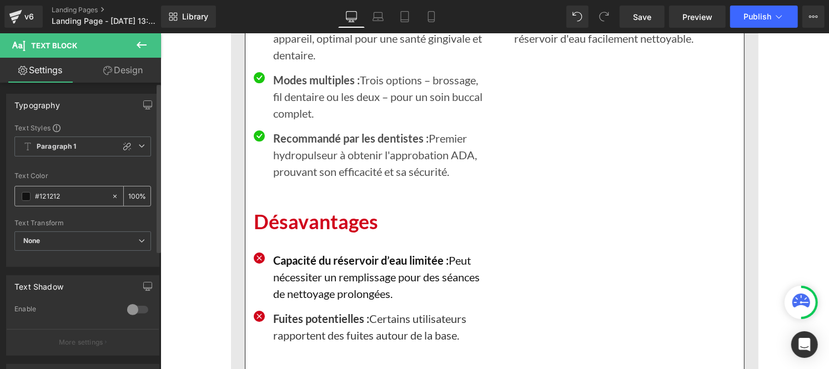
type input "#121212"
click at [132, 193] on input "100" at bounding box center [133, 196] width 11 height 12
type input "0"
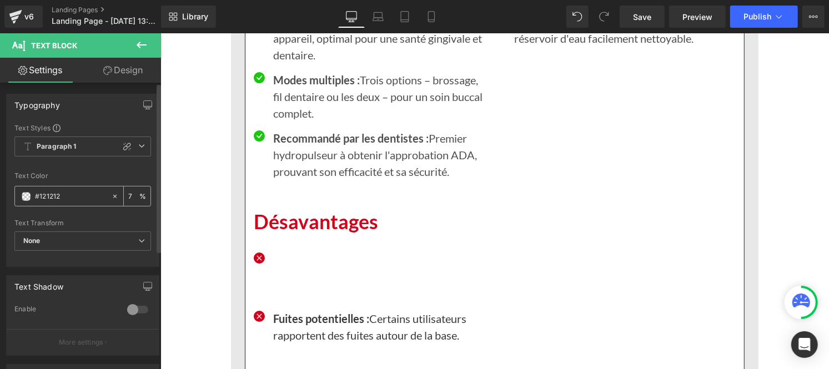
type input "75"
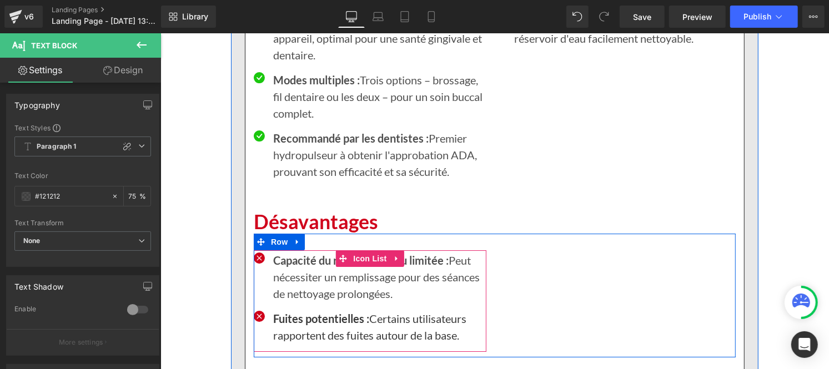
click at [297, 343] on p "Fuites potentielles : Certains utilisateurs rapportent des fuites autour de la …" at bounding box center [379, 326] width 213 height 33
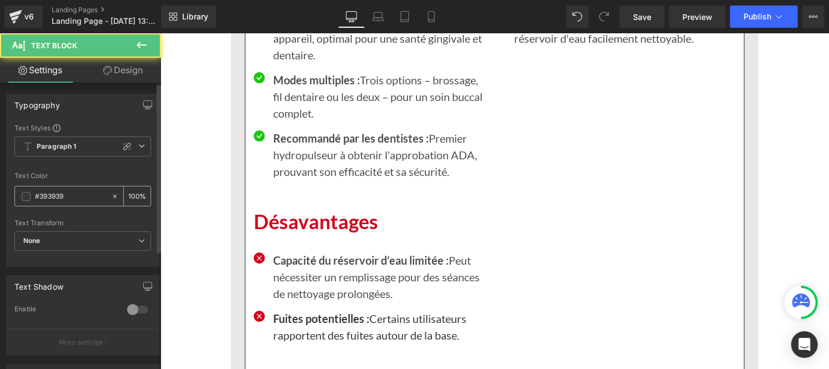
click at [69, 193] on input "#393939" at bounding box center [70, 197] width 71 height 12
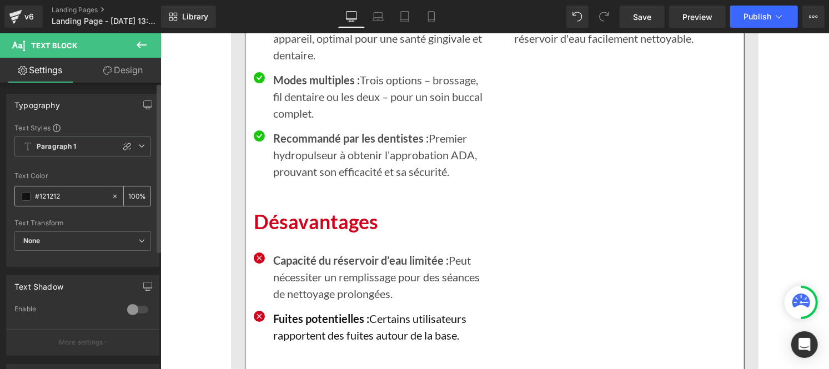
type input "#121212"
click at [130, 193] on input "100" at bounding box center [133, 196] width 11 height 12
type input "0"
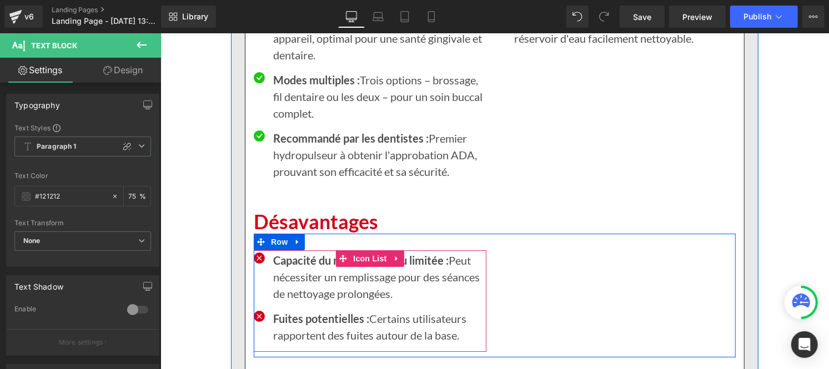
type input "75"
click at [283, 325] on strong "Fuites potentielles :" at bounding box center [321, 318] width 96 height 13
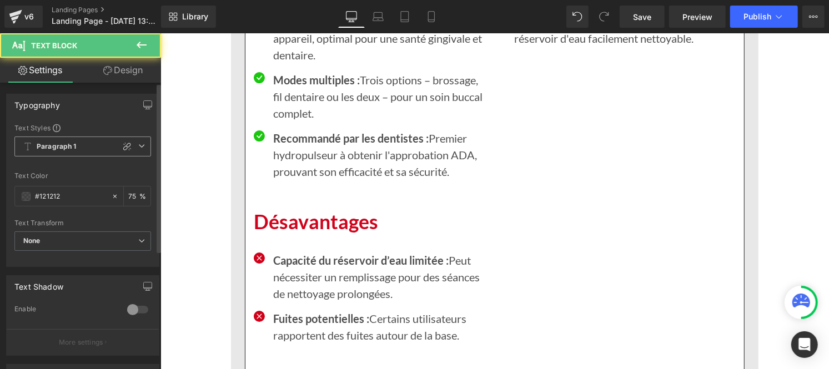
click at [66, 152] on span "Paragraph 1" at bounding box center [82, 147] width 137 height 20
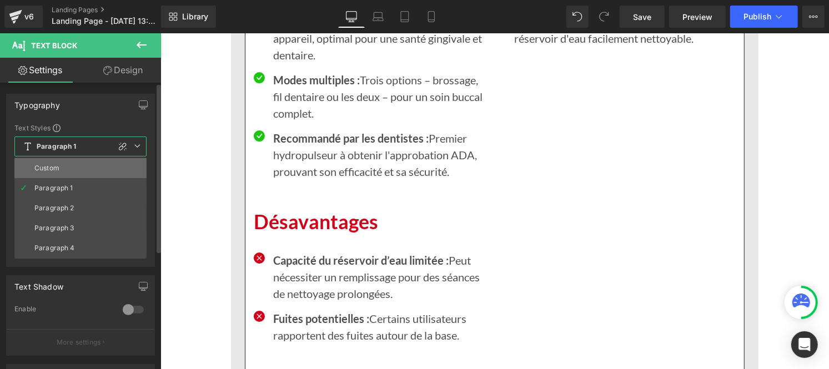
click at [54, 172] on div "Custom" at bounding box center [46, 168] width 25 height 8
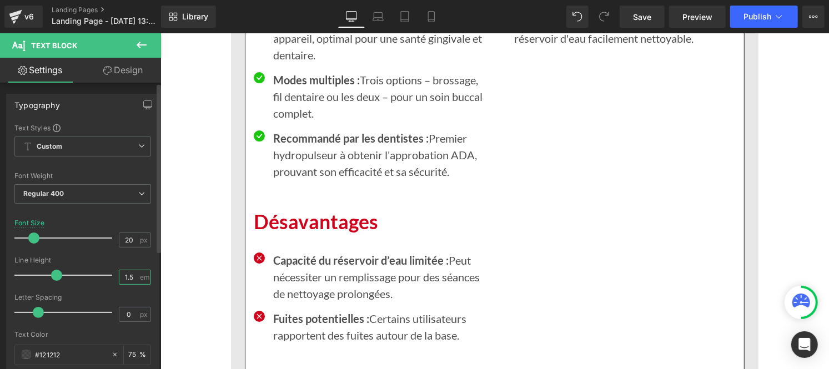
click at [132, 274] on input "1.5" at bounding box center [128, 278] width 19 height 14
type input "1"
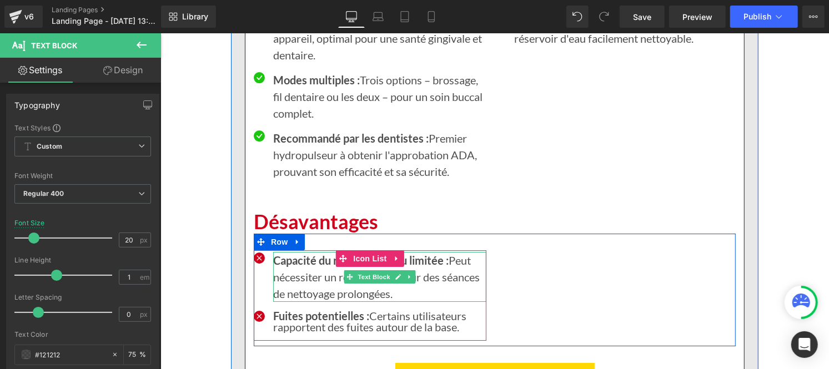
click at [292, 281] on p "Capacité du réservoir d’eau limitée : Peut nécessiter un remplissage pour des s…" at bounding box center [379, 277] width 213 height 50
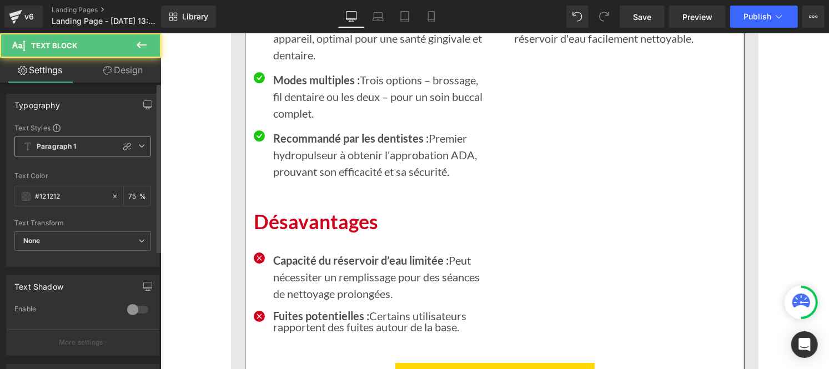
click at [52, 149] on b "Paragraph 1" at bounding box center [57, 146] width 40 height 9
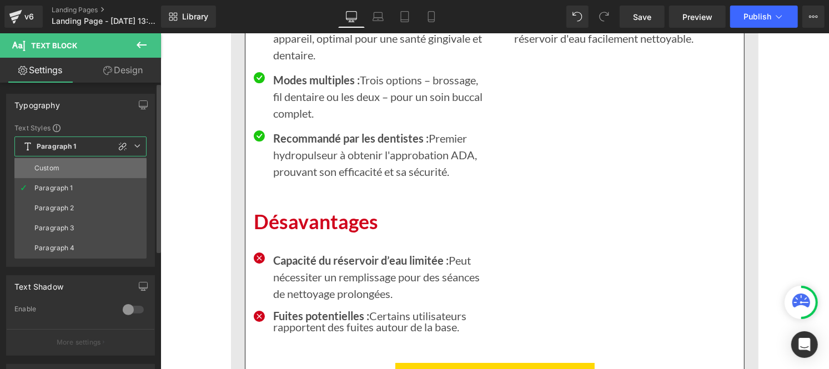
click at [51, 168] on div "Custom" at bounding box center [46, 168] width 25 height 8
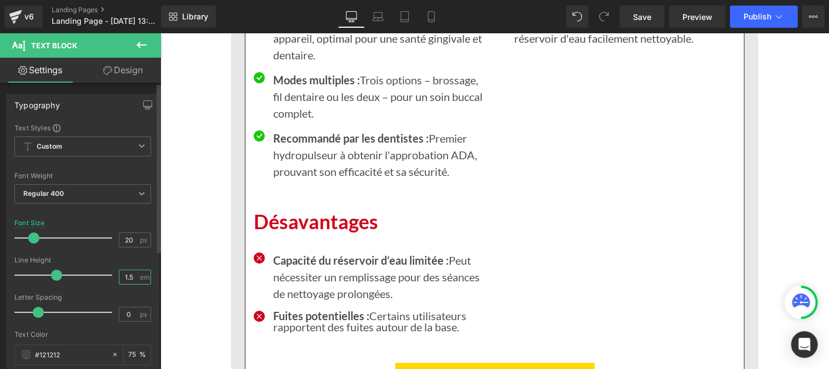
click at [134, 277] on input "1.5" at bounding box center [128, 278] width 19 height 14
type input "1"
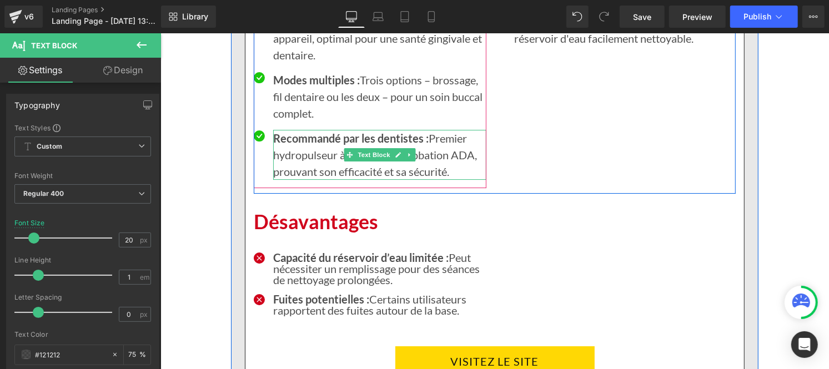
click at [298, 172] on p "Recommandé par les dentistes : Premier hydropulseur à obtenir l'approbation ADA…" at bounding box center [379, 154] width 213 height 50
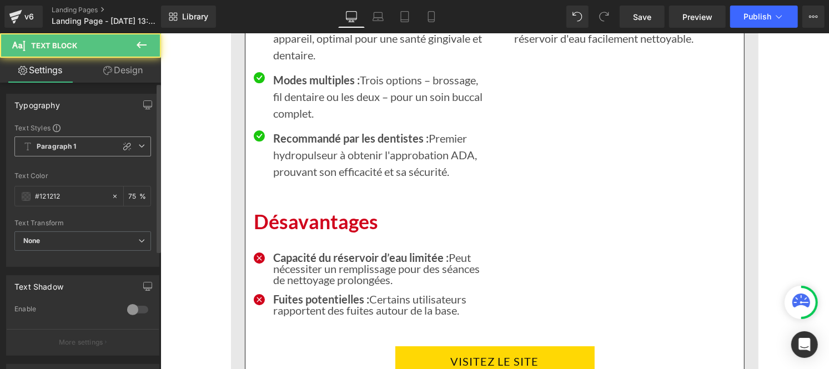
click at [57, 142] on b "Paragraph 1" at bounding box center [57, 146] width 40 height 9
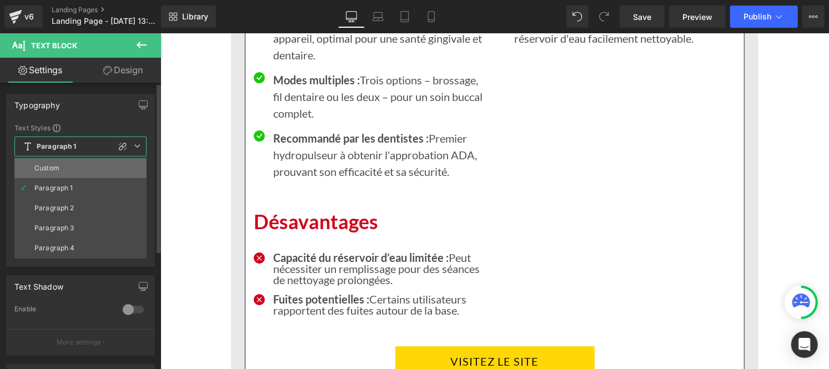
click at [54, 173] on li "Custom" at bounding box center [80, 168] width 132 height 20
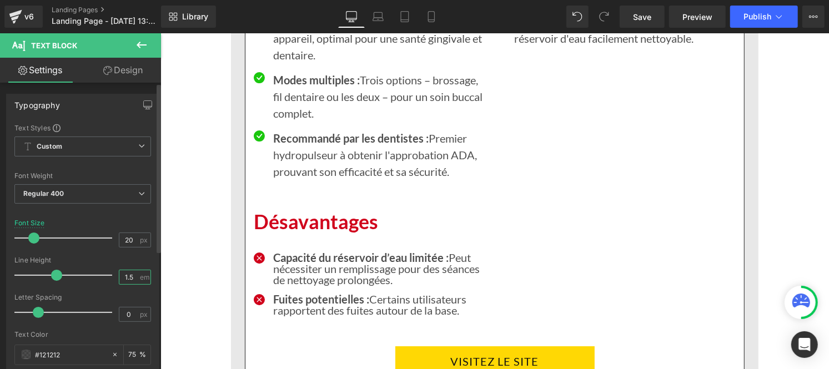
click at [131, 278] on input "1.5" at bounding box center [128, 278] width 19 height 14
type input "1"
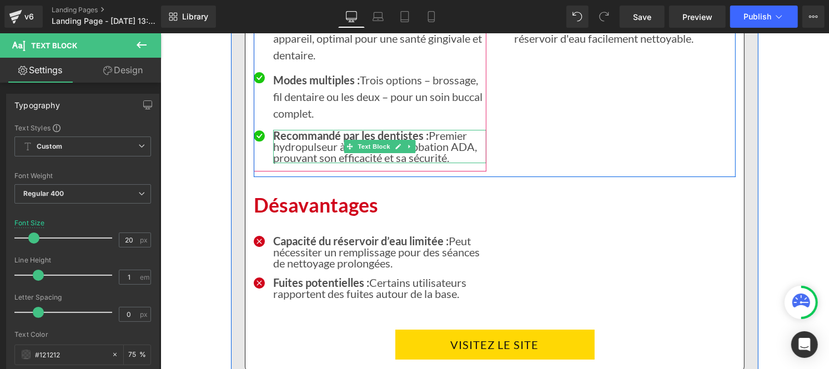
click at [311, 121] on p "Modes multiples : Trois options – brossage, fil dentaire ou les deux – pour un …" at bounding box center [379, 96] width 213 height 50
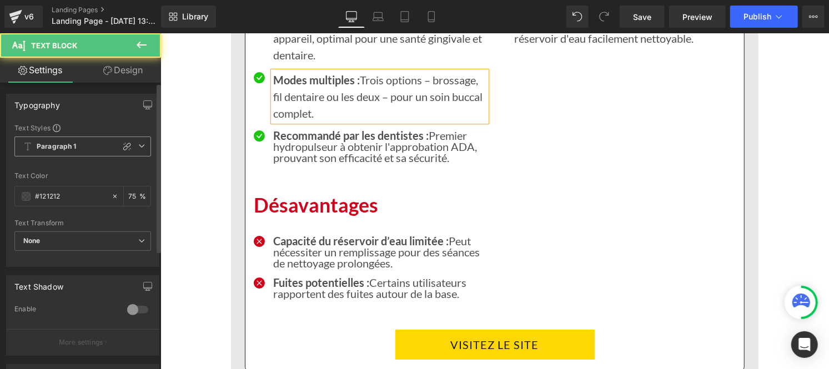
click at [80, 146] on span "Paragraph 1" at bounding box center [82, 147] width 137 height 20
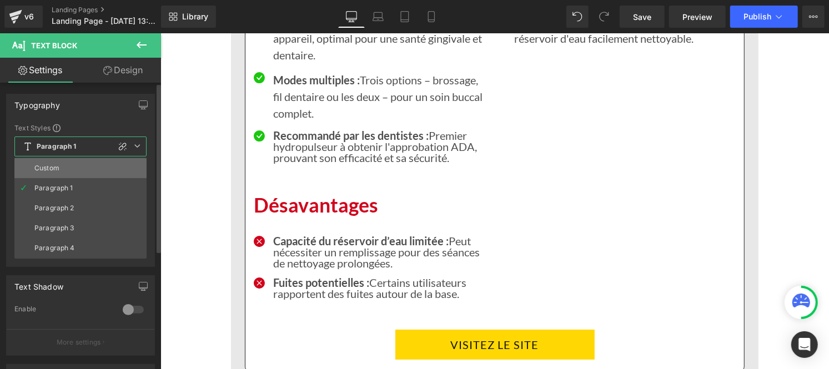
click at [73, 167] on li "Custom" at bounding box center [80, 168] width 132 height 20
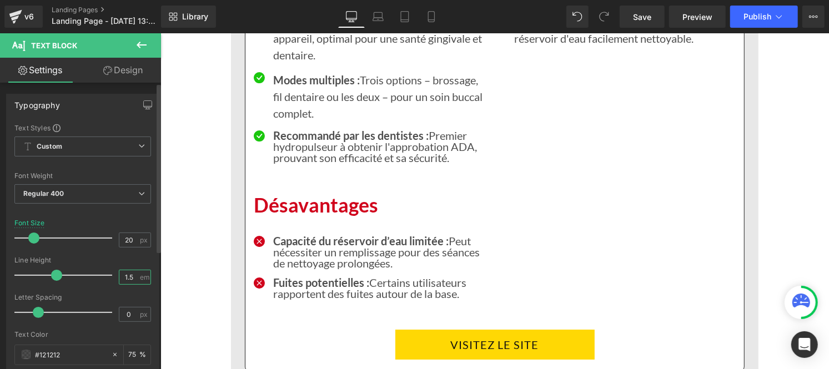
click at [134, 282] on input "1.5" at bounding box center [128, 278] width 19 height 14
type input "1"
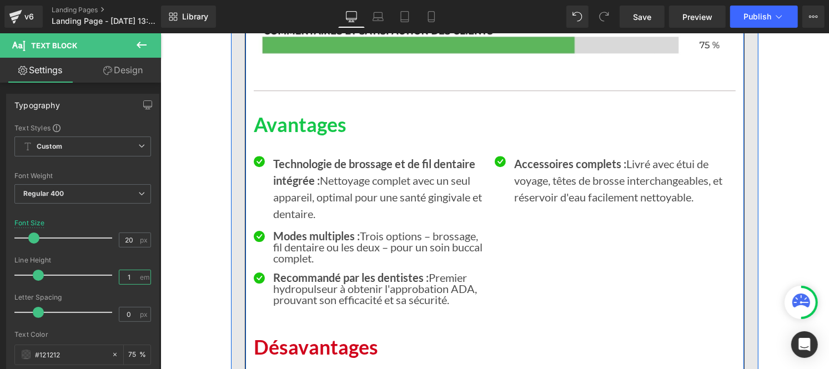
scroll to position [7020, 0]
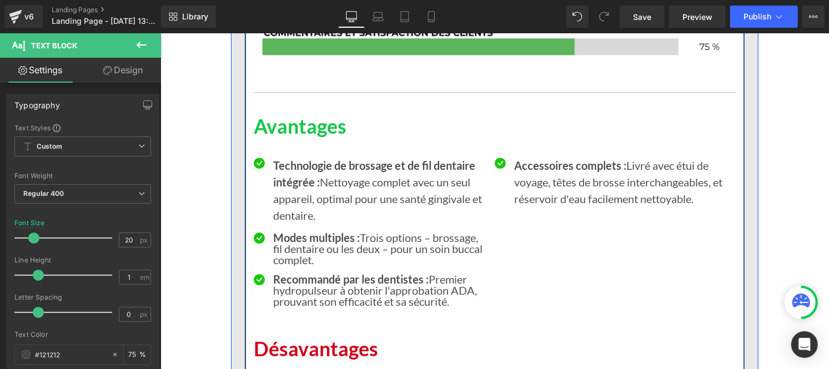
click at [301, 188] on strong "Technologie de brossage et de fil dentaire intégrée :" at bounding box center [374, 173] width 202 height 30
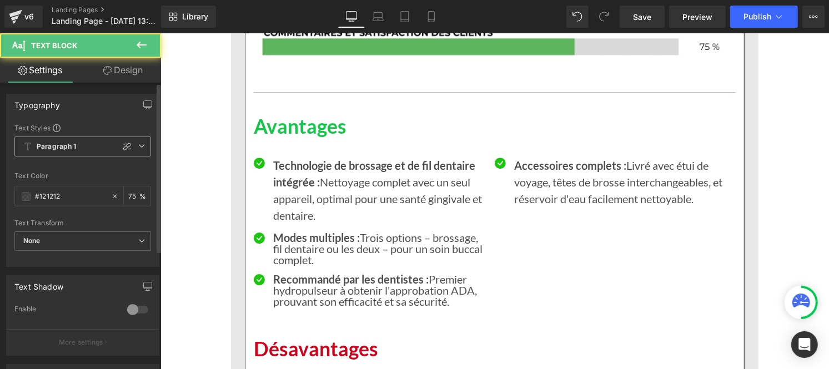
click at [53, 144] on b "Paragraph 1" at bounding box center [57, 146] width 40 height 9
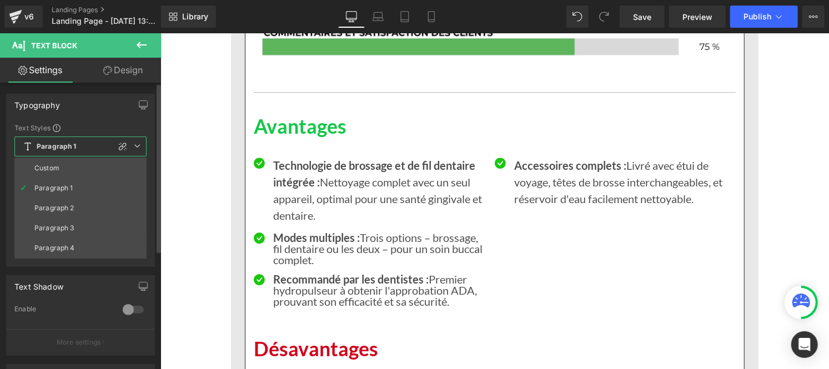
click at [56, 170] on div "Custom" at bounding box center [46, 168] width 25 height 8
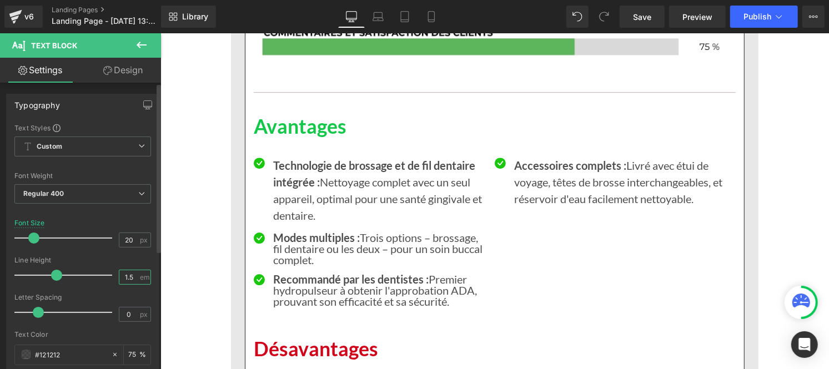
click at [134, 277] on input "1.5" at bounding box center [128, 278] width 19 height 14
type input "1"
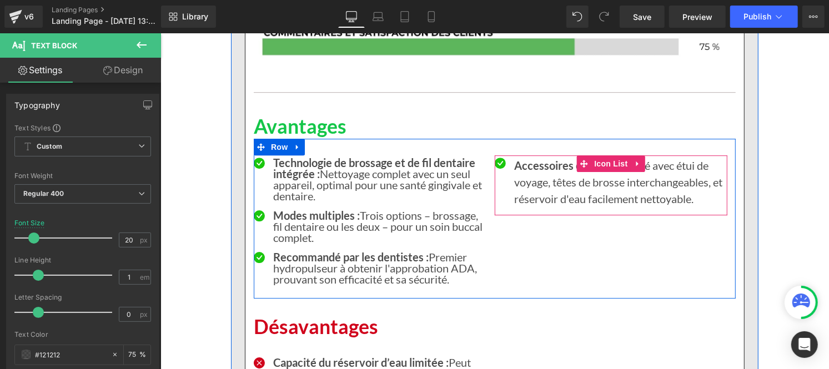
click at [557, 205] on p "Accessoires complets : Livré avec étui de voyage, têtes de brosse interchangeab…" at bounding box center [620, 182] width 213 height 50
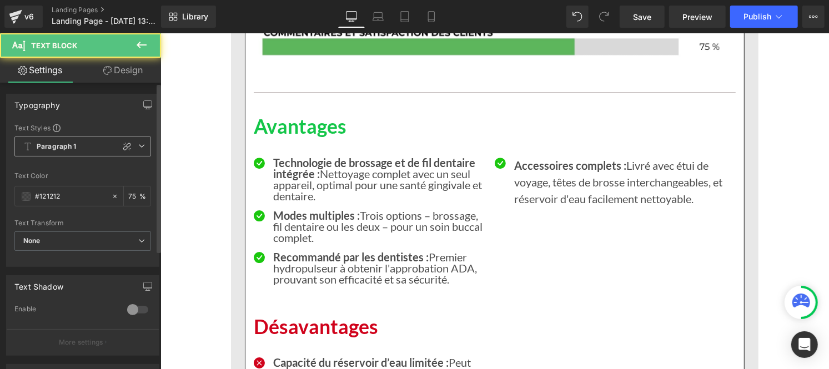
click at [63, 148] on b "Paragraph 1" at bounding box center [57, 146] width 40 height 9
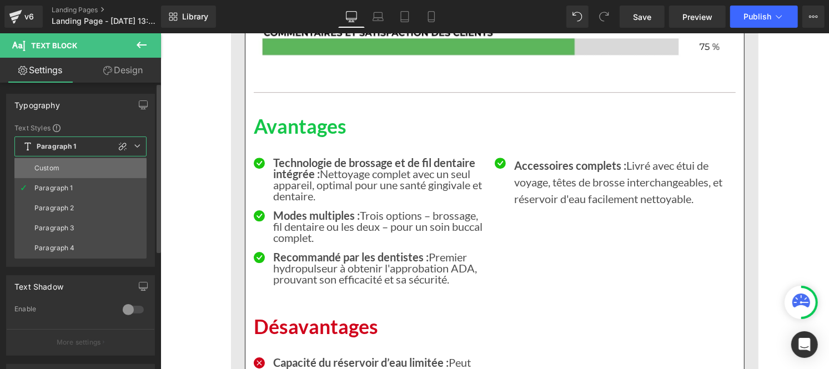
drag, startPoint x: 61, startPoint y: 170, endPoint x: 1, endPoint y: 236, distance: 89.3
click at [61, 170] on li "Custom" at bounding box center [80, 168] width 132 height 20
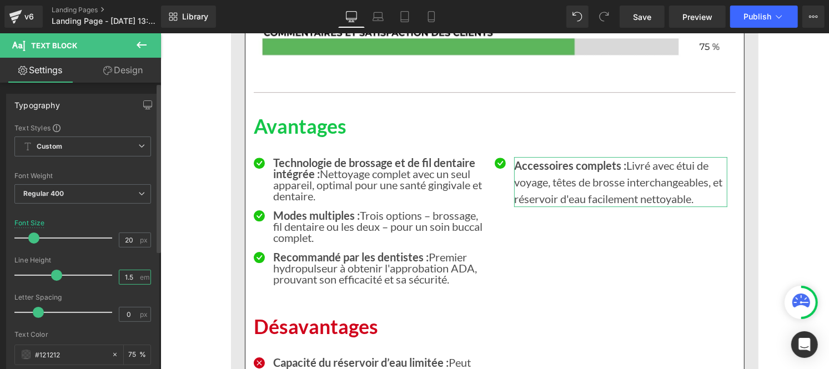
click at [131, 282] on input "1.5" at bounding box center [128, 278] width 19 height 14
type input "1"
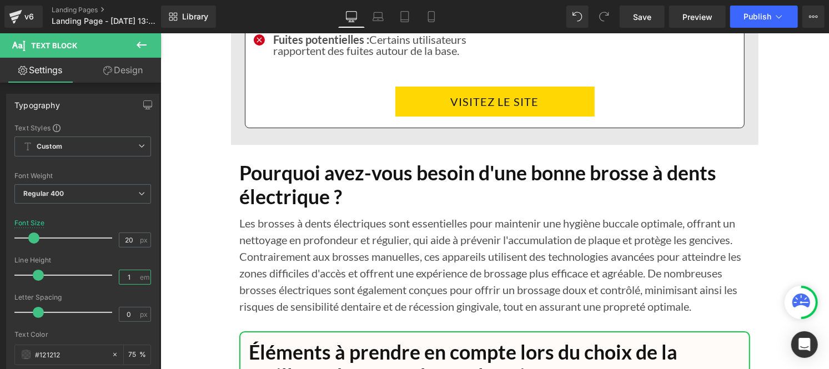
scroll to position [7385, 0]
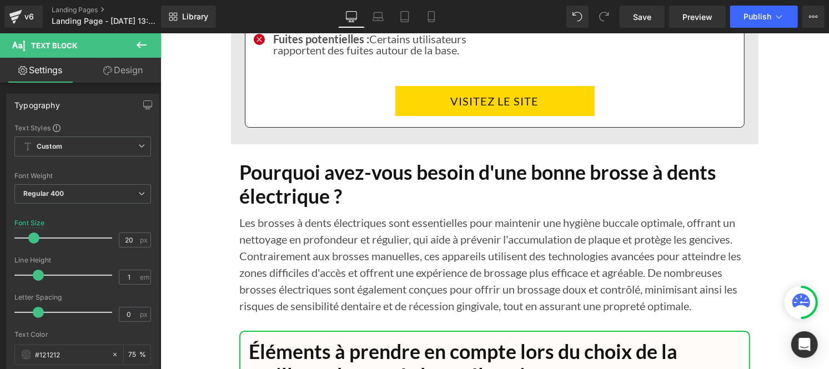
click at [295, 203] on h1 "Pourquoi avez-vous besoin d'une bonne brosse à dents électrique ?" at bounding box center [494, 184] width 511 height 47
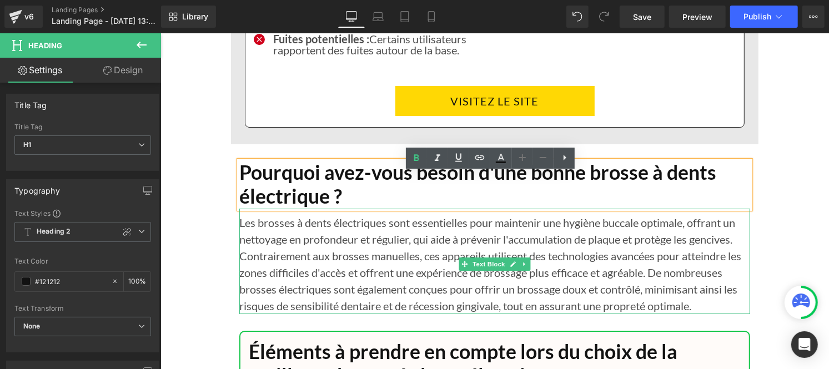
click at [287, 284] on p "Les brosses à dents électriques sont essentielles pour maintenir une hygiène bu…" at bounding box center [494, 264] width 511 height 100
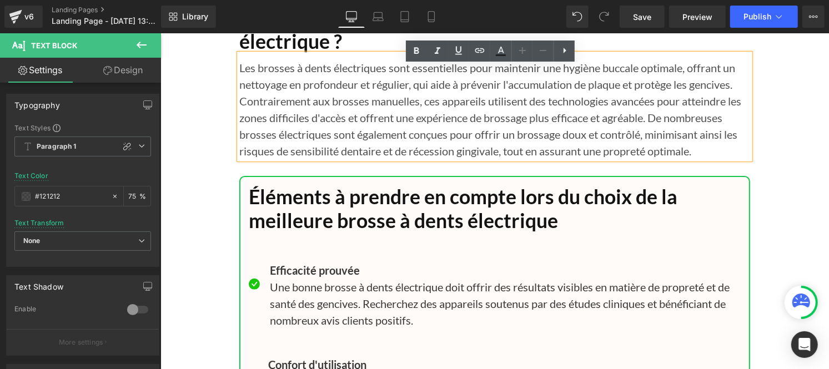
scroll to position [7598, 0]
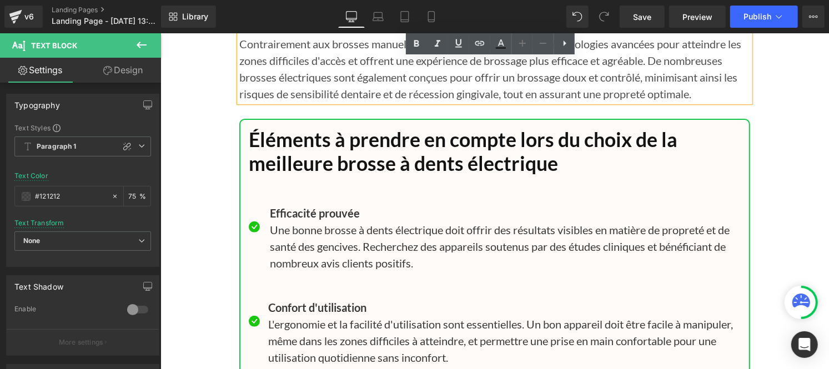
click at [277, 170] on h1 "Éléments à prendre en compte lors du choix de la meilleure brosse à dents élect…" at bounding box center [494, 151] width 492 height 47
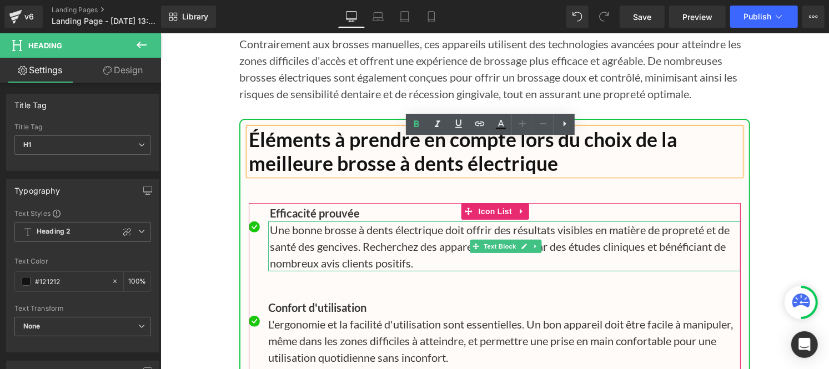
click at [298, 244] on p "Une bonne brosse à dents électrique doit offrir des résultats visibles en matiè…" at bounding box center [504, 246] width 471 height 50
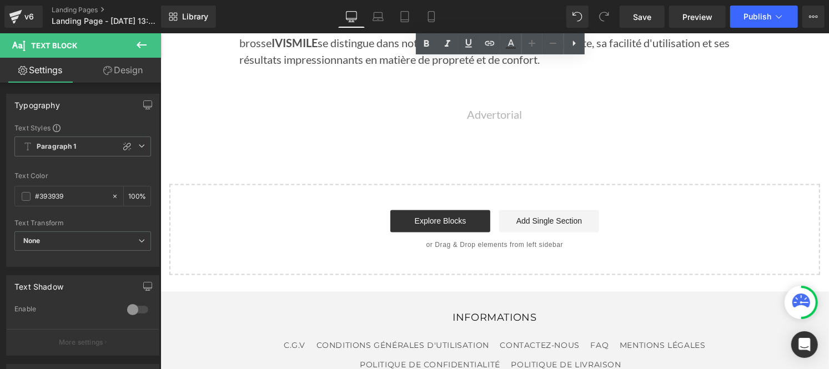
scroll to position [8675, 0]
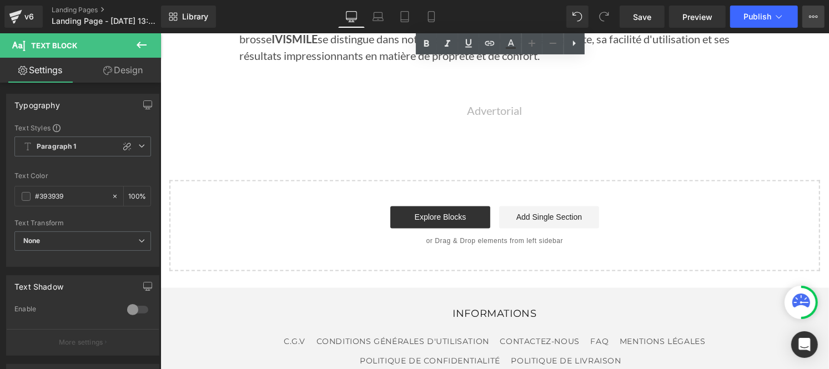
click at [818, 10] on button "View Live Page View with current Template Save Template to Library Schedule Pub…" at bounding box center [814, 17] width 22 height 22
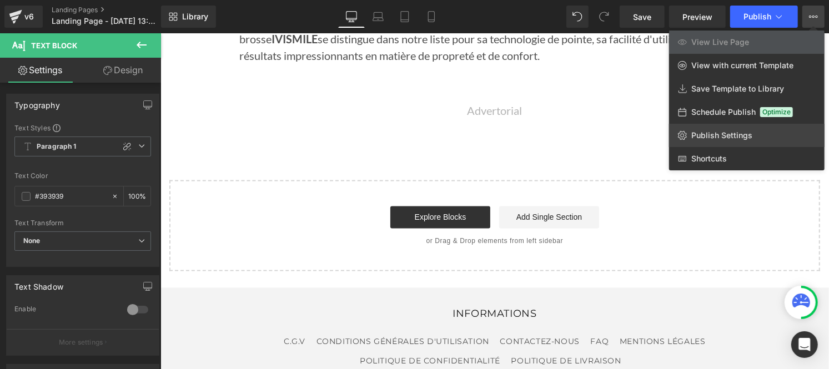
click at [713, 132] on span "Publish Settings" at bounding box center [722, 136] width 61 height 10
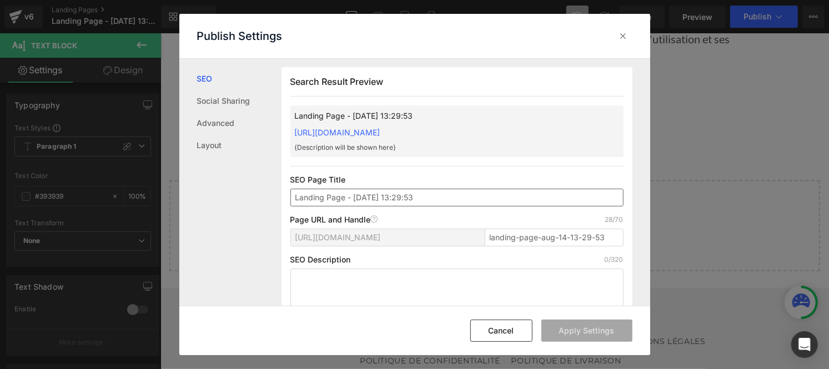
scroll to position [662, 0]
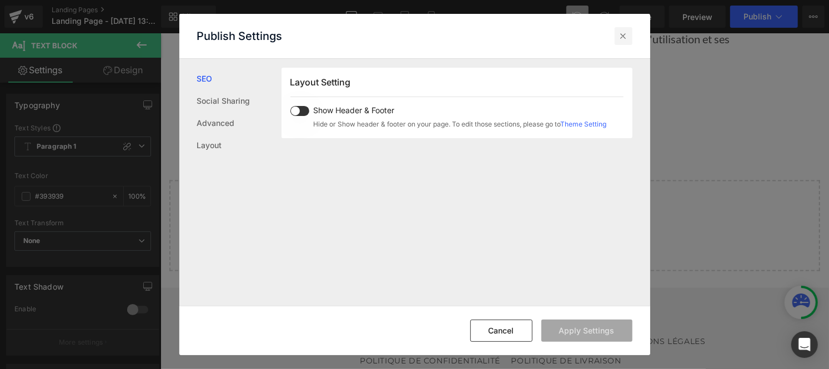
click at [623, 39] on icon at bounding box center [623, 36] width 11 height 11
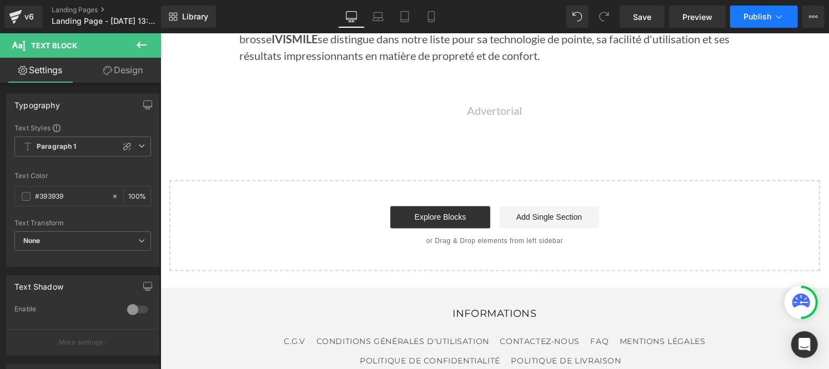
click at [765, 17] on span "Publish" at bounding box center [758, 16] width 28 height 9
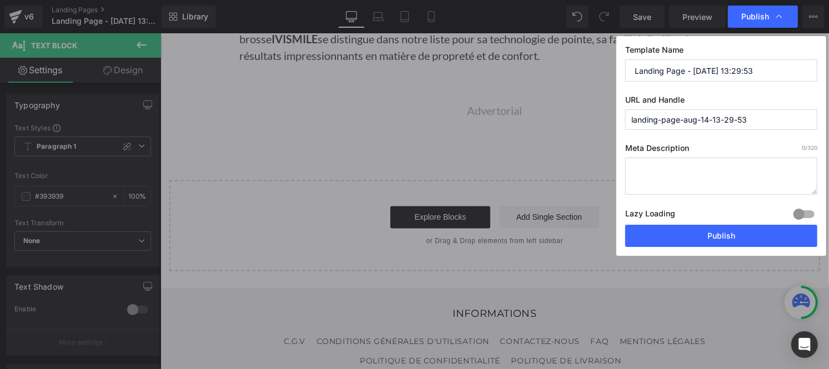
click at [658, 74] on input "Landing Page - Aug 14, 13:29:53" at bounding box center [722, 70] width 192 height 22
paste input "es brosses à dents électriques"
type input "Les brosses à dents électriques"
click at [651, 119] on input "landing-page-aug-14-13-29-53" at bounding box center [722, 119] width 192 height 21
paste input "es-brosses-a-dents-electriques"
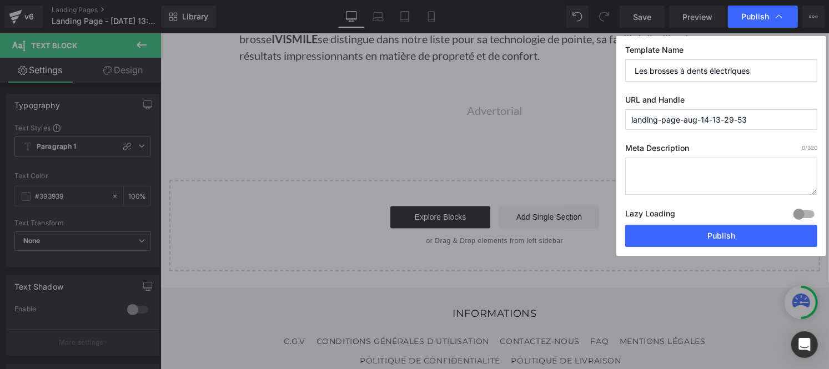
type input "les-brosses-a-dents-electriques"
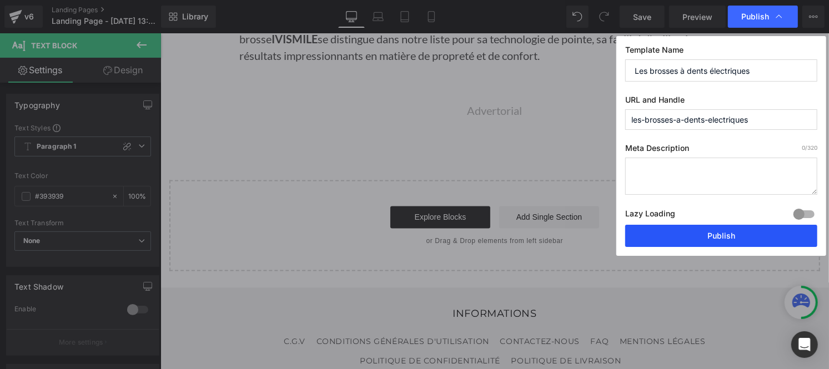
click at [693, 241] on button "Publish" at bounding box center [722, 236] width 192 height 22
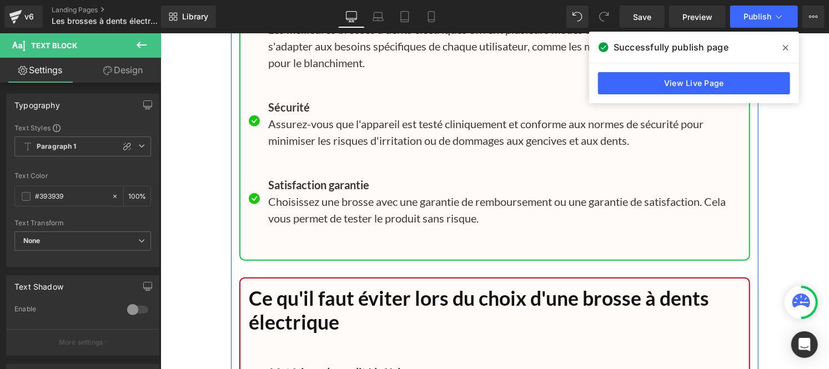
scroll to position [7974, 0]
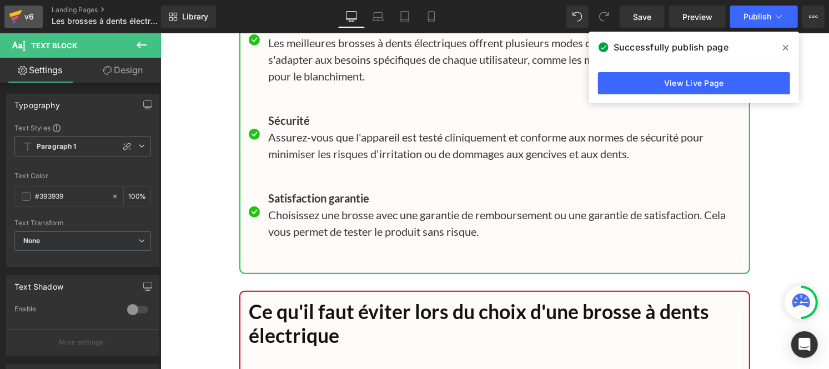
click at [25, 13] on div "v6" at bounding box center [29, 16] width 14 height 14
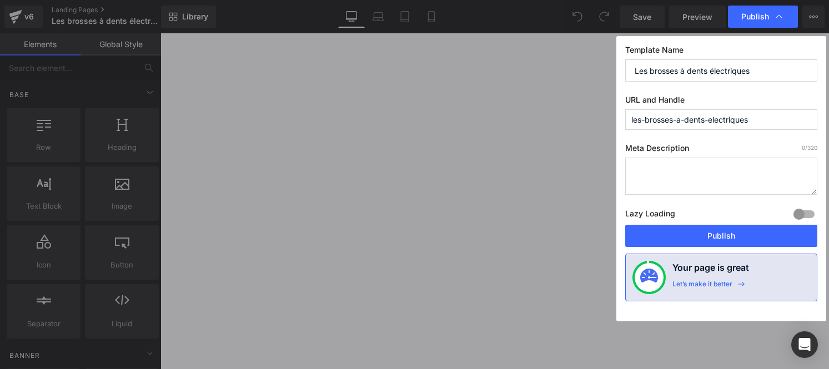
click at [730, 69] on input "Les brosses à dents électriques" at bounding box center [722, 70] width 192 height 22
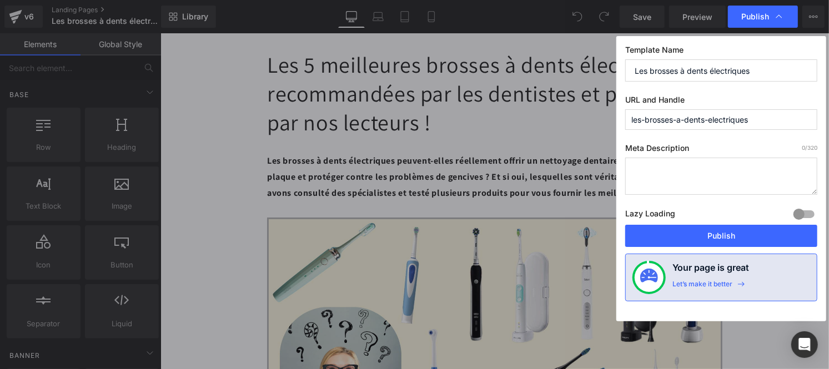
type textarea "Les brosses à dents électriques"
click at [754, 73] on input "Les brosses à dents électriques" at bounding box center [722, 70] width 192 height 22
click at [686, 119] on input "les-brosses-a-dents-electriques" at bounding box center [722, 119] width 192 height 21
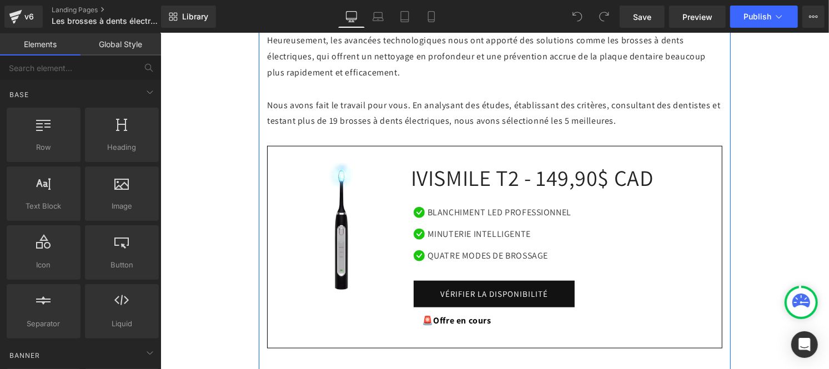
scroll to position [689, 0]
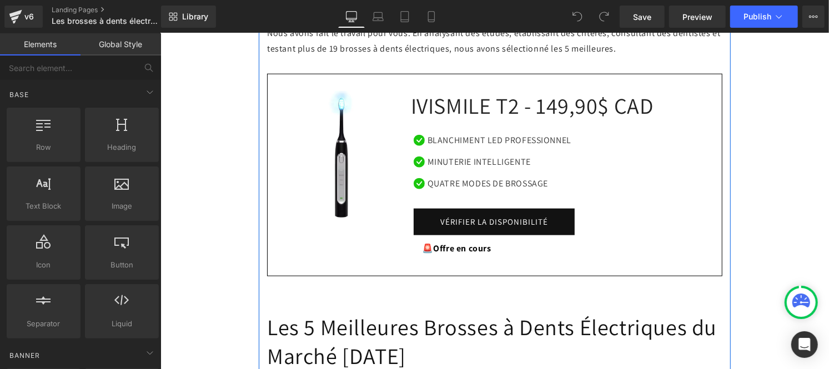
click at [432, 224] on div "VÉRIFIER LA DISPONIBILITÉ Button" at bounding box center [493, 221] width 161 height 27
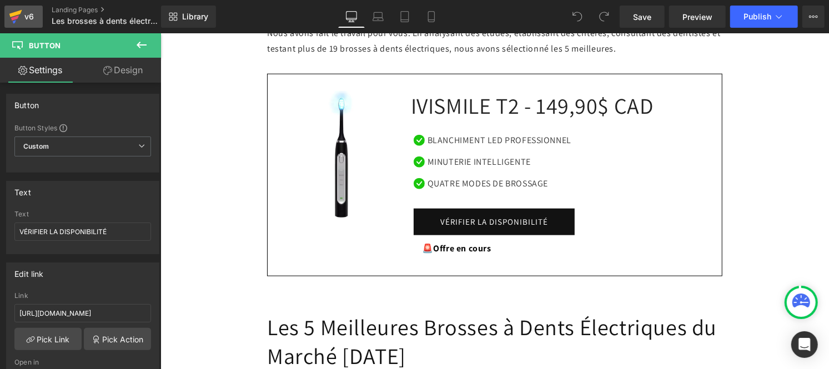
click at [23, 18] on div "v6" at bounding box center [29, 16] width 14 height 14
